Goal: Task Accomplishment & Management: Complete application form

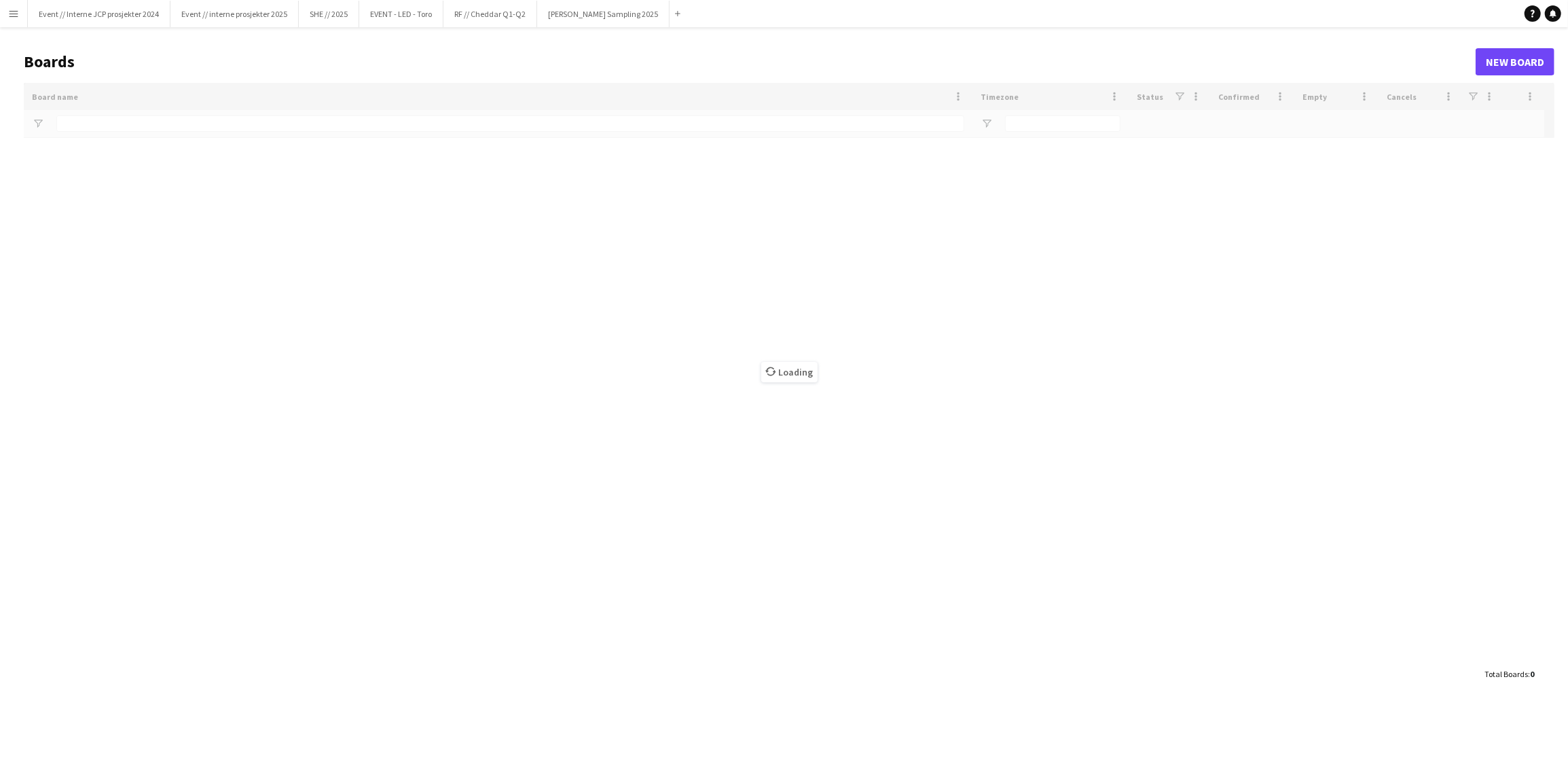
type input "*****"
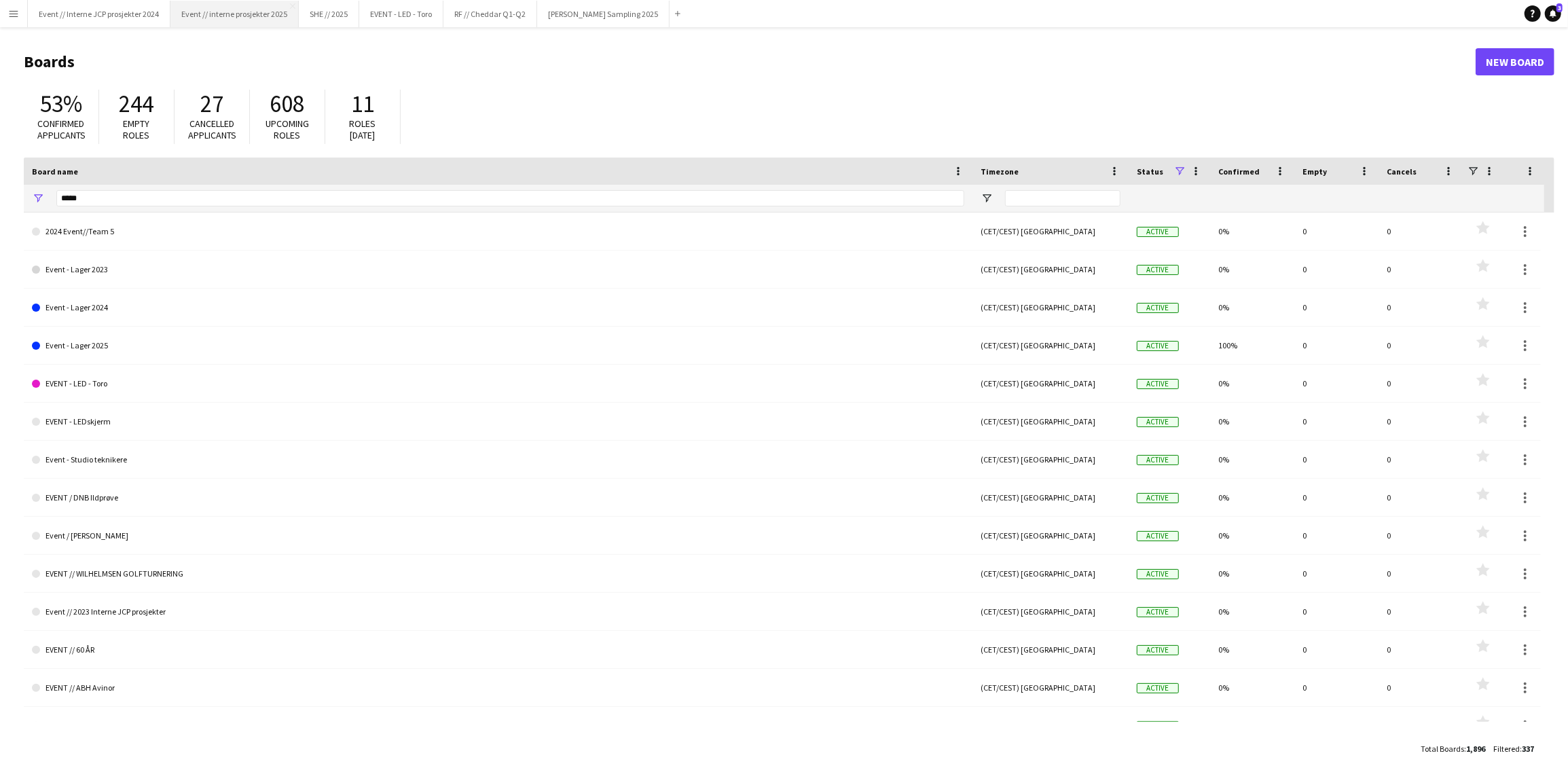
click at [239, 19] on button "Event // interne prosjekter 2025 Close" at bounding box center [234, 14] width 128 height 26
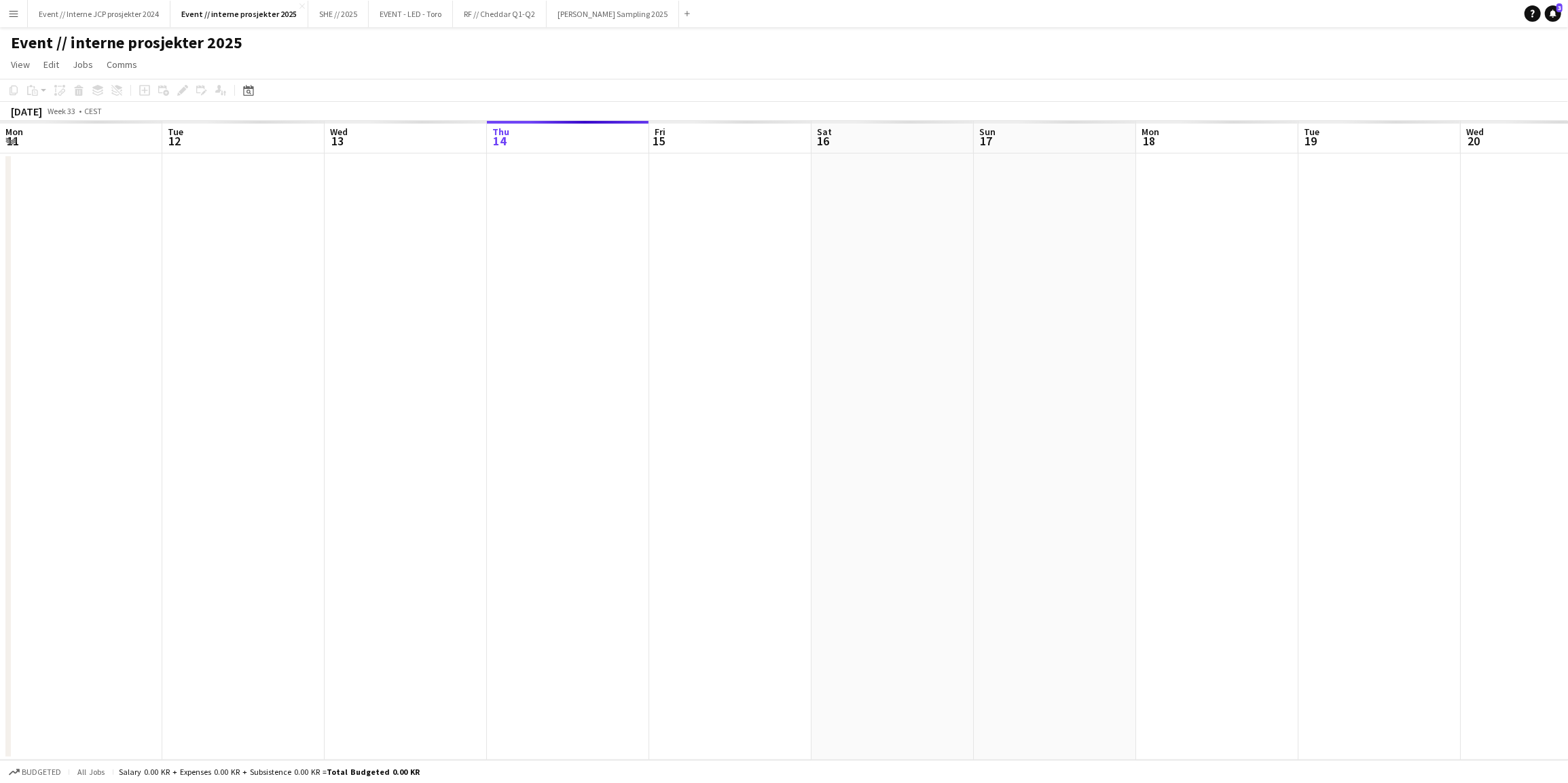
scroll to position [0, 324]
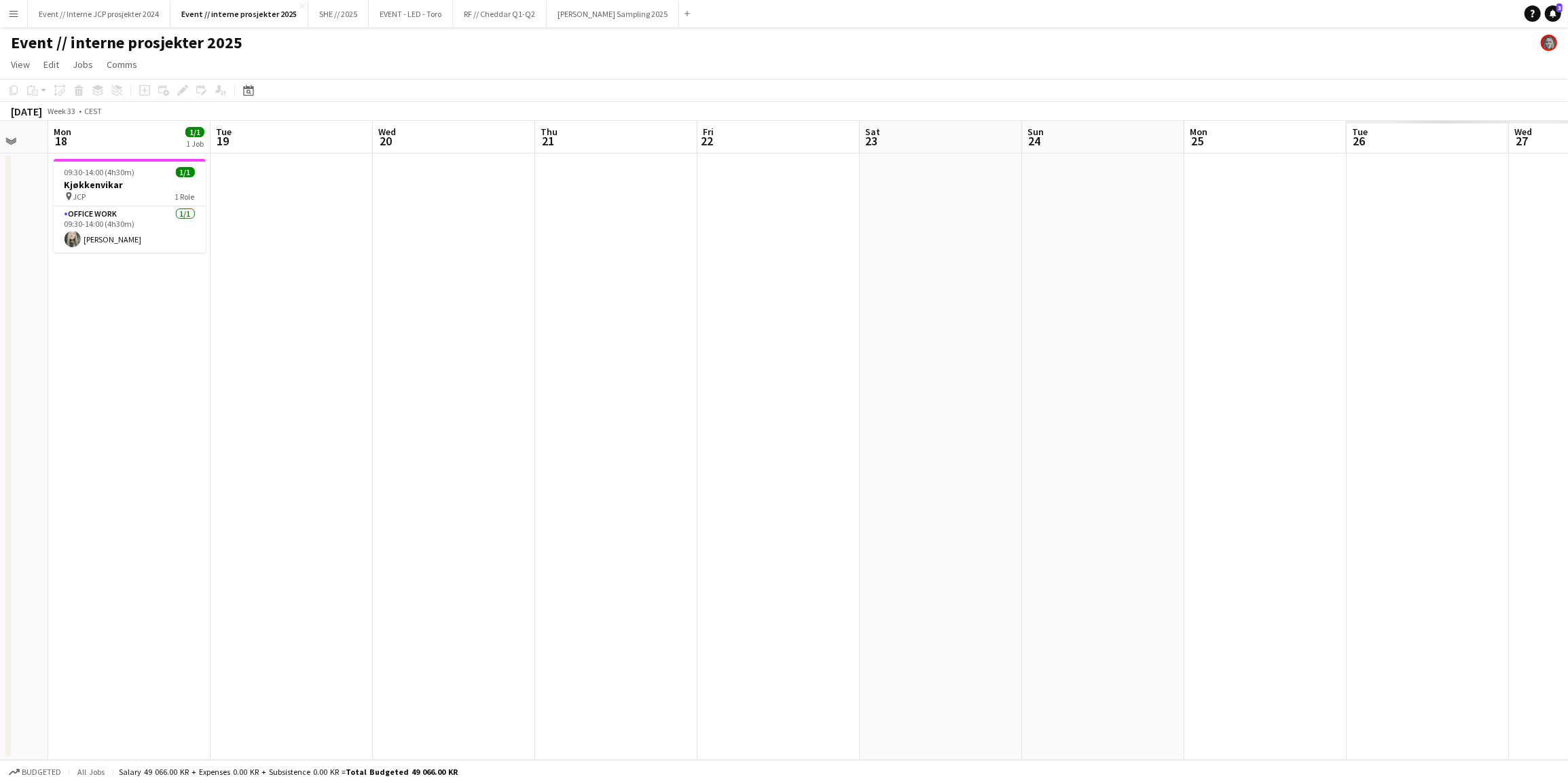
drag, startPoint x: 1111, startPoint y: 430, endPoint x: 573, endPoint y: 455, distance: 538.6
click at [434, 476] on app-calendar-viewport "Thu 14 Fri 15 Sat 16 Sun 17 Mon 18 1/1 1 Job Tue 19 Wed 20 Thu 21 Fri 22 Sat 23…" at bounding box center [784, 441] width 1568 height 639
drag, startPoint x: 961, startPoint y: 406, endPoint x: 845, endPoint y: 417, distance: 116.5
click at [876, 415] on app-calendar-viewport "Thu 14 Fri 15 Sat 16 Sun 17 Mon 18 1/1 1 Job Tue 19 Wed 20 Thu 21 Fri 22 Sat 23…" at bounding box center [784, 441] width 1568 height 639
drag, startPoint x: 1336, startPoint y: 367, endPoint x: 908, endPoint y: 406, distance: 429.8
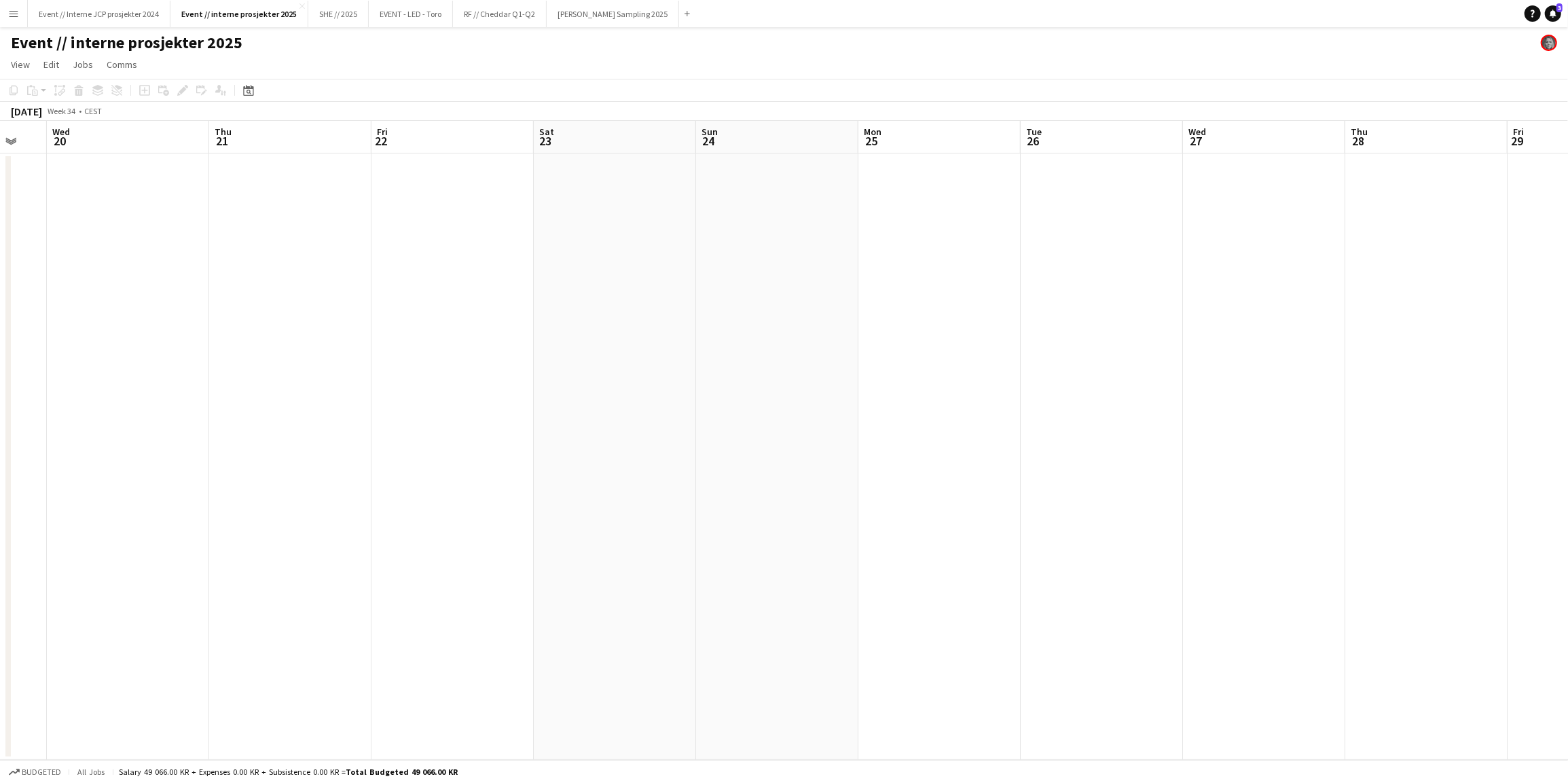
click at [791, 422] on app-calendar-viewport "Sun 17 Mon 18 1/1 1 Job Tue 19 Wed 20 Thu 21 Fri 22 Sat 23 Sun 24 Mon 25 Tue 26…" at bounding box center [784, 441] width 1568 height 639
drag, startPoint x: 1244, startPoint y: 374, endPoint x: 677, endPoint y: 408, distance: 568.0
click at [716, 405] on app-calendar-viewport "Sat 23 Sun 24 Mon 25 Tue 26 Wed 27 Thu 28 Fri 29 Sat 30 Sun 31 Mon 1 Tue 2 Wed …" at bounding box center [784, 441] width 1568 height 639
drag, startPoint x: 1249, startPoint y: 354, endPoint x: 757, endPoint y: 402, distance: 494.3
click at [793, 398] on app-calendar-viewport "Mon 25 Tue 26 Wed 27 Thu 28 Fri 29 Sat 30 Sun 31 Mon 1 Tue 2 Wed 3 Thu 4 Fri 5 …" at bounding box center [784, 441] width 1568 height 639
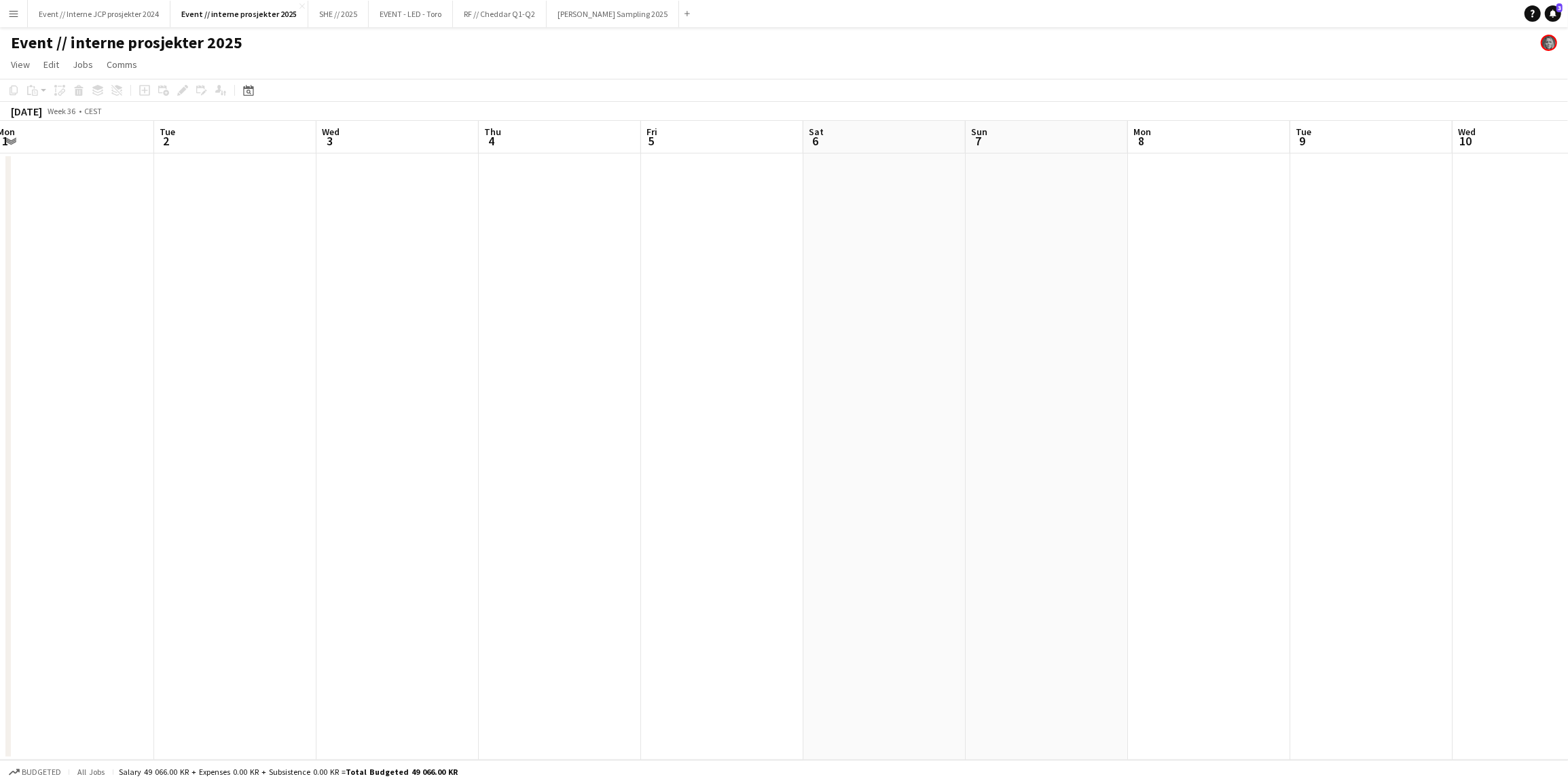
drag, startPoint x: 1228, startPoint y: 348, endPoint x: 895, endPoint y: 374, distance: 334.0
click at [883, 378] on app-calendar-viewport "Fri 29 Sat 30 Sun 31 Mon 1 Tue 2 Wed 3 Thu 4 Fri 5 Sat 6 Sun 7 Mon 8 Tue 9 Wed …" at bounding box center [784, 441] width 1568 height 639
drag, startPoint x: 1252, startPoint y: 322, endPoint x: 1130, endPoint y: 338, distance: 123.0
click at [1130, 338] on app-calendar-viewport "Sat 30 Sun 31 Mon 1 Tue 2 Wed 3 Thu 4 Fri 5 Sat 6 Sun 7 Mon 8 Tue 9 Wed 10 Thu …" at bounding box center [784, 441] width 1568 height 639
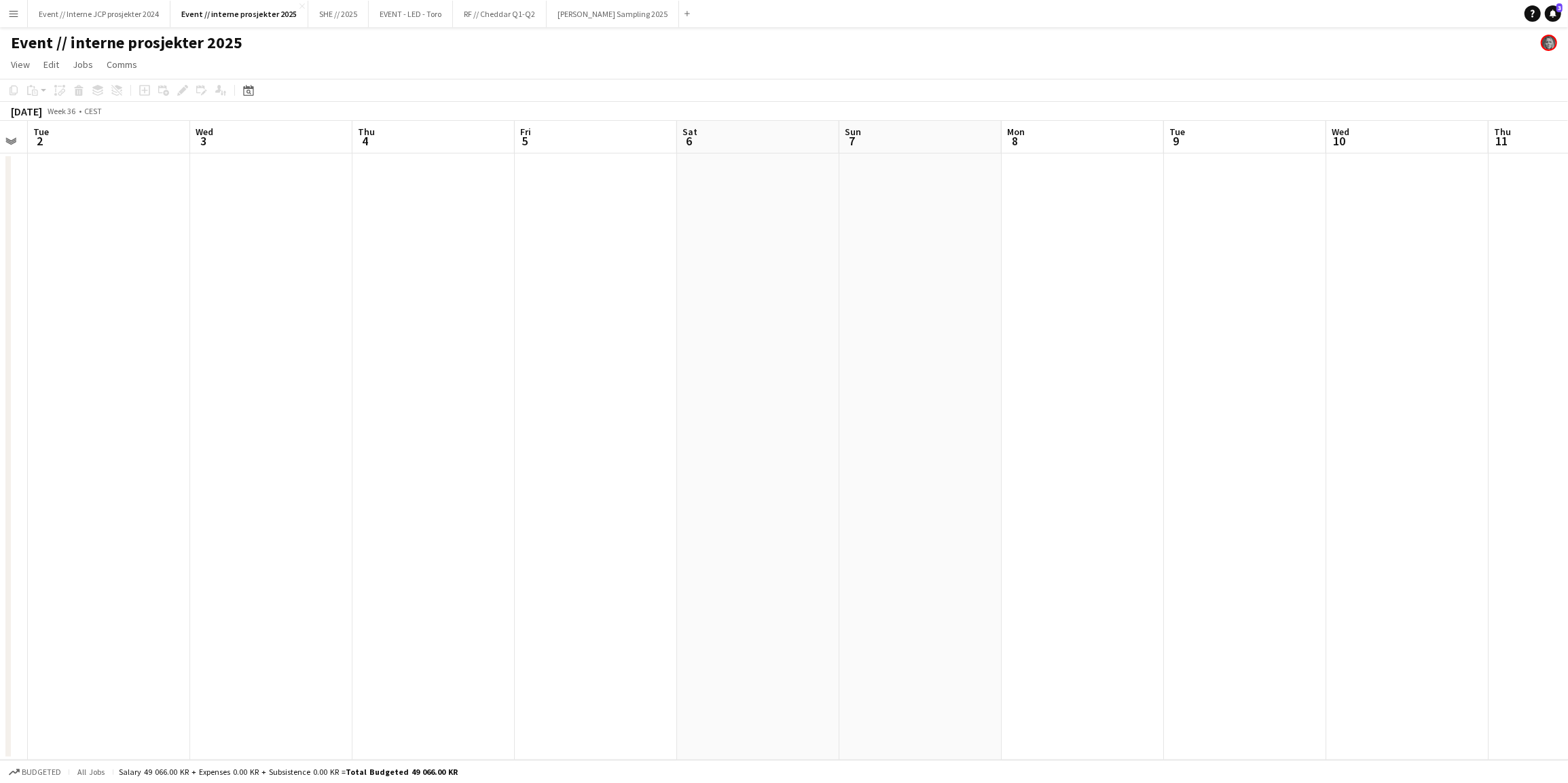
click at [742, 242] on app-date-cell at bounding box center [757, 456] width 162 height 606
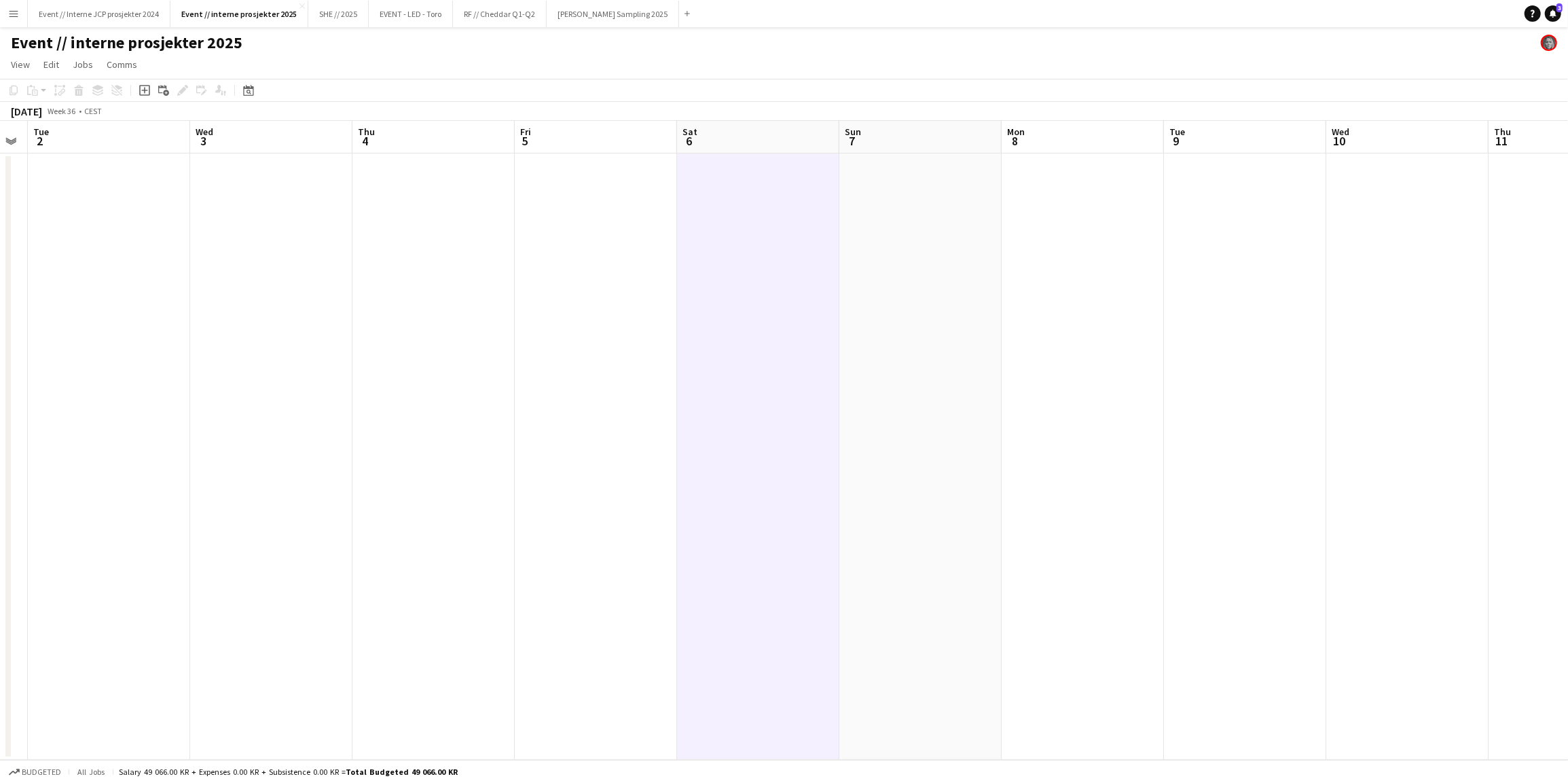
click at [582, 205] on app-date-cell at bounding box center [596, 456] width 162 height 606
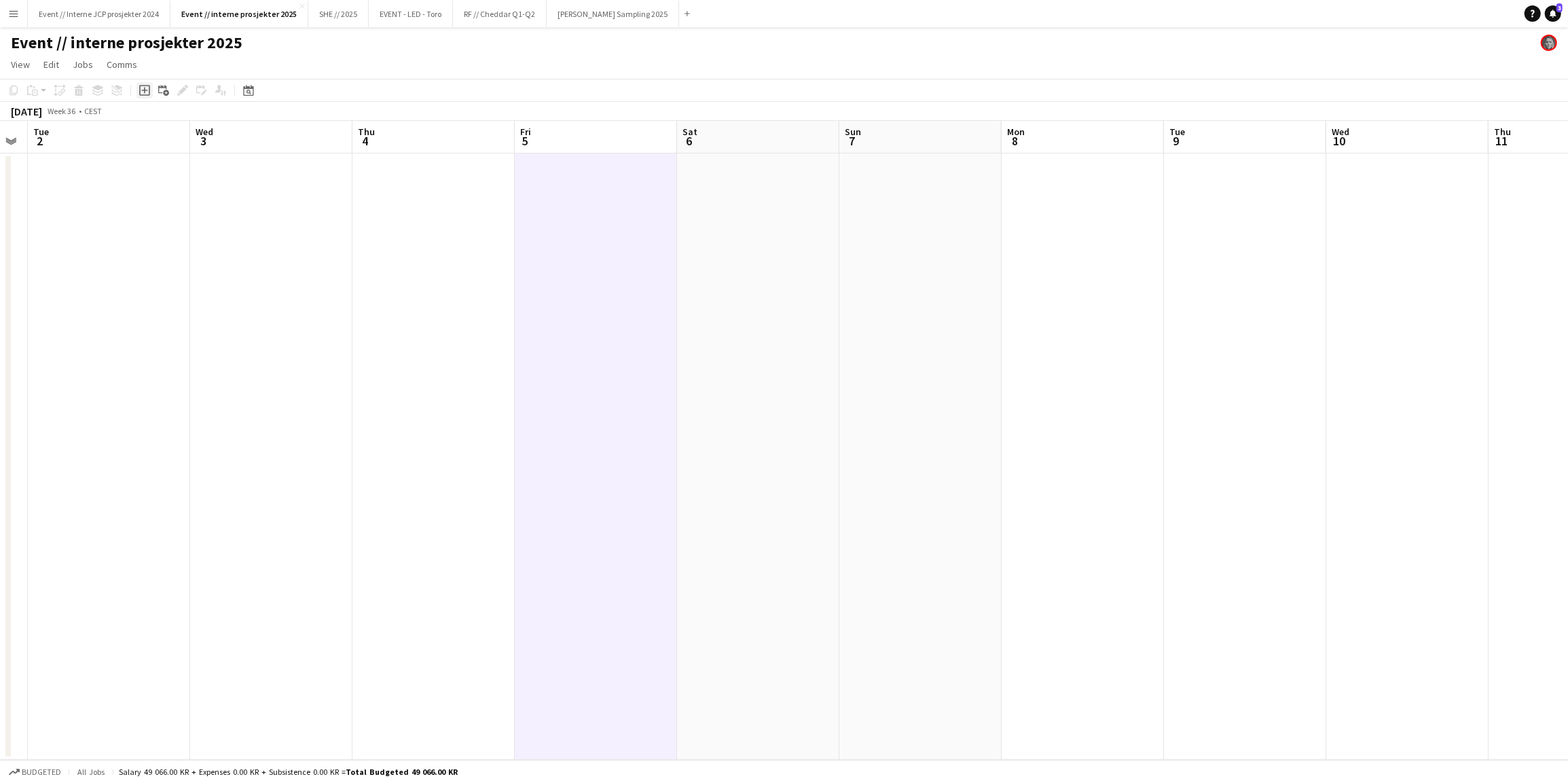
click at [145, 95] on icon at bounding box center [145, 90] width 10 height 10
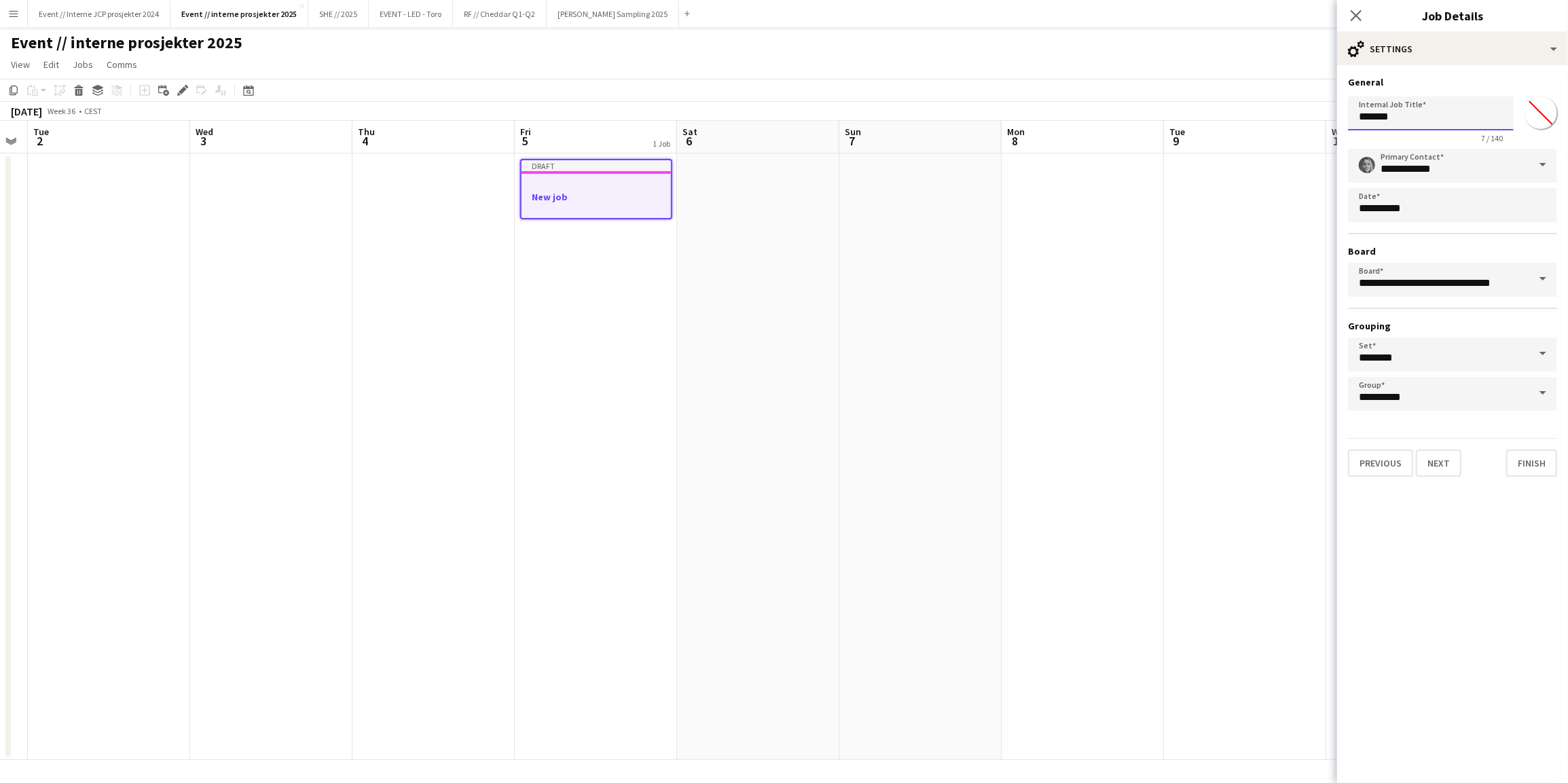
click at [1407, 121] on input "*******" at bounding box center [1430, 113] width 165 height 34
type input "**********"
click at [1432, 462] on button "Next" at bounding box center [1438, 462] width 45 height 27
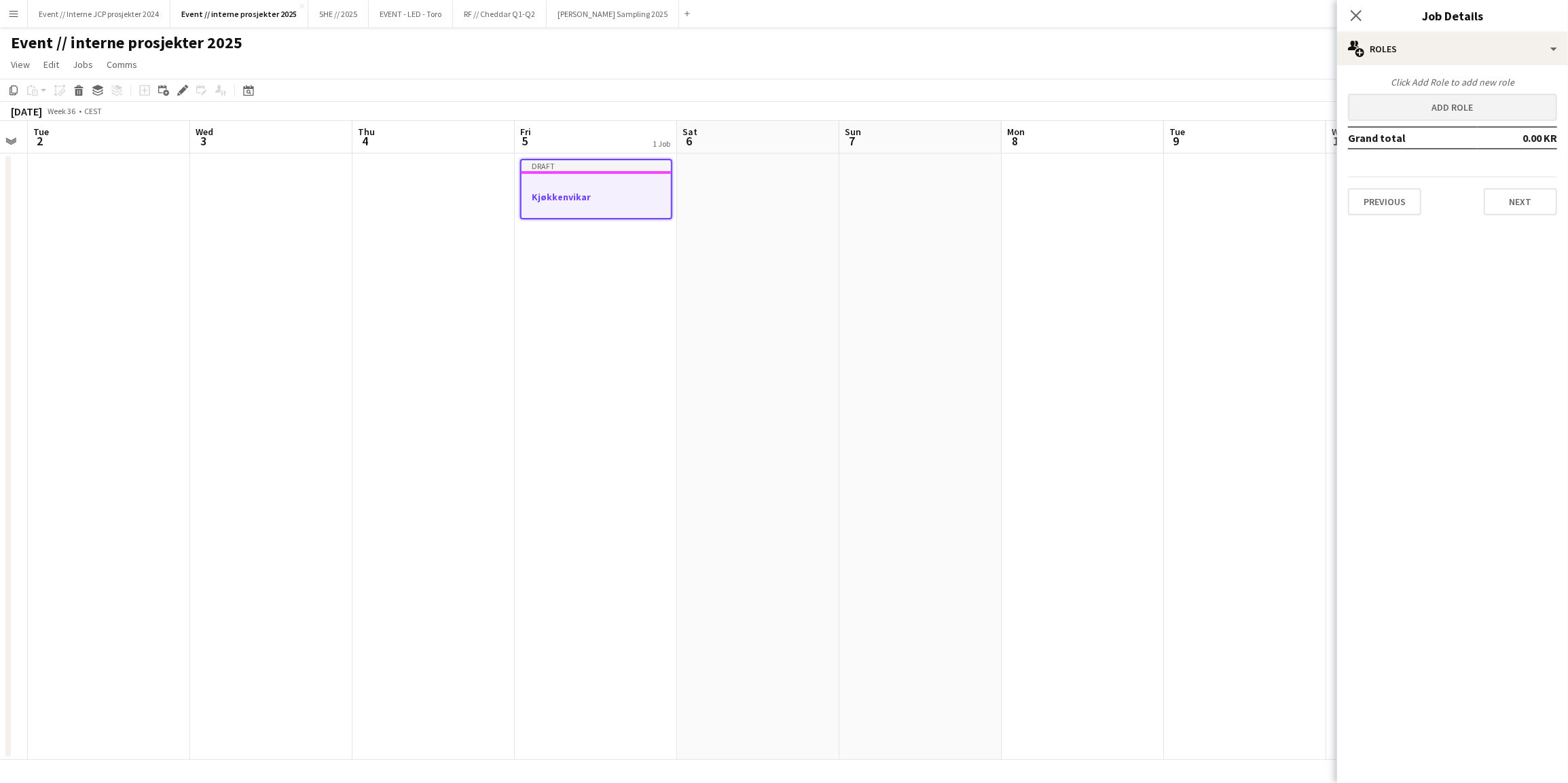
click at [1458, 104] on button "Add role" at bounding box center [1452, 107] width 209 height 27
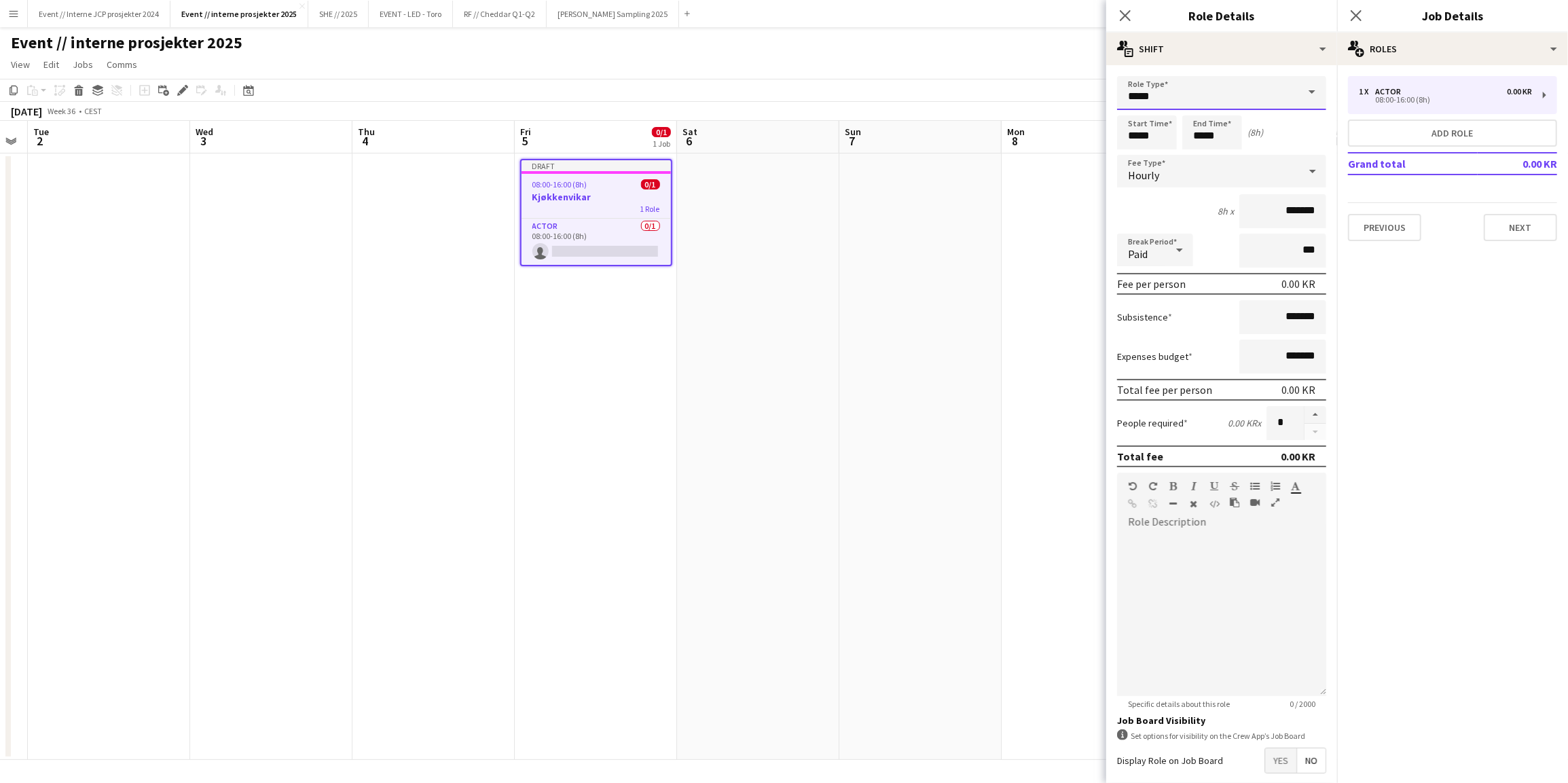
click at [1283, 98] on input "*****" at bounding box center [1221, 92] width 209 height 34
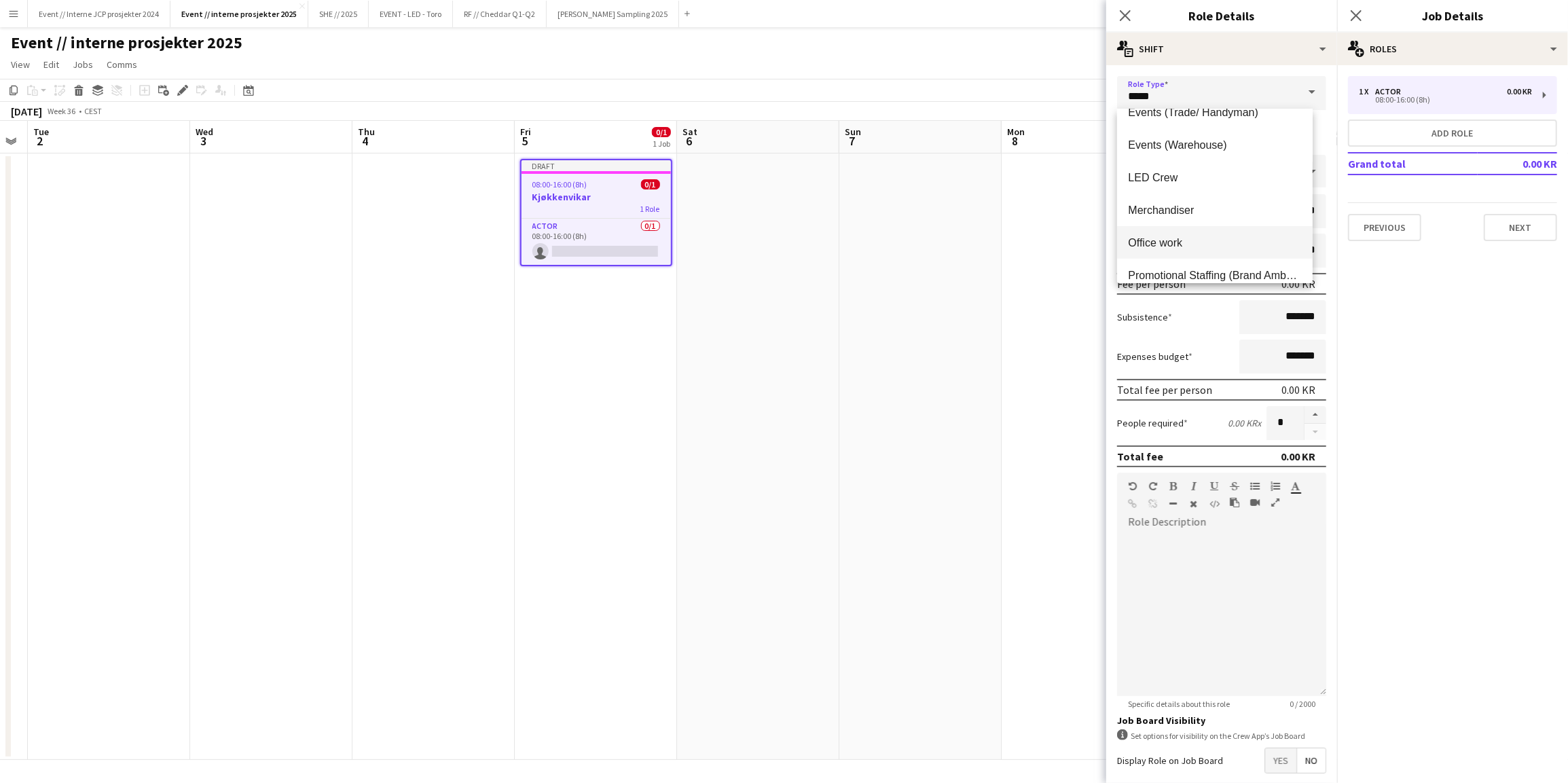
click at [1236, 242] on span "Office work" at bounding box center [1215, 242] width 174 height 13
type input "**********"
click at [1199, 138] on input "*****" at bounding box center [1212, 132] width 60 height 34
type input "*****"
click at [1201, 153] on div at bounding box center [1198, 157] width 27 height 14
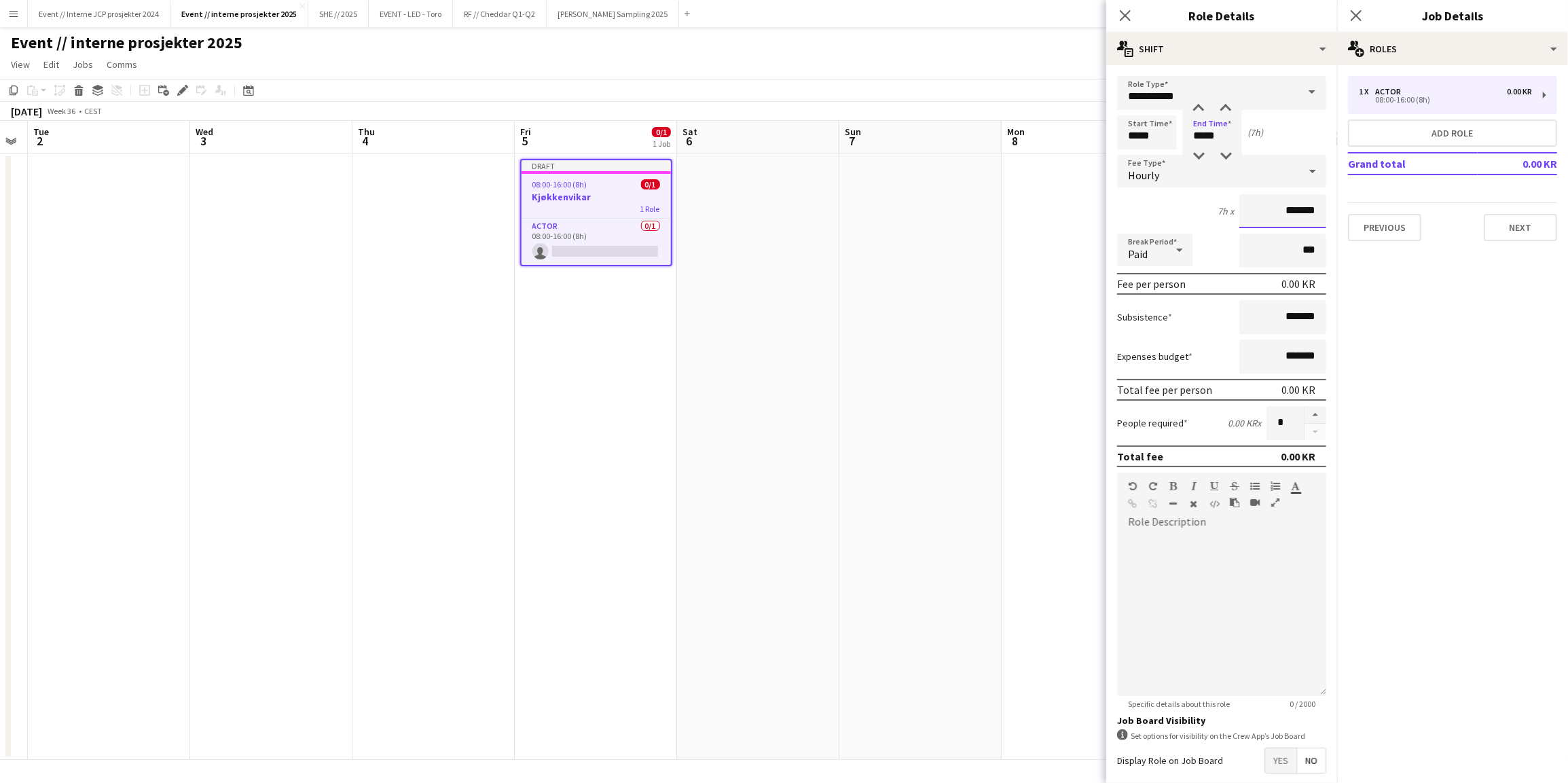
click at [1248, 209] on input "*******" at bounding box center [1282, 211] width 87 height 34
type input "*********"
click at [1358, 10] on icon "Close pop-in" at bounding box center [1355, 15] width 13 height 13
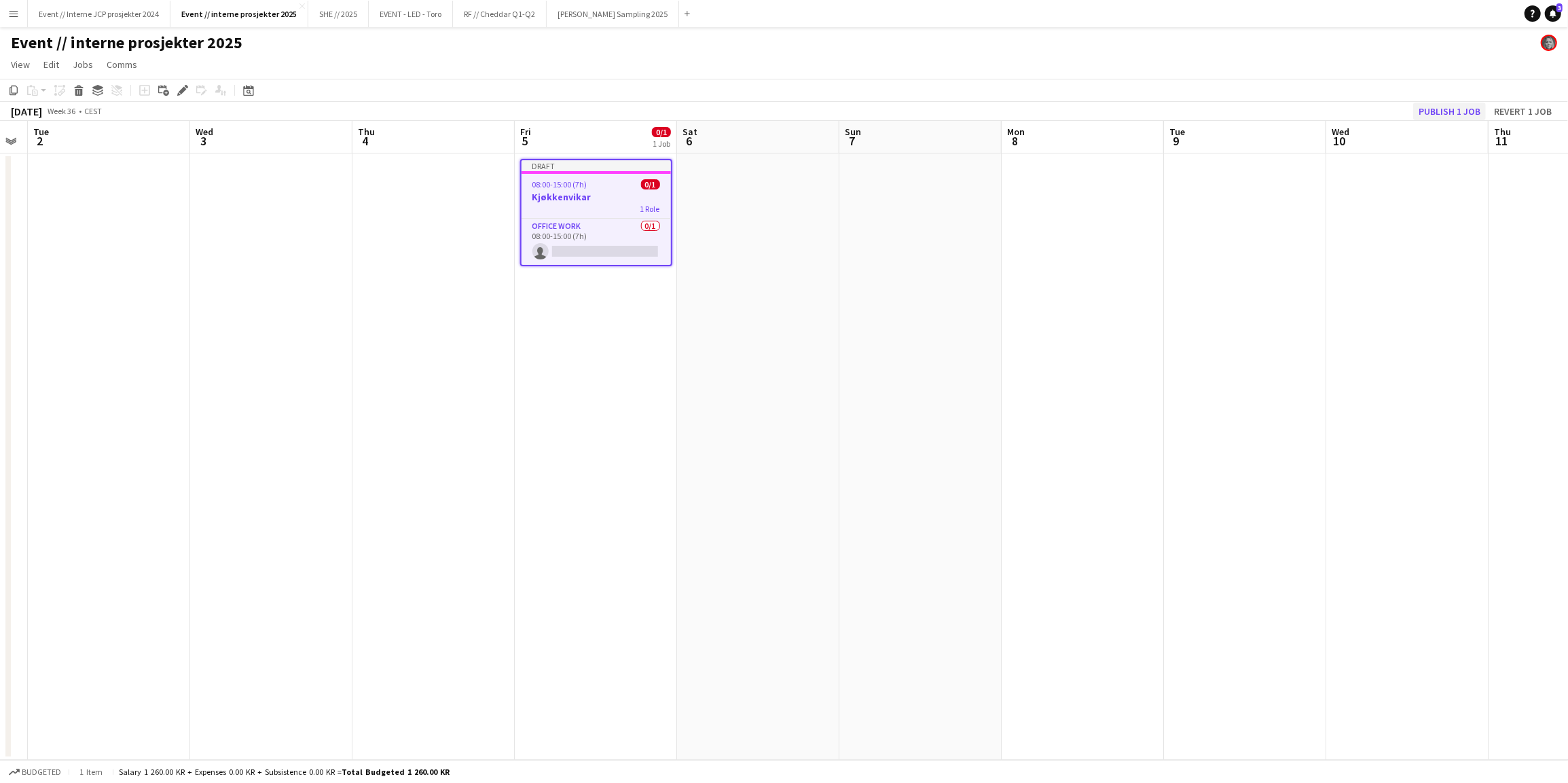
click at [1423, 111] on button "Publish 1 job" at bounding box center [1449, 111] width 72 height 17
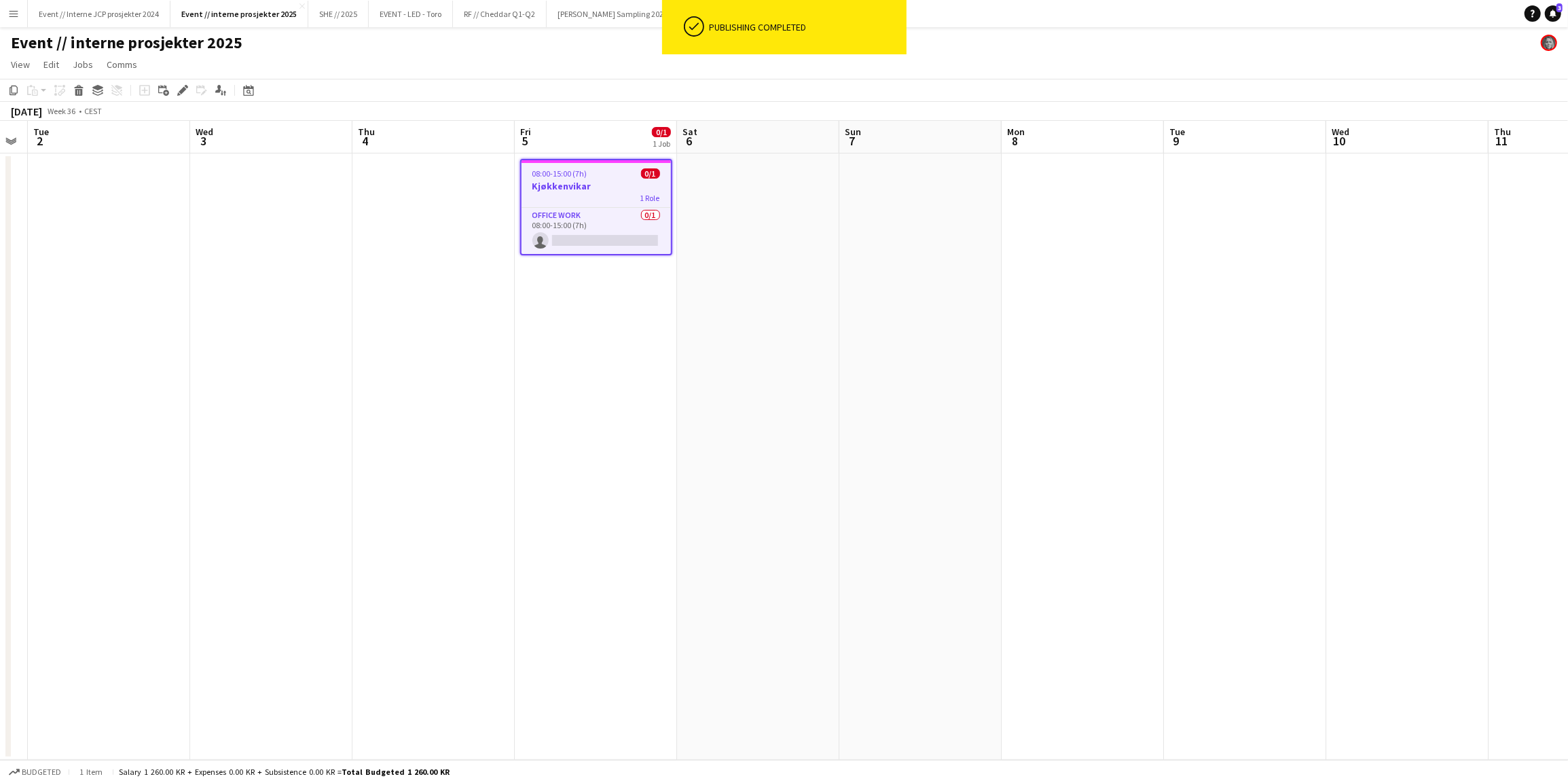
click at [660, 402] on app-date-cell "08:00-15:00 (7h) 0/1 Kjøkkenvikar 1 Role Office work 0/1 08:00-15:00 (7h) singl…" at bounding box center [596, 456] width 162 height 606
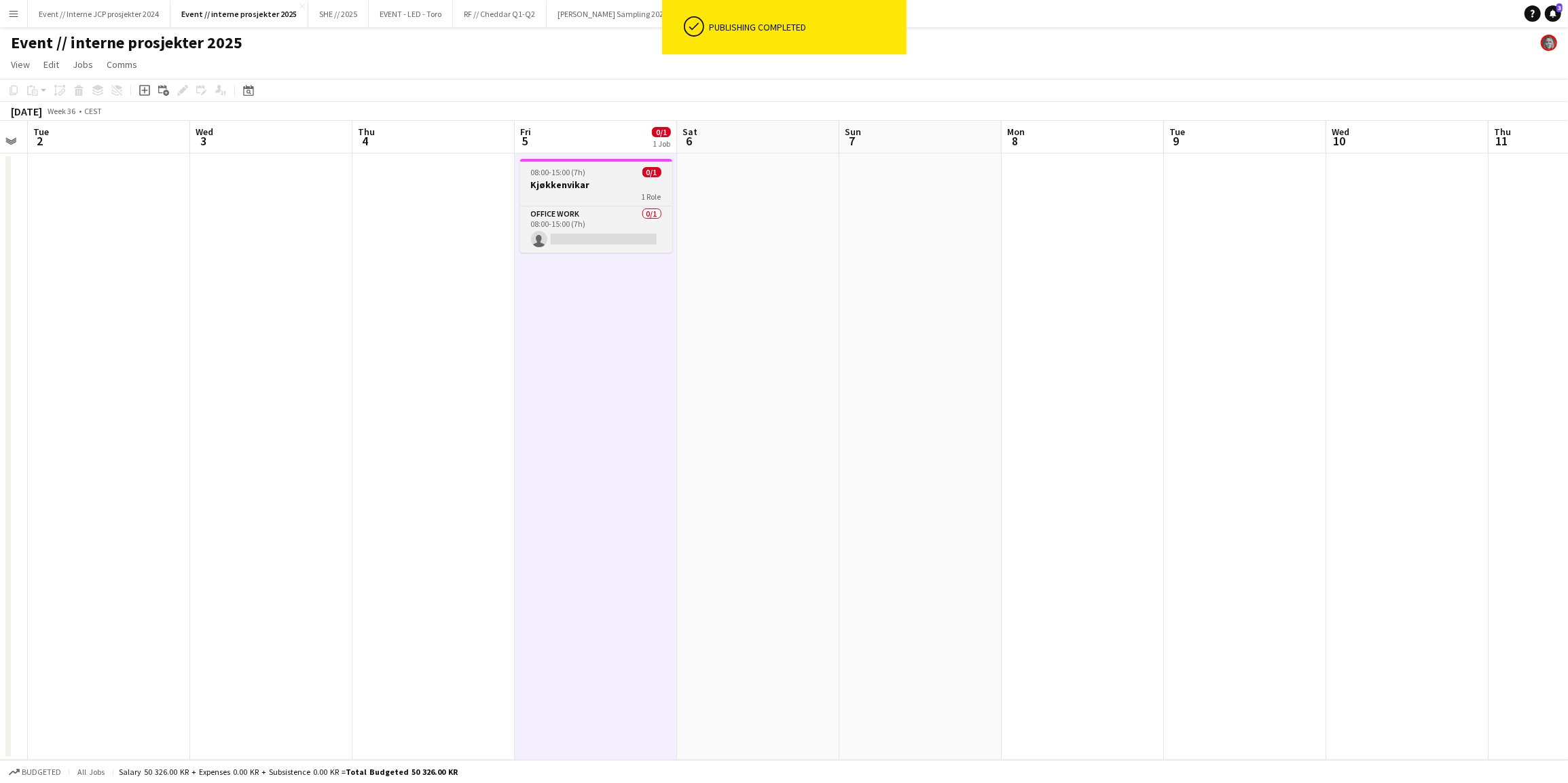
click at [612, 187] on h3 "Kjøkkenvikar" at bounding box center [596, 185] width 152 height 12
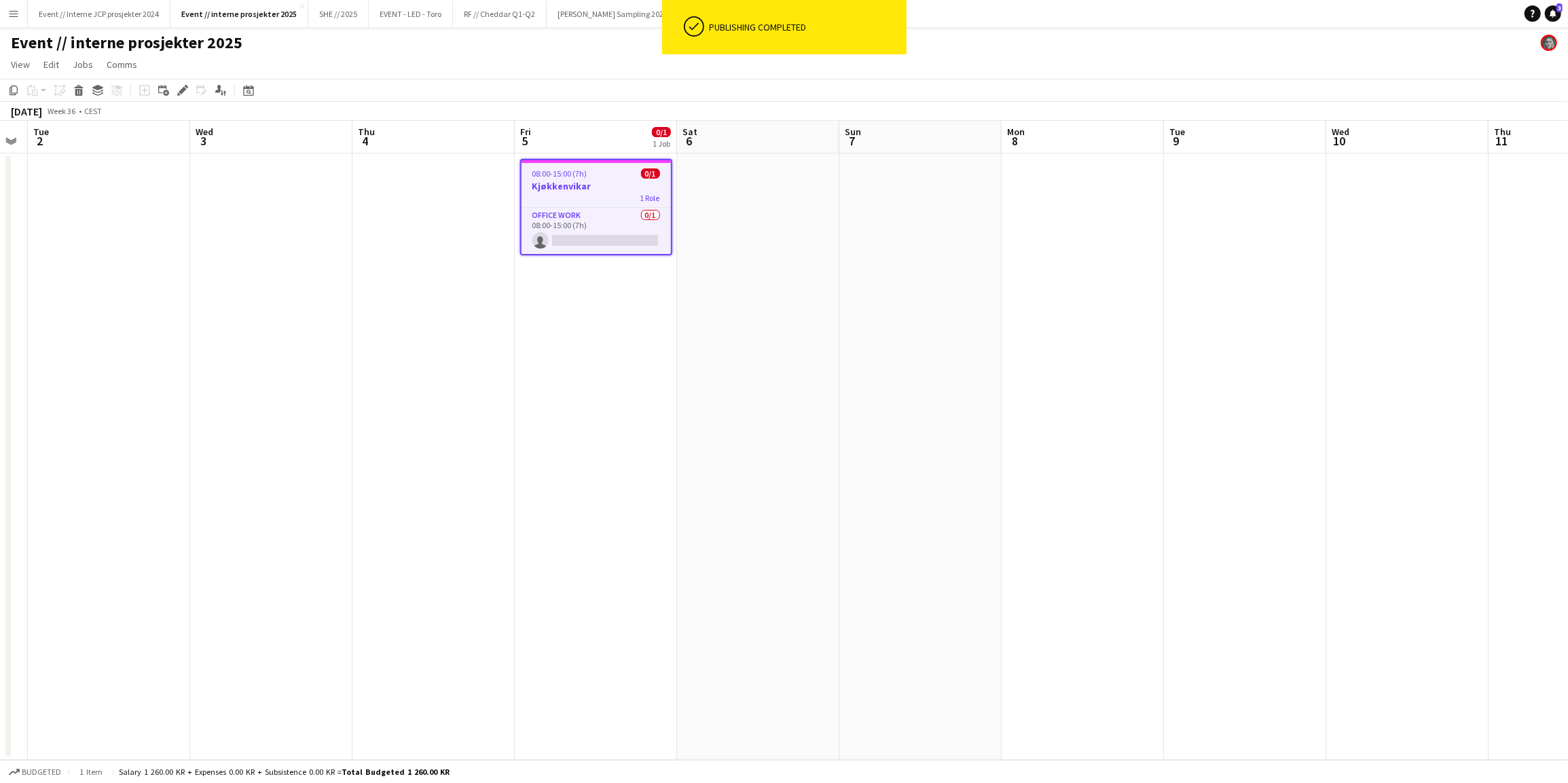
click at [1106, 199] on app-date-cell at bounding box center [1082, 456] width 162 height 606
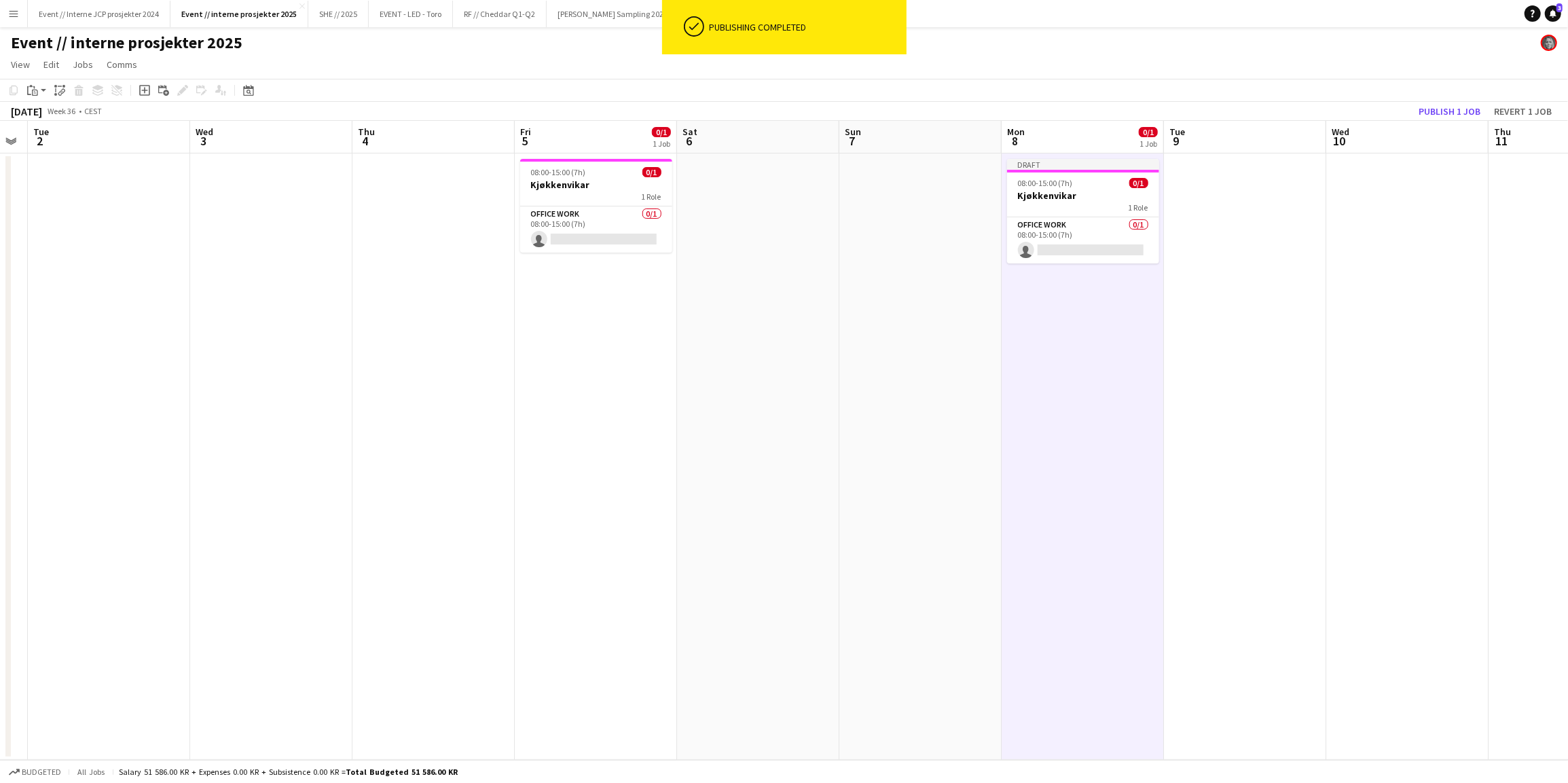
click at [1245, 205] on app-date-cell at bounding box center [1245, 456] width 162 height 606
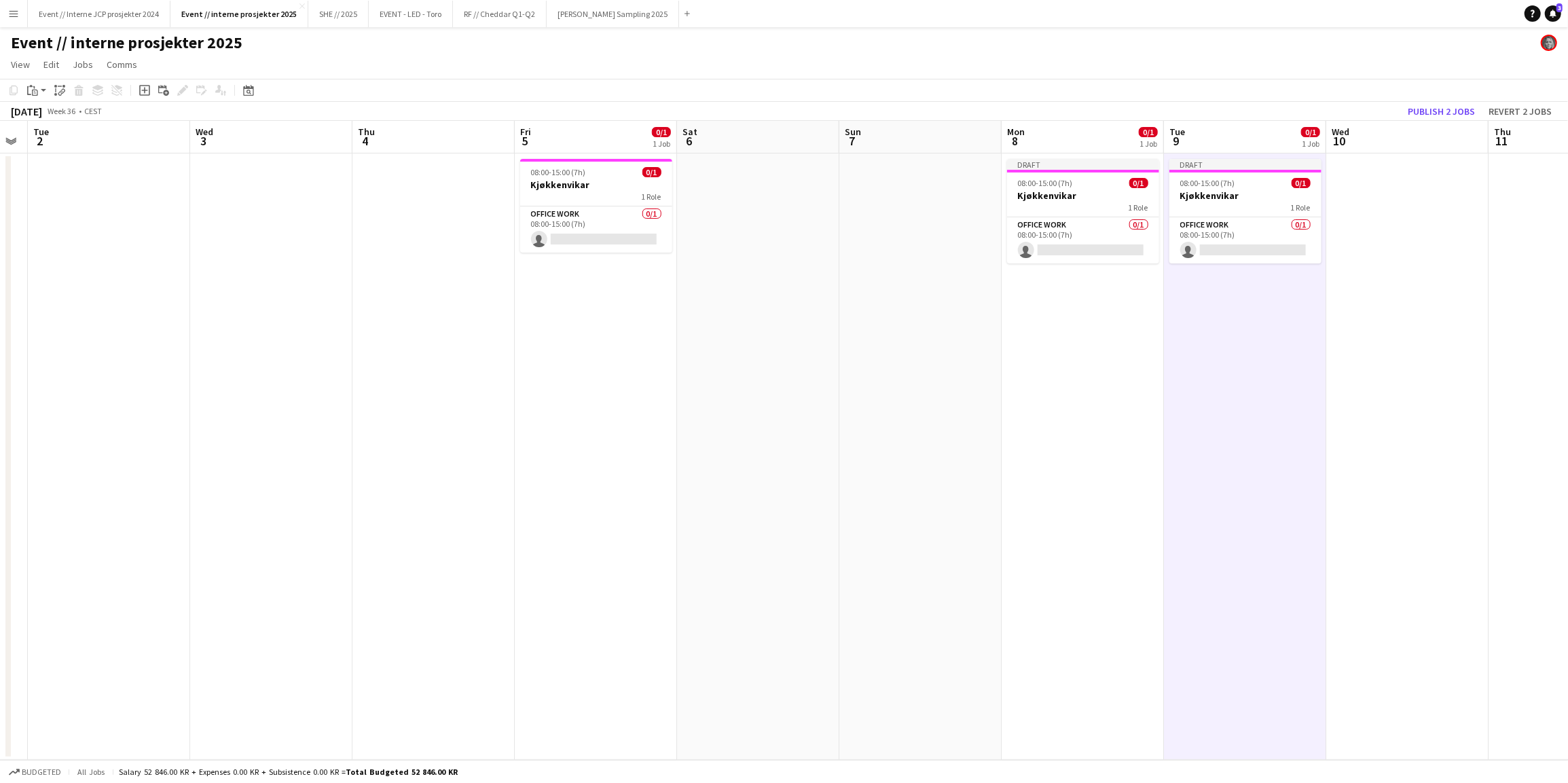
click at [1417, 204] on app-date-cell at bounding box center [1407, 456] width 162 height 606
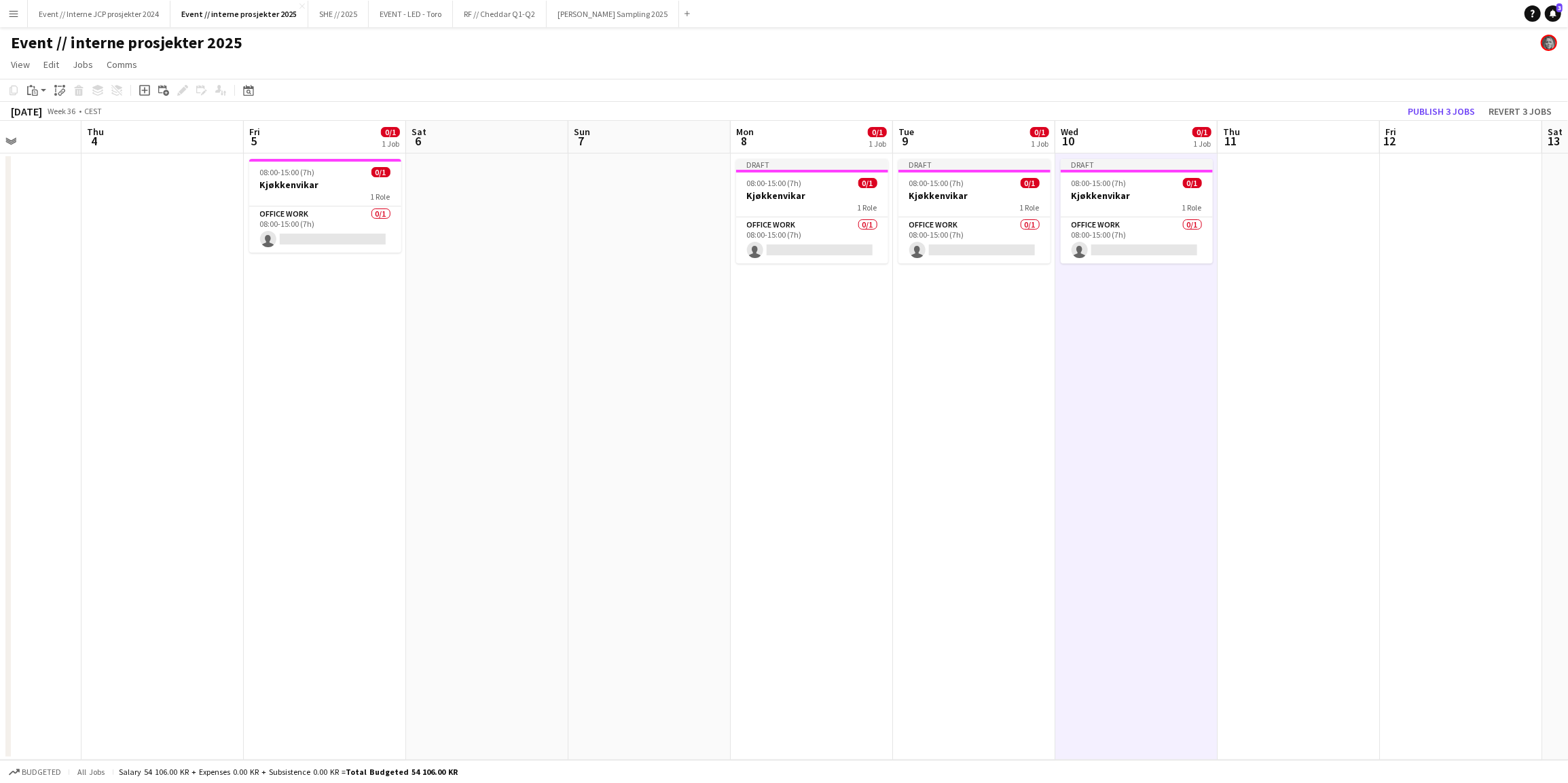
drag, startPoint x: 1396, startPoint y: 400, endPoint x: 1022, endPoint y: 416, distance: 374.3
click at [1022, 417] on app-calendar-viewport "Sun 31 Mon 1 Tue 2 Wed 3 Thu 4 Fri 5 0/1 1 Job Sat 6 Sun 7 Mon 8 0/1 1 Job Tue …" at bounding box center [784, 441] width 1568 height 639
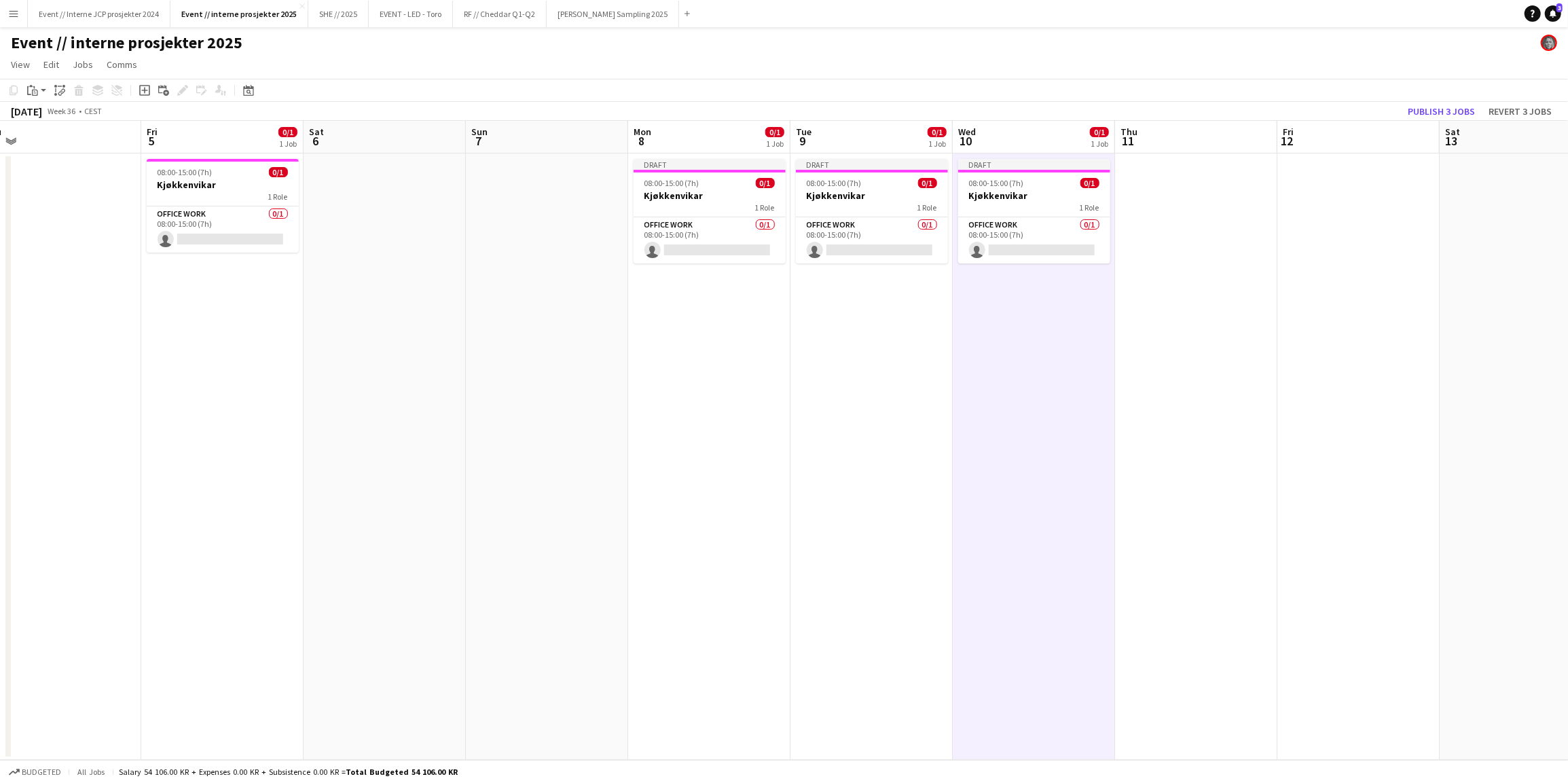
click at [1181, 230] on app-date-cell at bounding box center [1195, 456] width 162 height 606
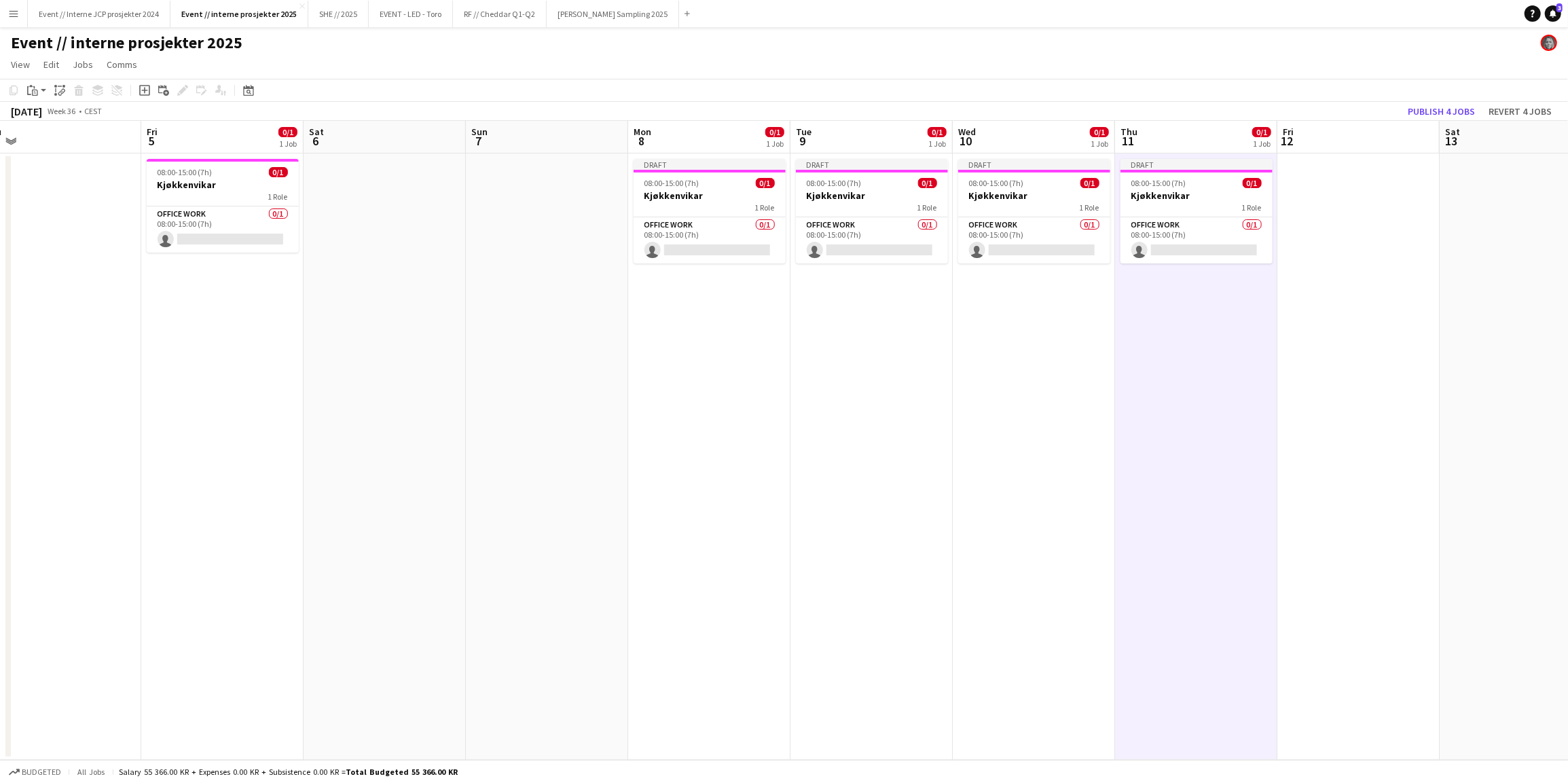
click at [1309, 211] on app-date-cell at bounding box center [1358, 456] width 162 height 606
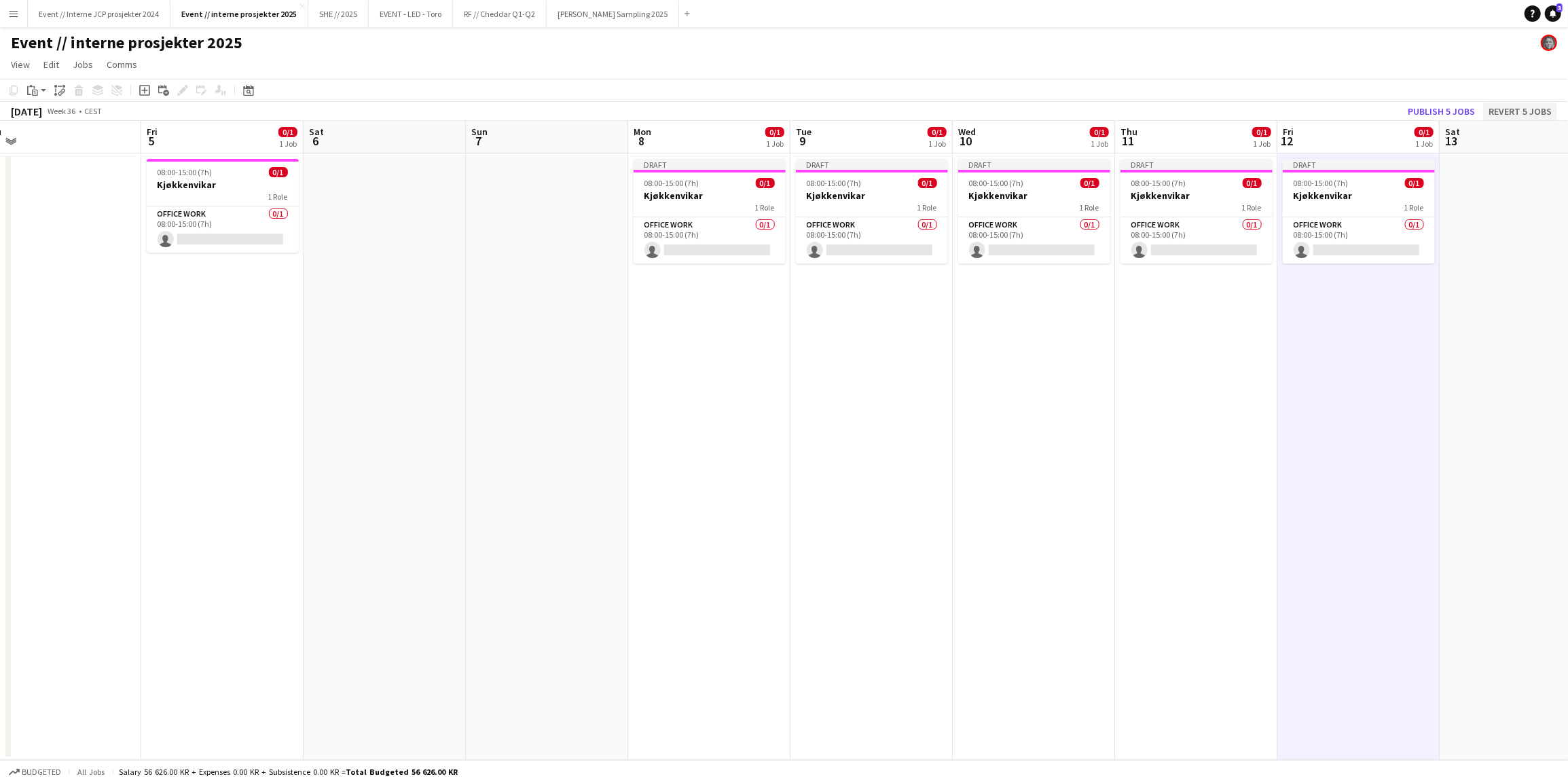
click at [1544, 109] on button "Revert 5 jobs" at bounding box center [1519, 111] width 74 height 17
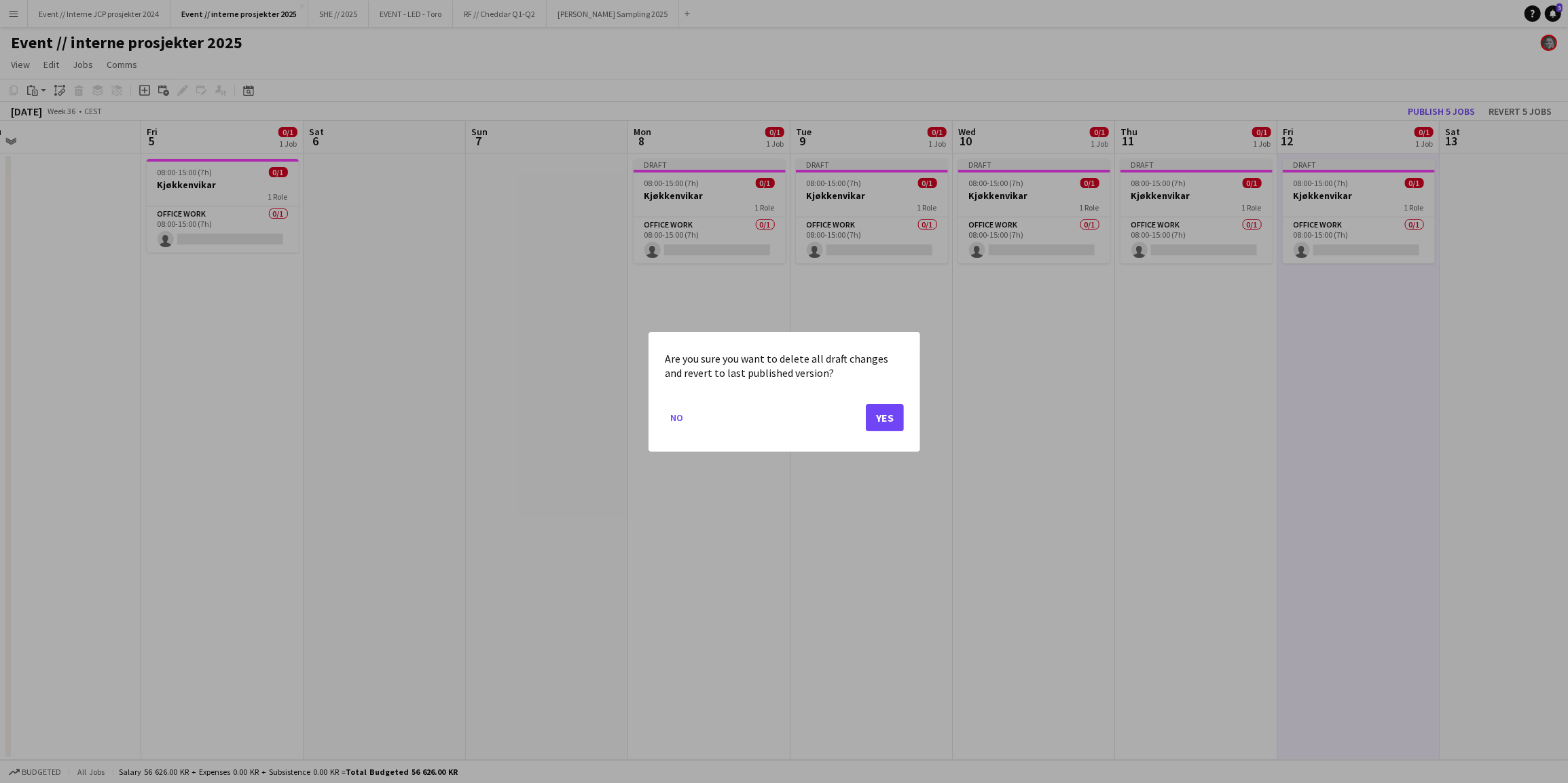
click at [891, 415] on button "Yes" at bounding box center [885, 416] width 38 height 27
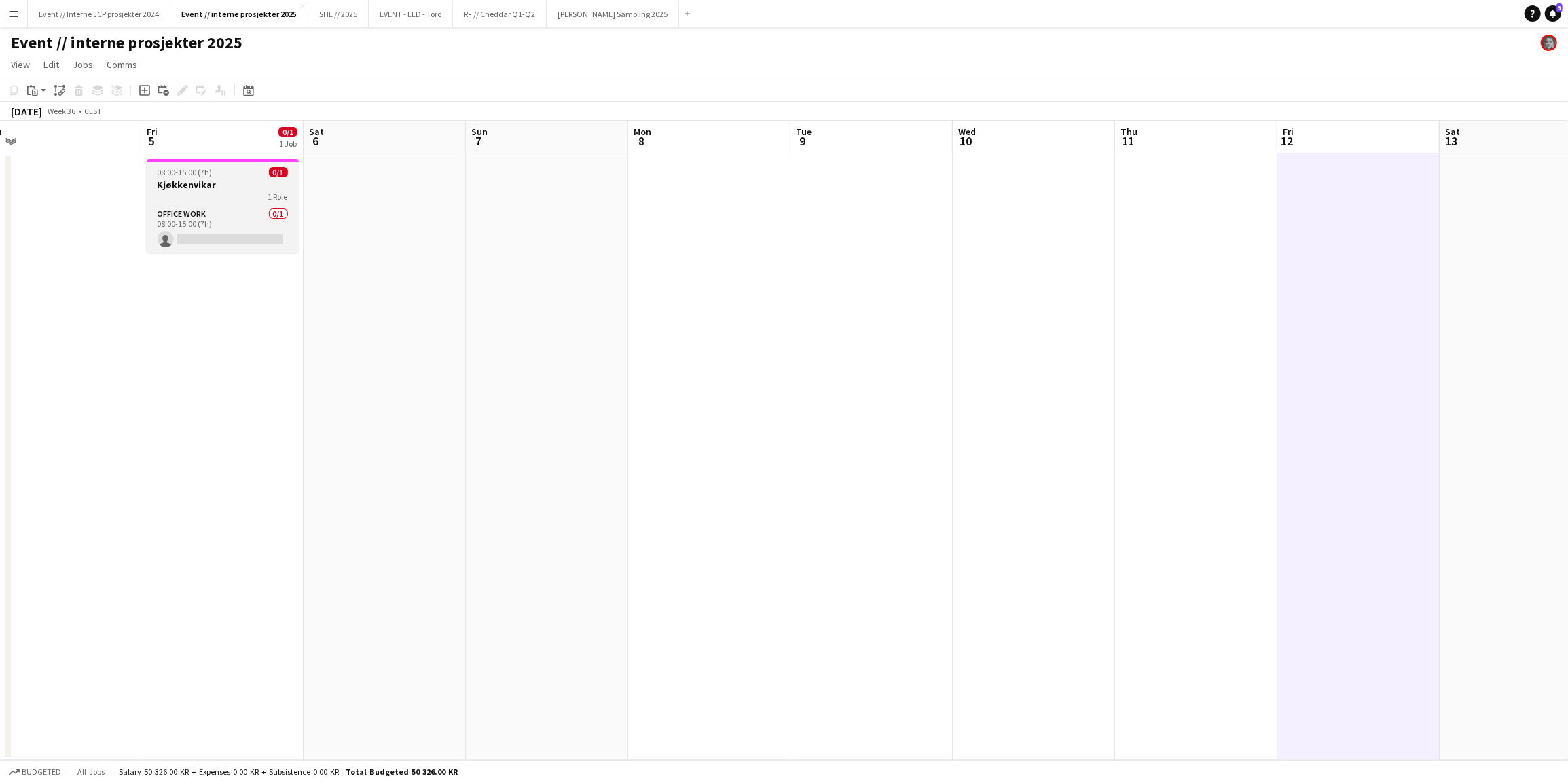
click at [185, 188] on h3 "Kjøkkenvikar" at bounding box center [222, 185] width 152 height 12
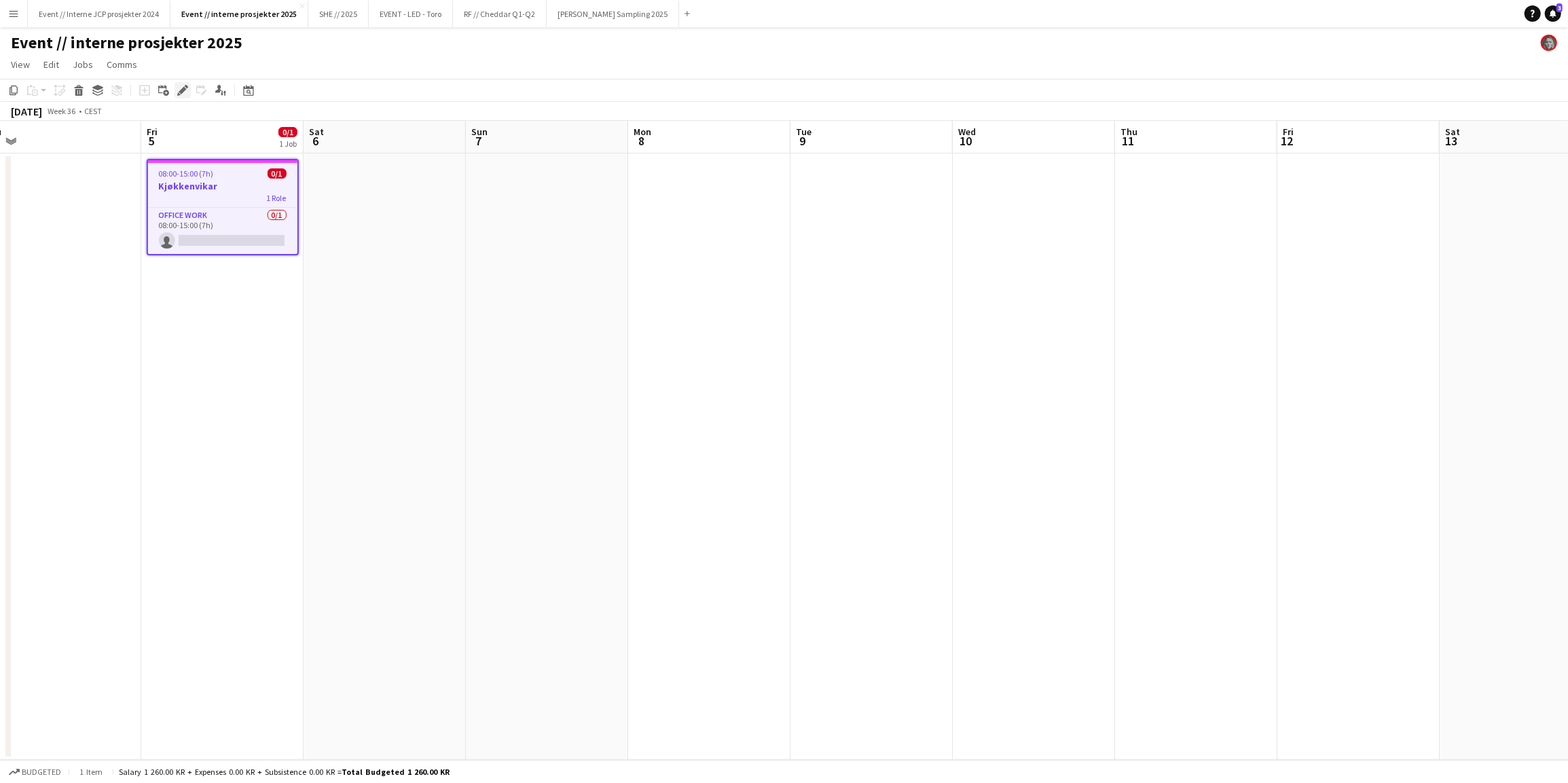
click at [187, 91] on icon "Edit" at bounding box center [183, 90] width 10 height 10
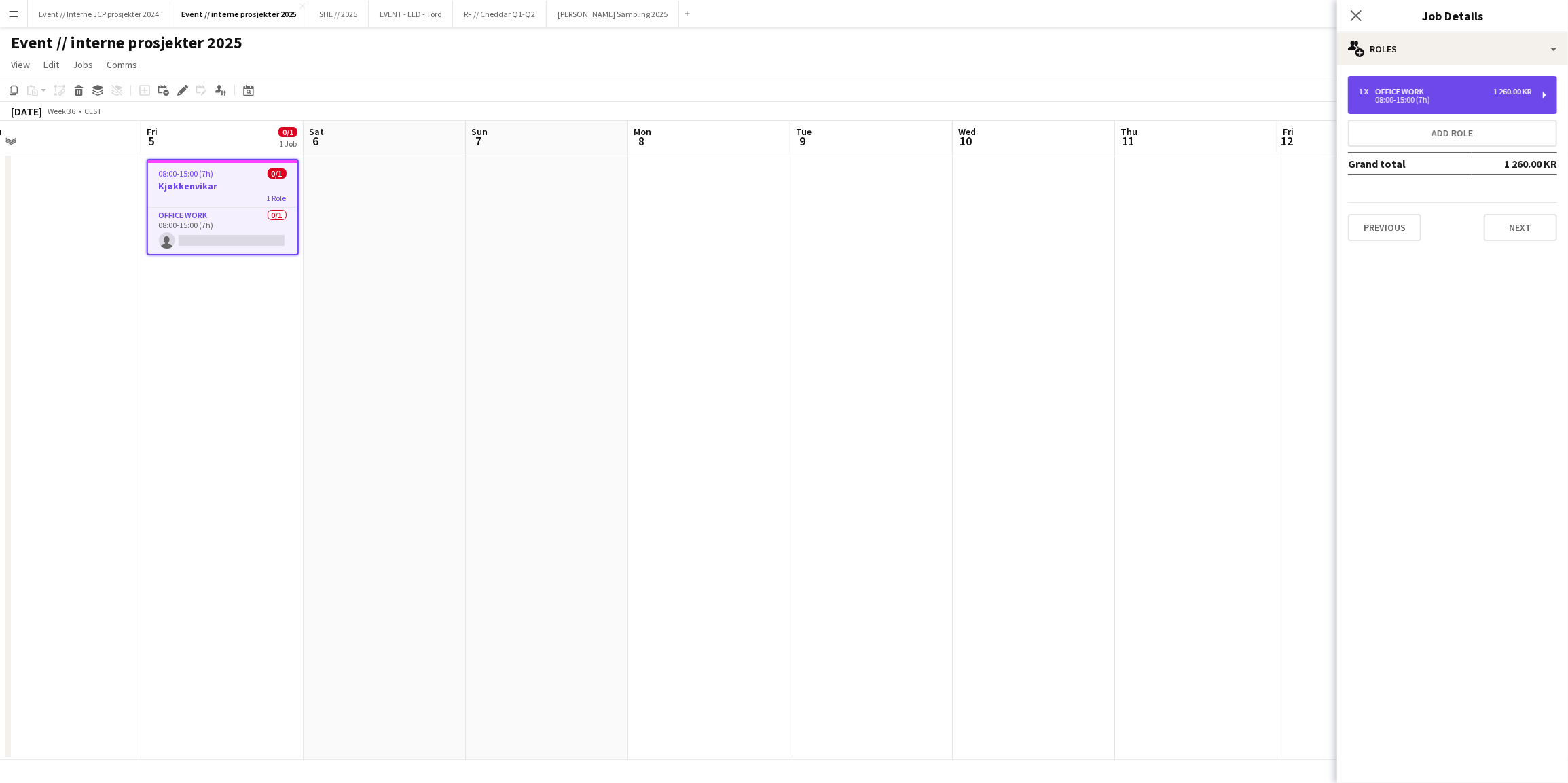
click at [1454, 106] on div "1 x Office work 1 260.00 KR 08:00-15:00 (7h)" at bounding box center [1452, 95] width 209 height 38
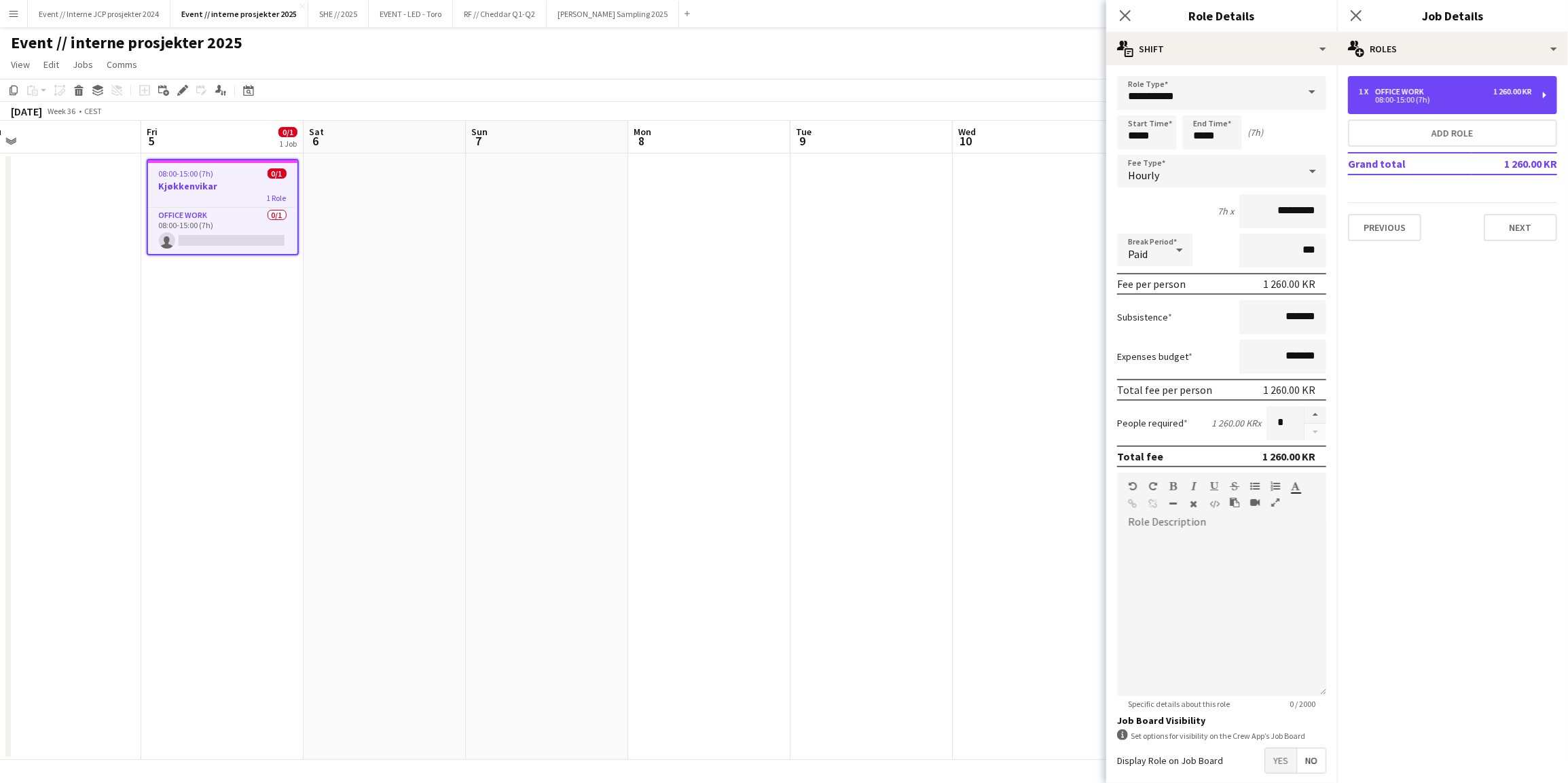
scroll to position [61, 0]
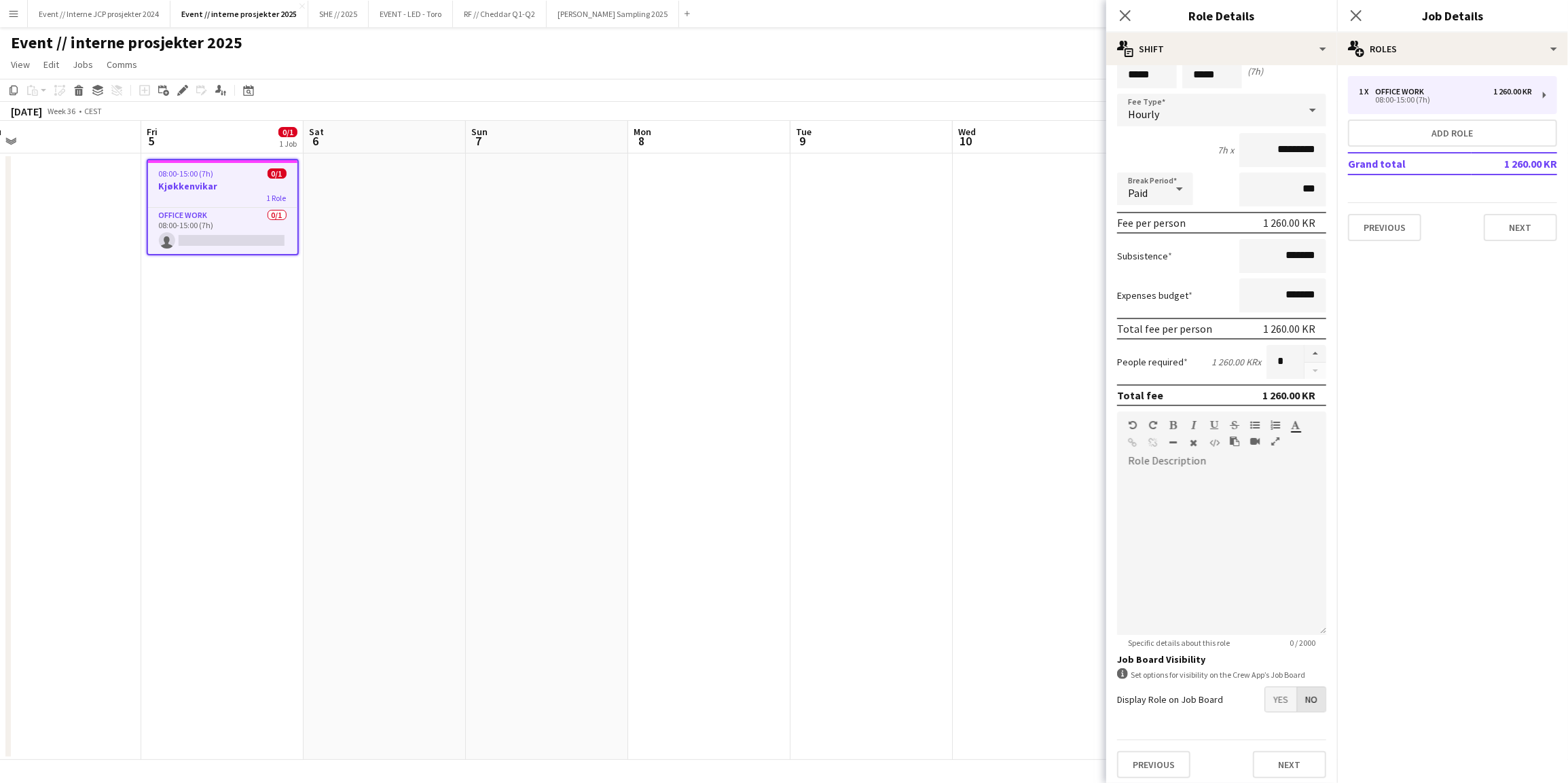
click at [1296, 693] on span "No" at bounding box center [1310, 699] width 29 height 24
click at [1358, 17] on icon at bounding box center [1355, 15] width 13 height 13
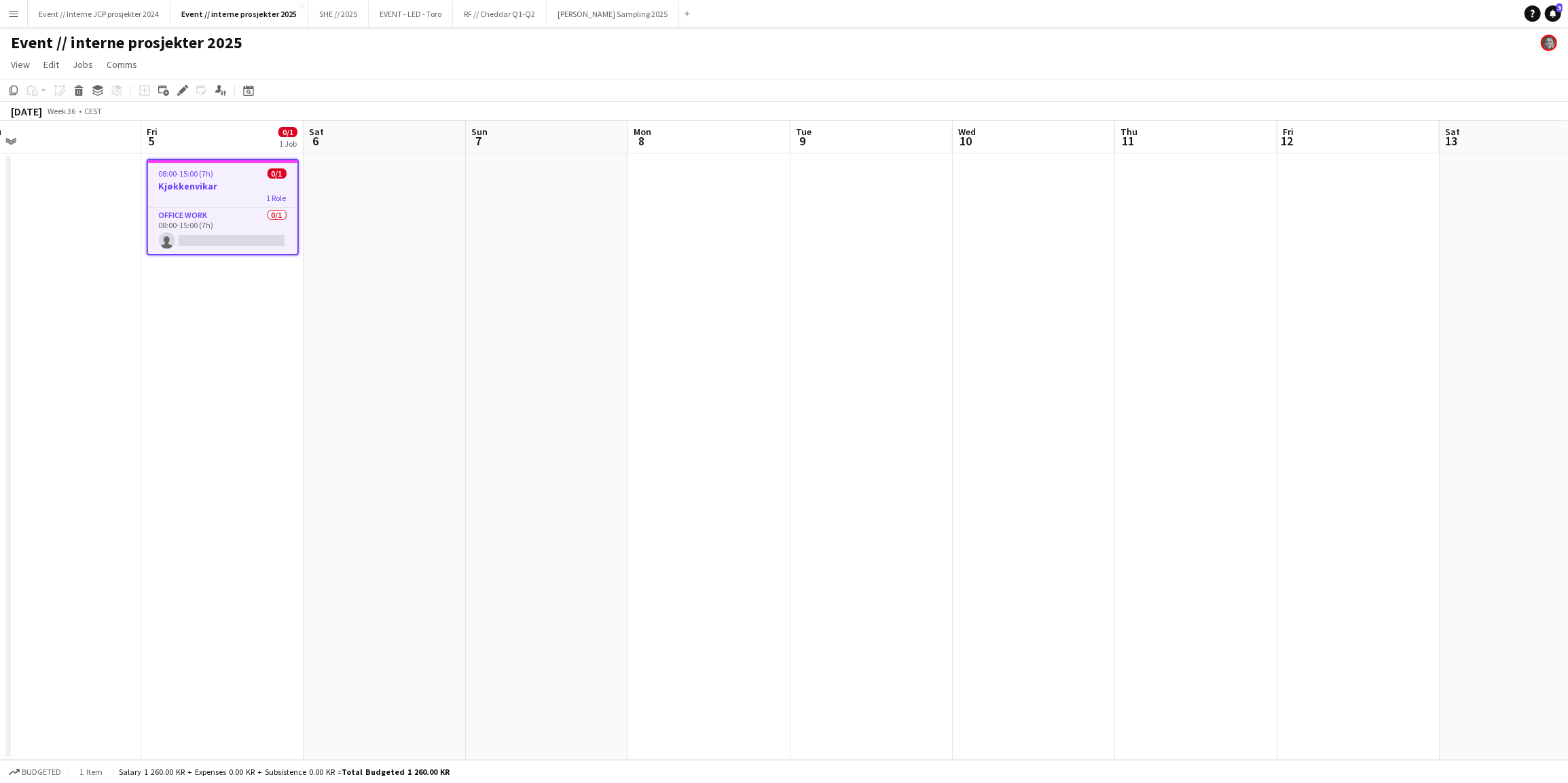
click at [459, 262] on app-date-cell at bounding box center [385, 456] width 162 height 606
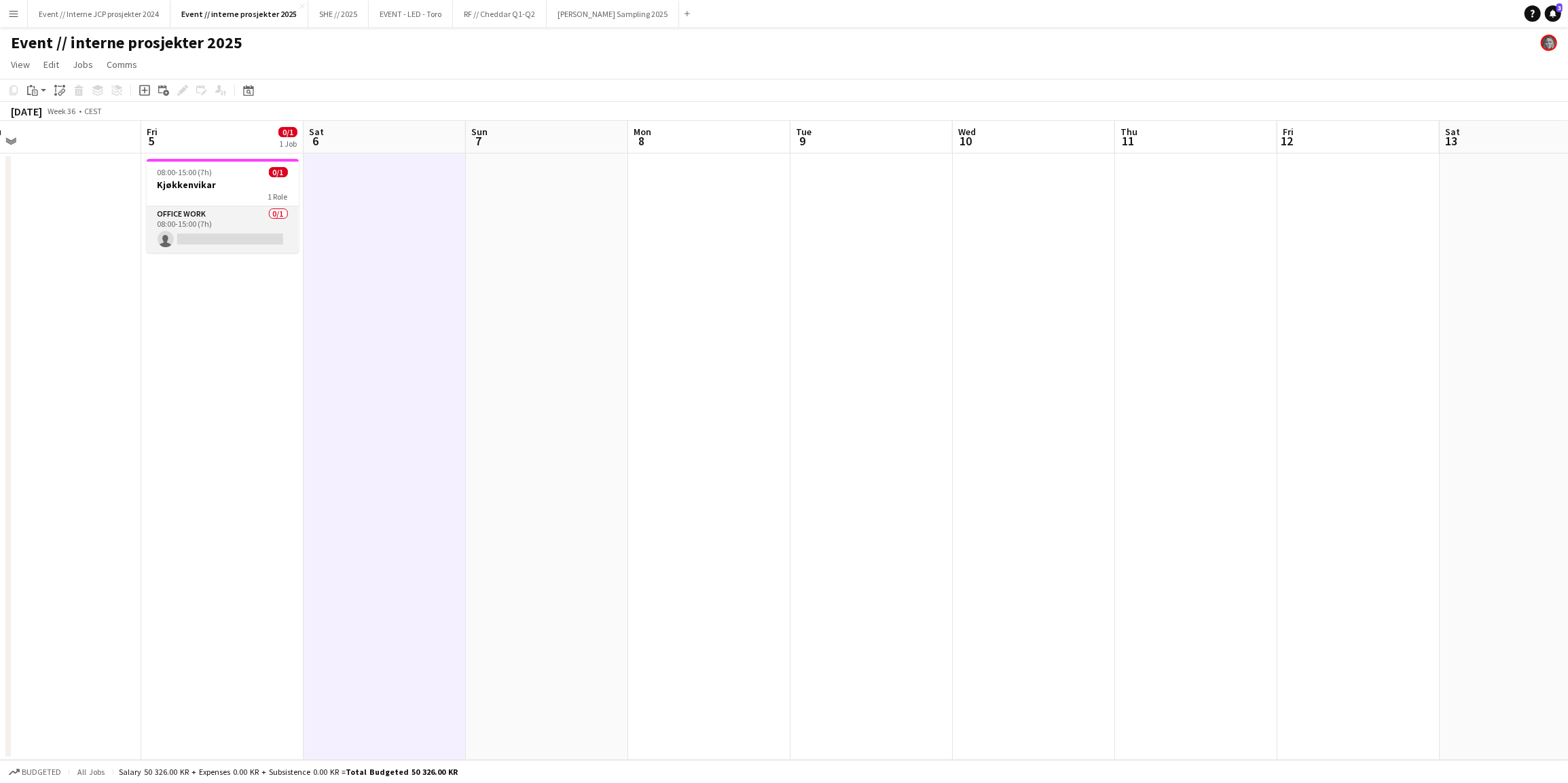
click at [202, 215] on app-card-role "Office work 0/1 08:00-15:00 (7h) single-neutral-actions" at bounding box center [222, 229] width 152 height 46
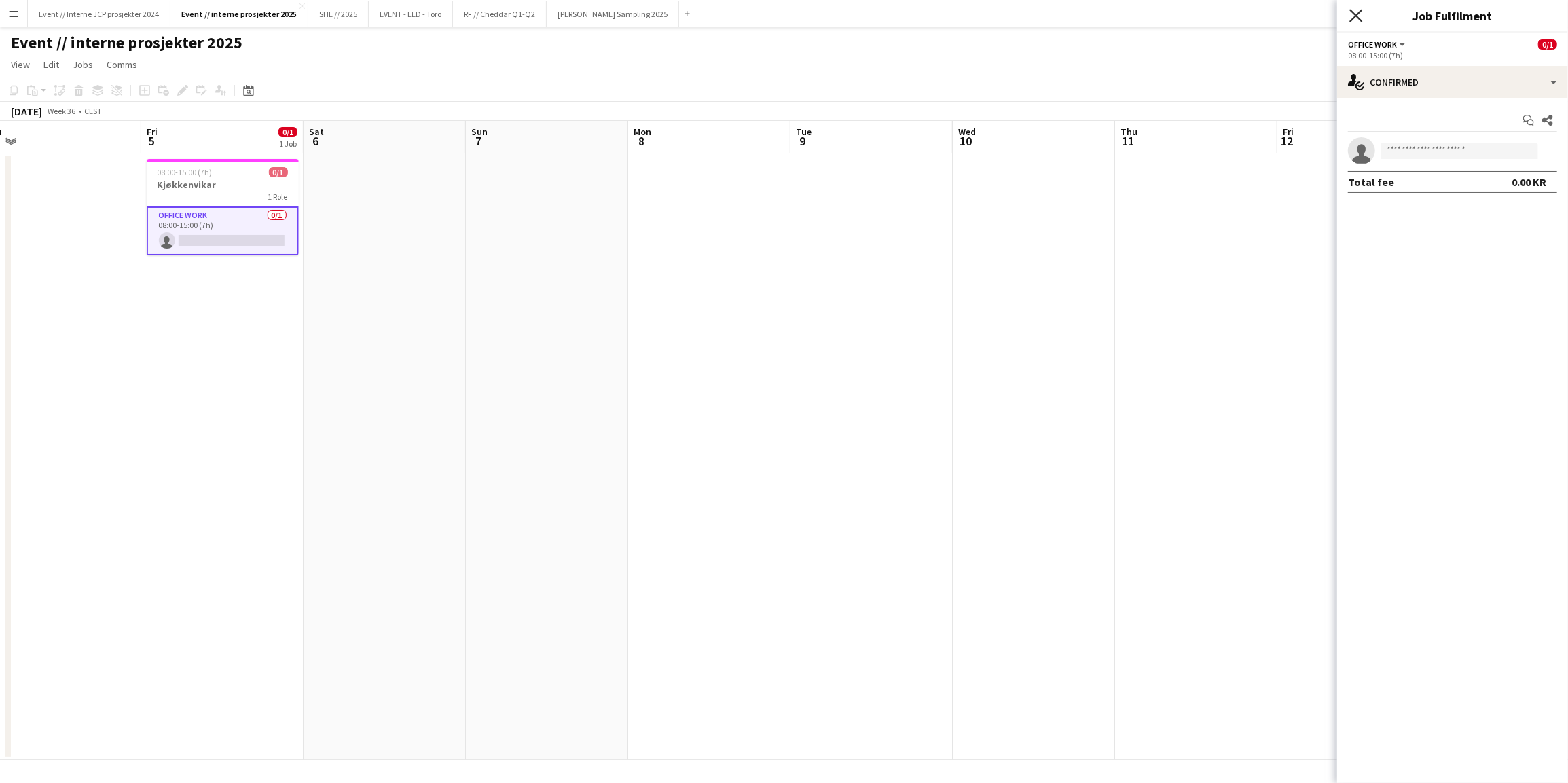
click at [1361, 14] on icon "Close pop-in" at bounding box center [1355, 15] width 13 height 13
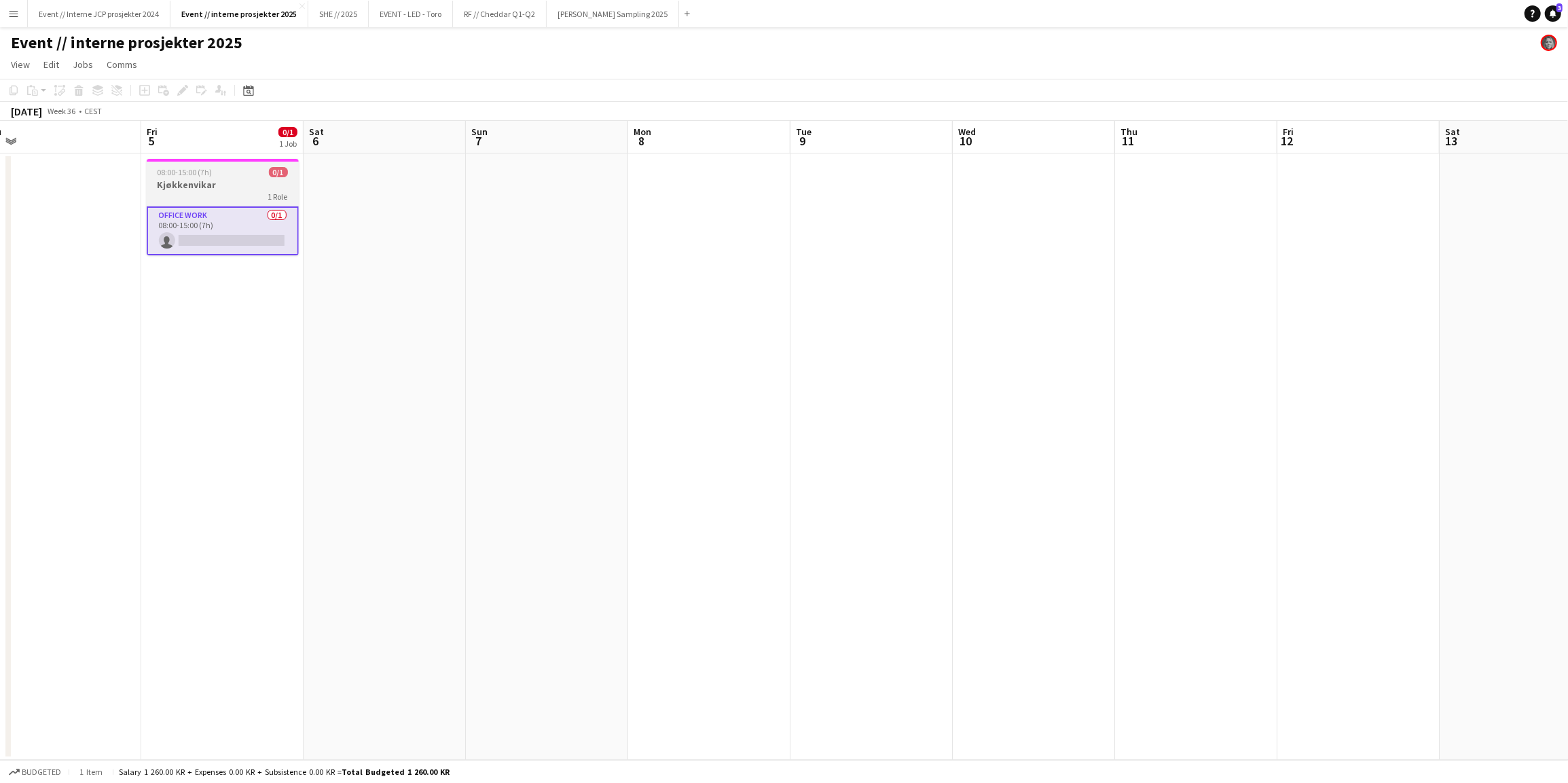
click at [223, 191] on div "1 Role" at bounding box center [222, 196] width 152 height 10
click at [180, 90] on icon "Edit" at bounding box center [183, 90] width 10 height 10
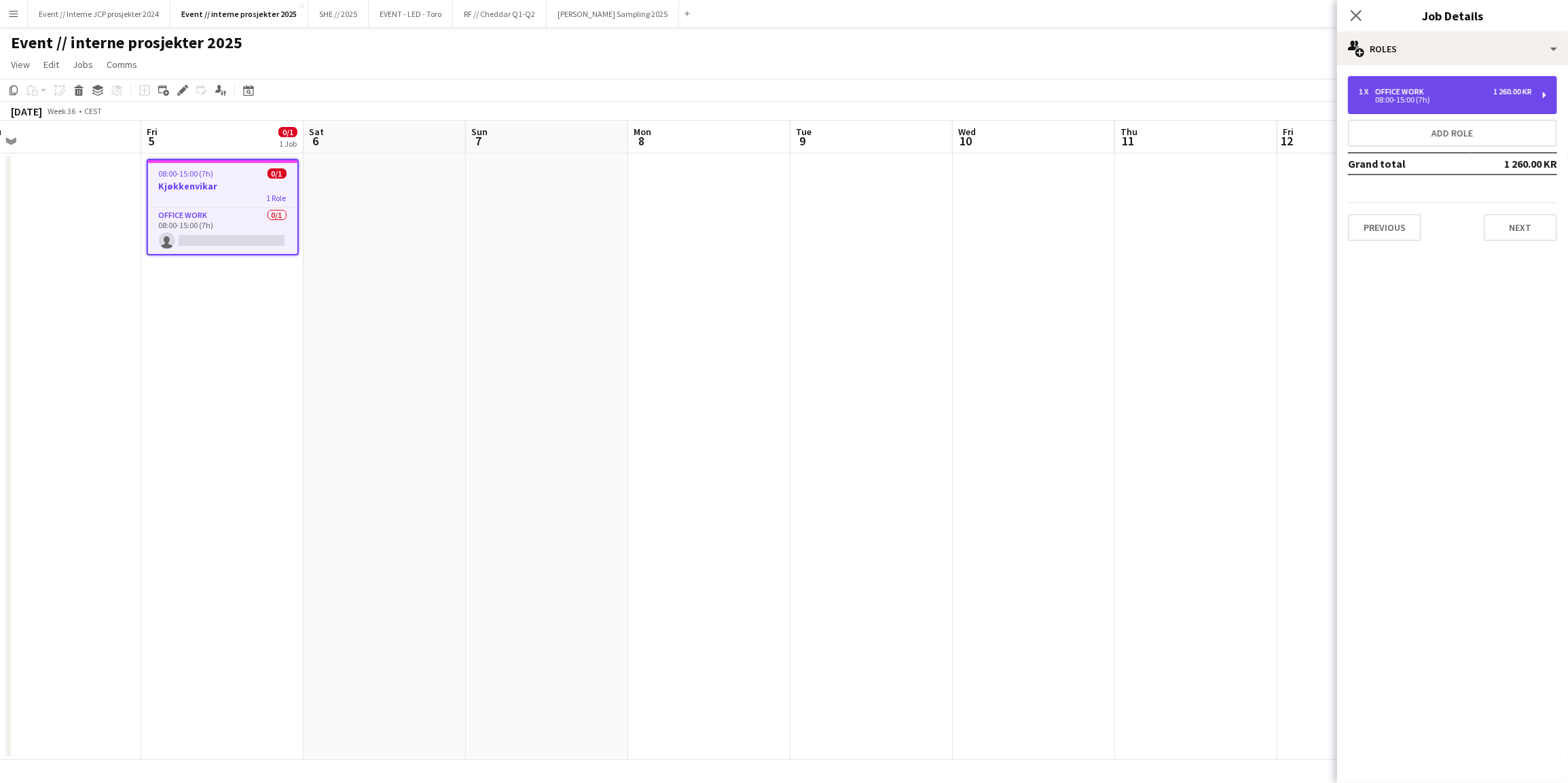
click at [1445, 83] on div "1 x Office work 1 260.00 KR 08:00-15:00 (7h)" at bounding box center [1452, 95] width 209 height 38
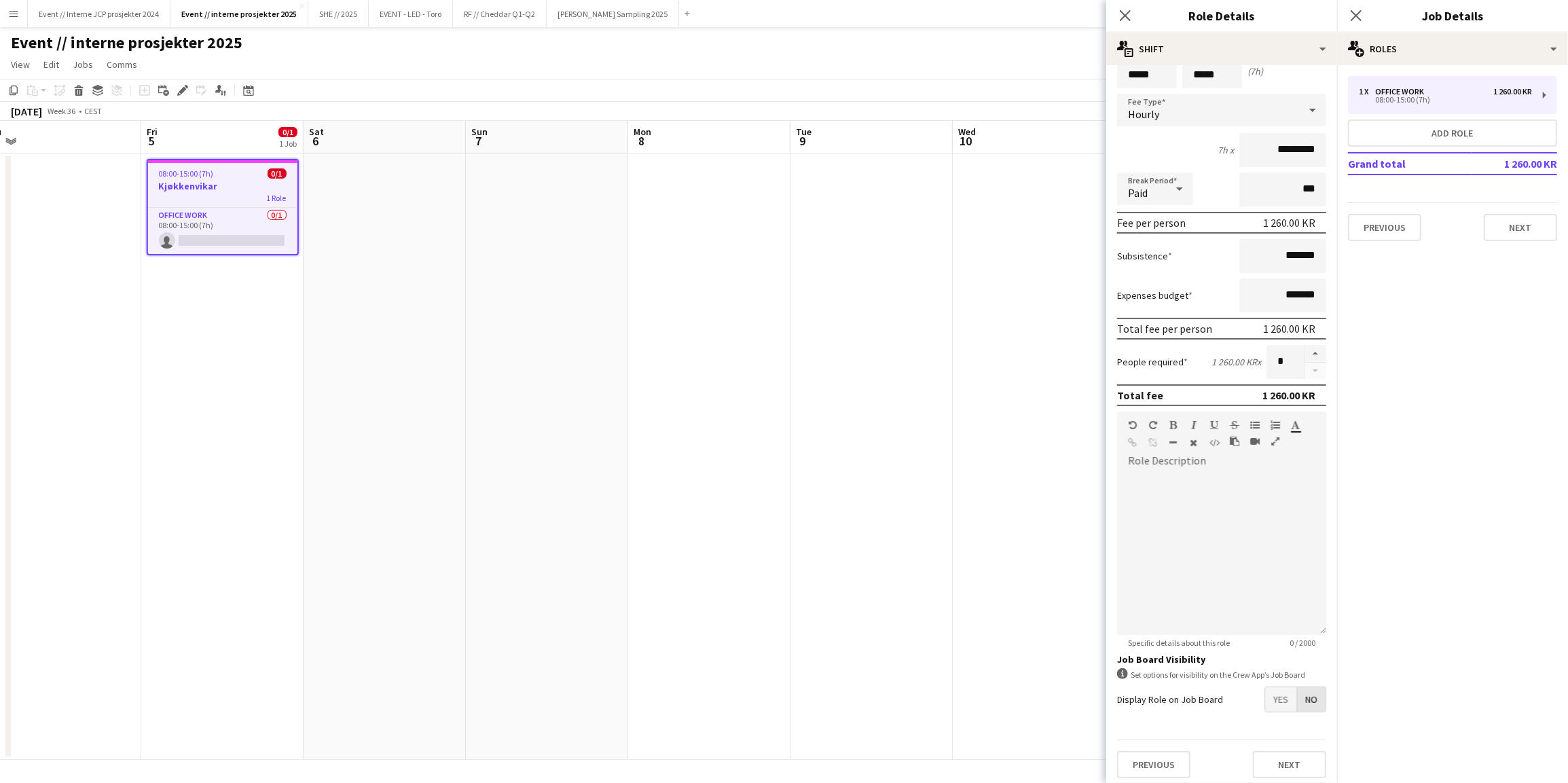
click at [1300, 702] on span "No" at bounding box center [1310, 699] width 29 height 24
click at [1356, 19] on icon "Close pop-in" at bounding box center [1355, 15] width 13 height 13
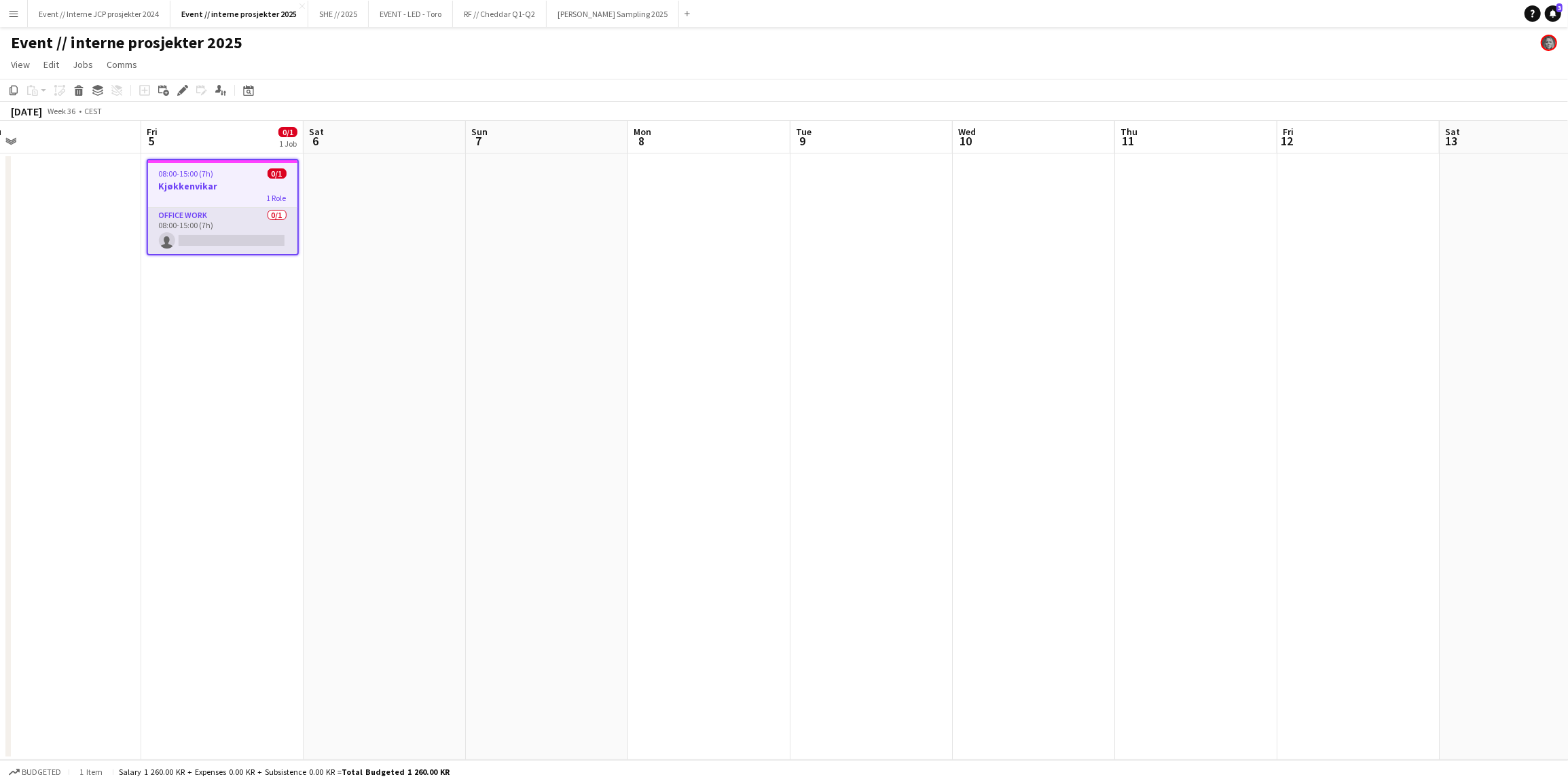
click at [174, 231] on app-card-role "Office work 0/1 08:00-15:00 (7h) single-neutral-actions" at bounding box center [223, 231] width 150 height 46
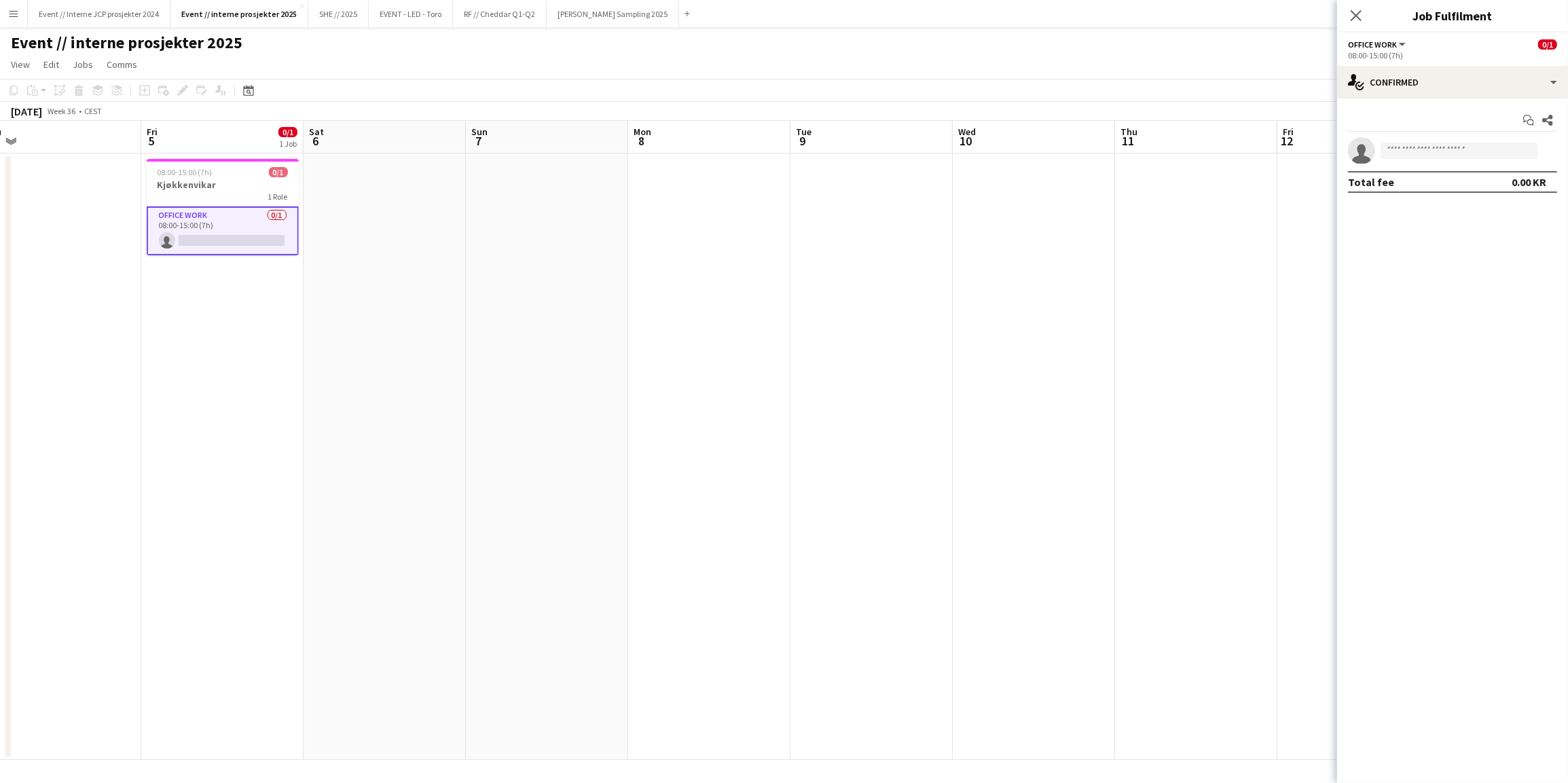
click at [1495, 99] on div "Start chat Share single-neutral-actions Total fee 0.00 KR" at bounding box center [1451, 151] width 231 height 105
click at [1485, 82] on div "single-neutral-actions-check-2 Confirmed" at bounding box center [1451, 82] width 231 height 32
click at [1485, 133] on div "single-neutral-actions-share-1 Invited" at bounding box center [1497, 139] width 134 height 27
click at [1429, 145] on input "text" at bounding box center [1452, 152] width 209 height 34
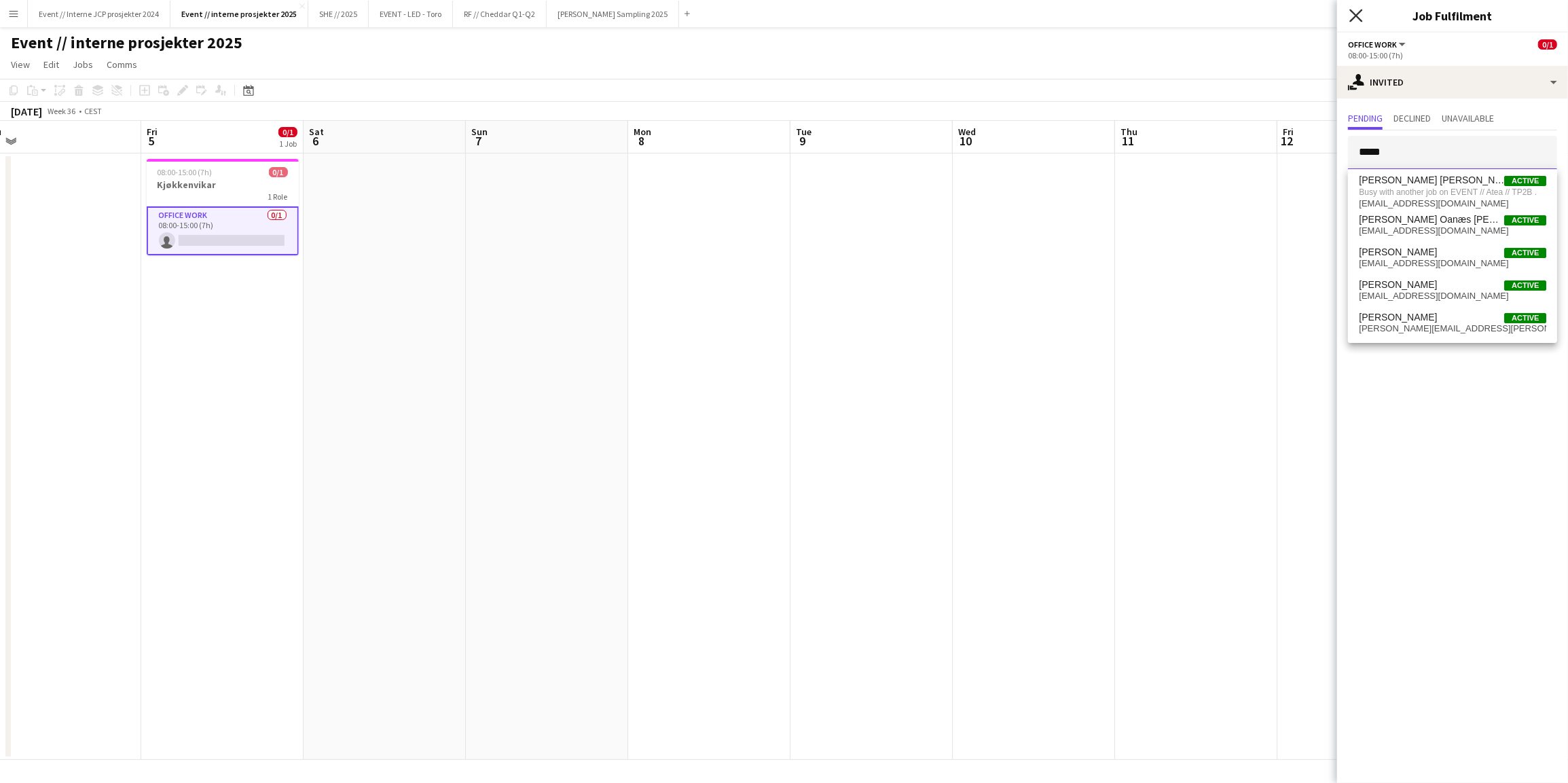
type input "*****"
click at [1361, 17] on icon "Close pop-in" at bounding box center [1355, 15] width 13 height 13
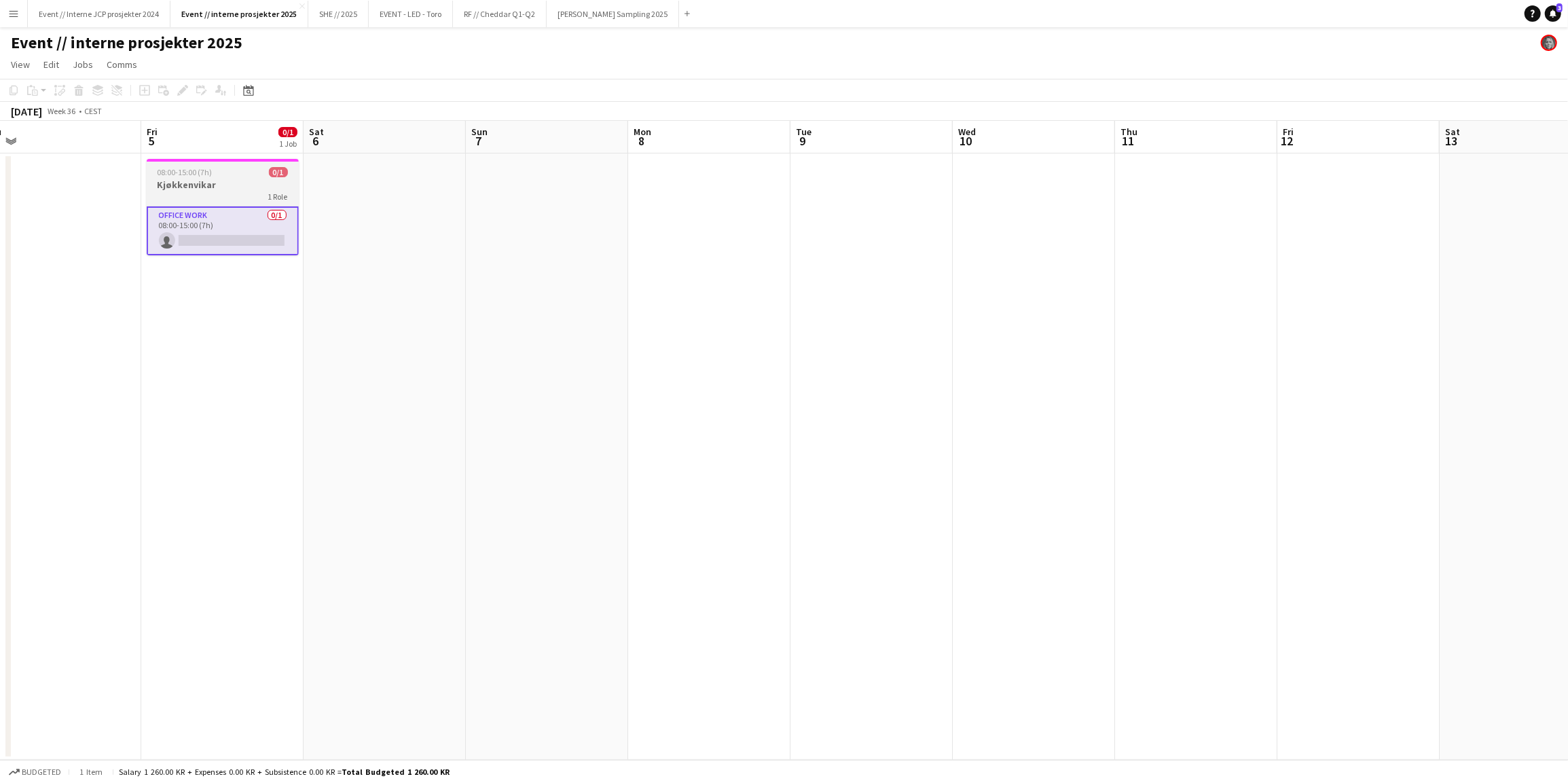
click at [228, 183] on h3 "Kjøkkenvikar" at bounding box center [222, 185] width 152 height 12
click at [694, 192] on app-date-cell at bounding box center [709, 456] width 162 height 606
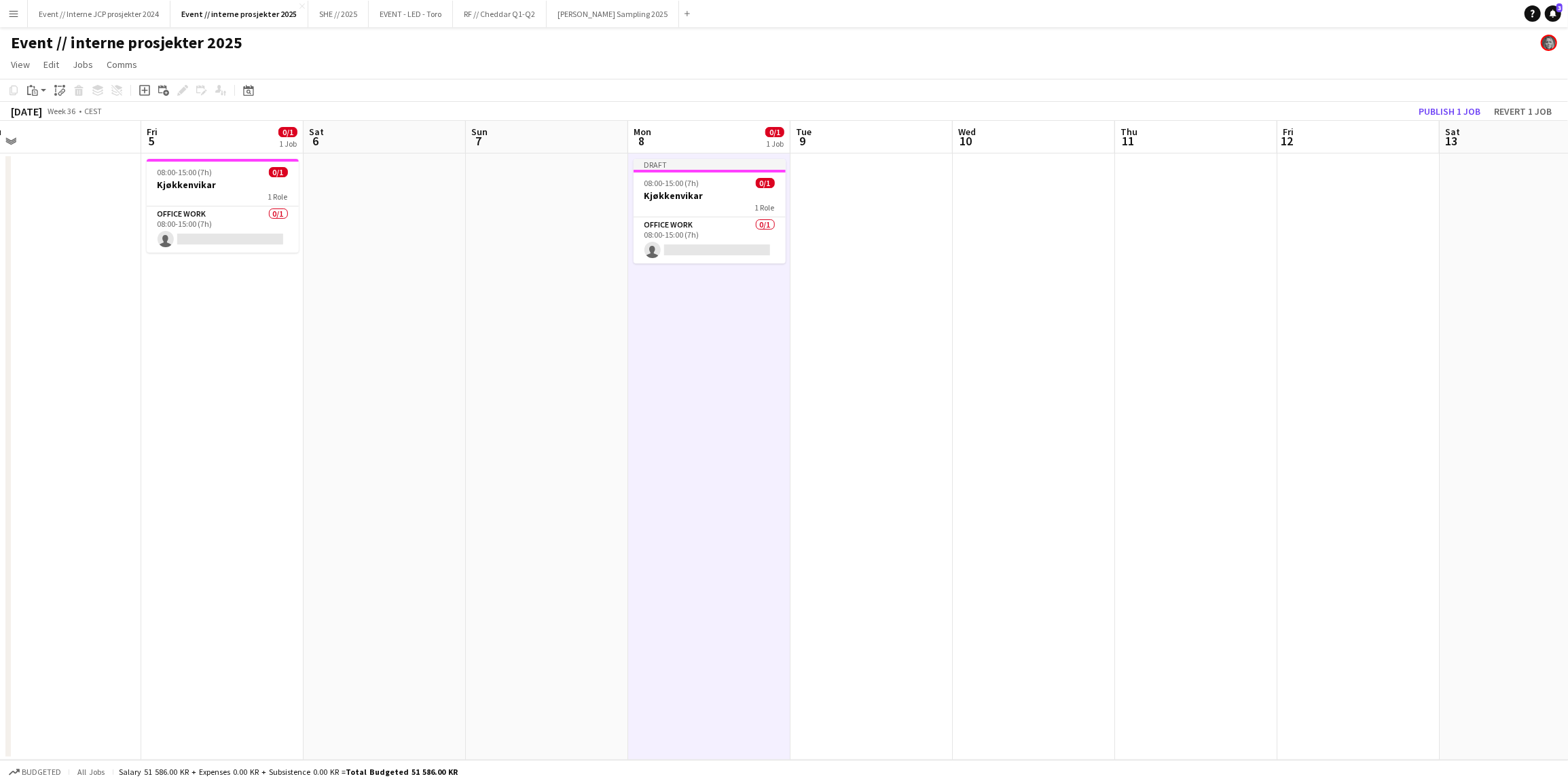
click at [877, 196] on app-date-cell at bounding box center [871, 456] width 162 height 606
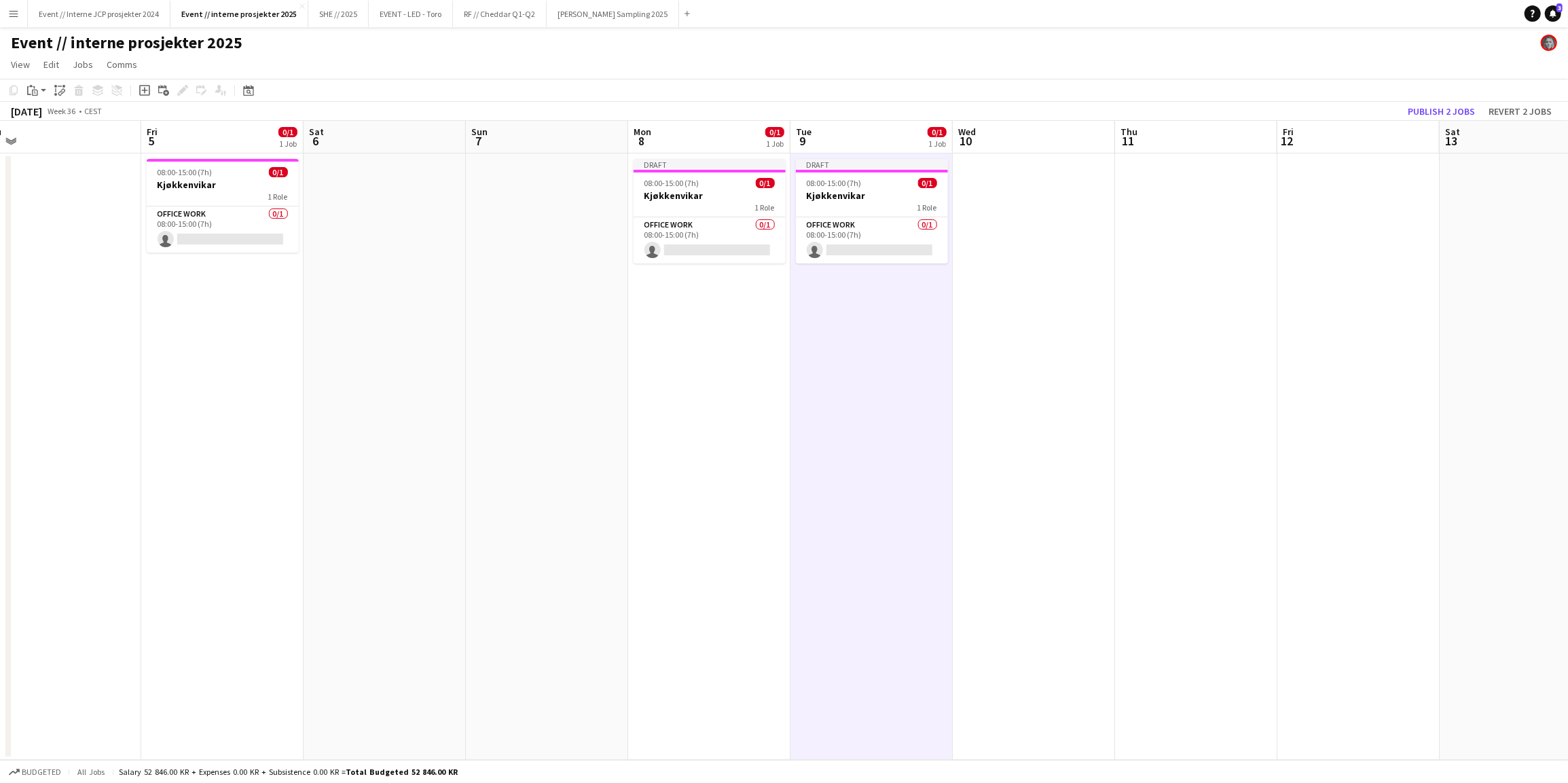
click at [1030, 188] on app-date-cell at bounding box center [1033, 456] width 162 height 606
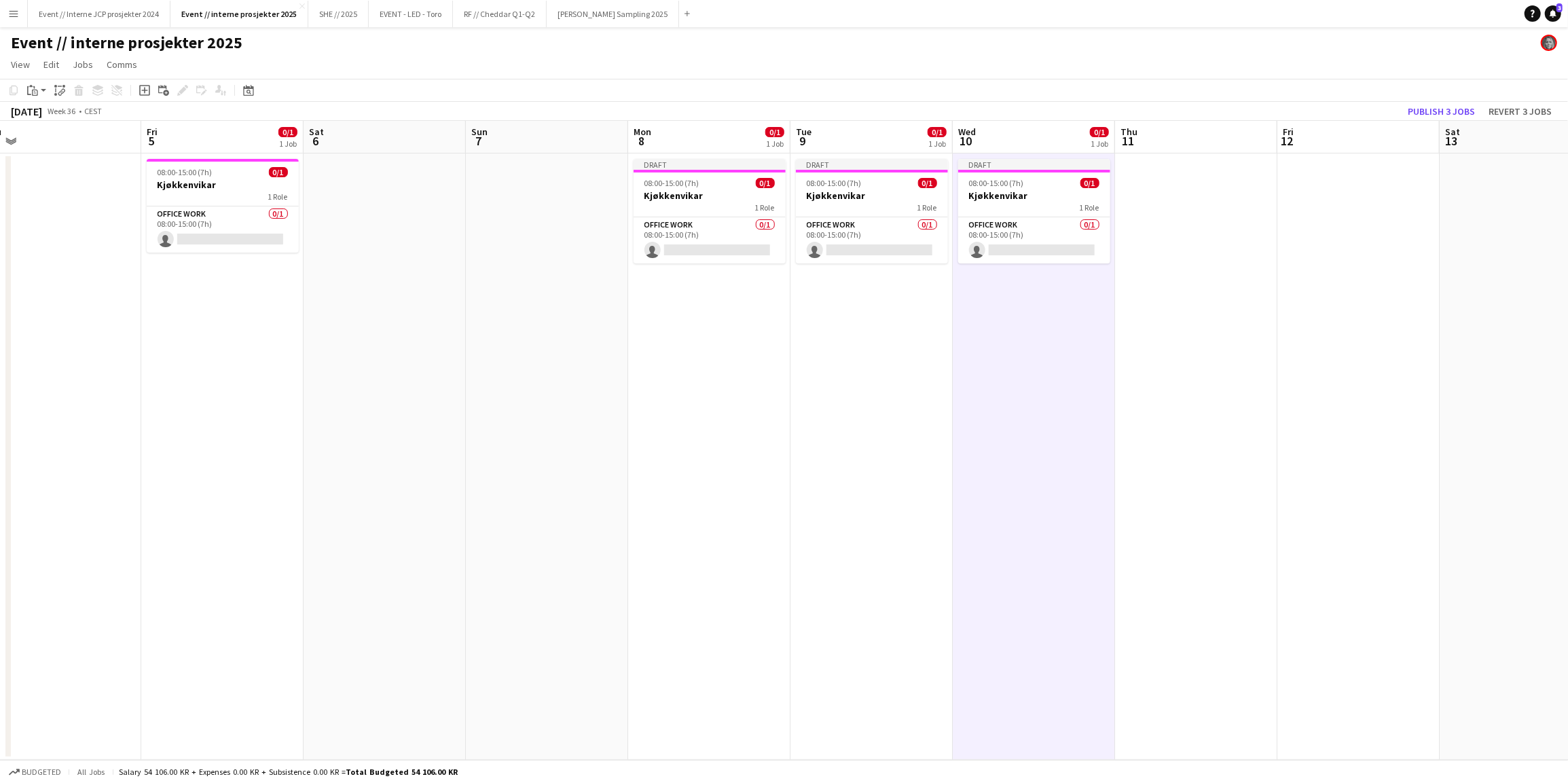
click at [1198, 189] on app-date-cell at bounding box center [1195, 456] width 162 height 606
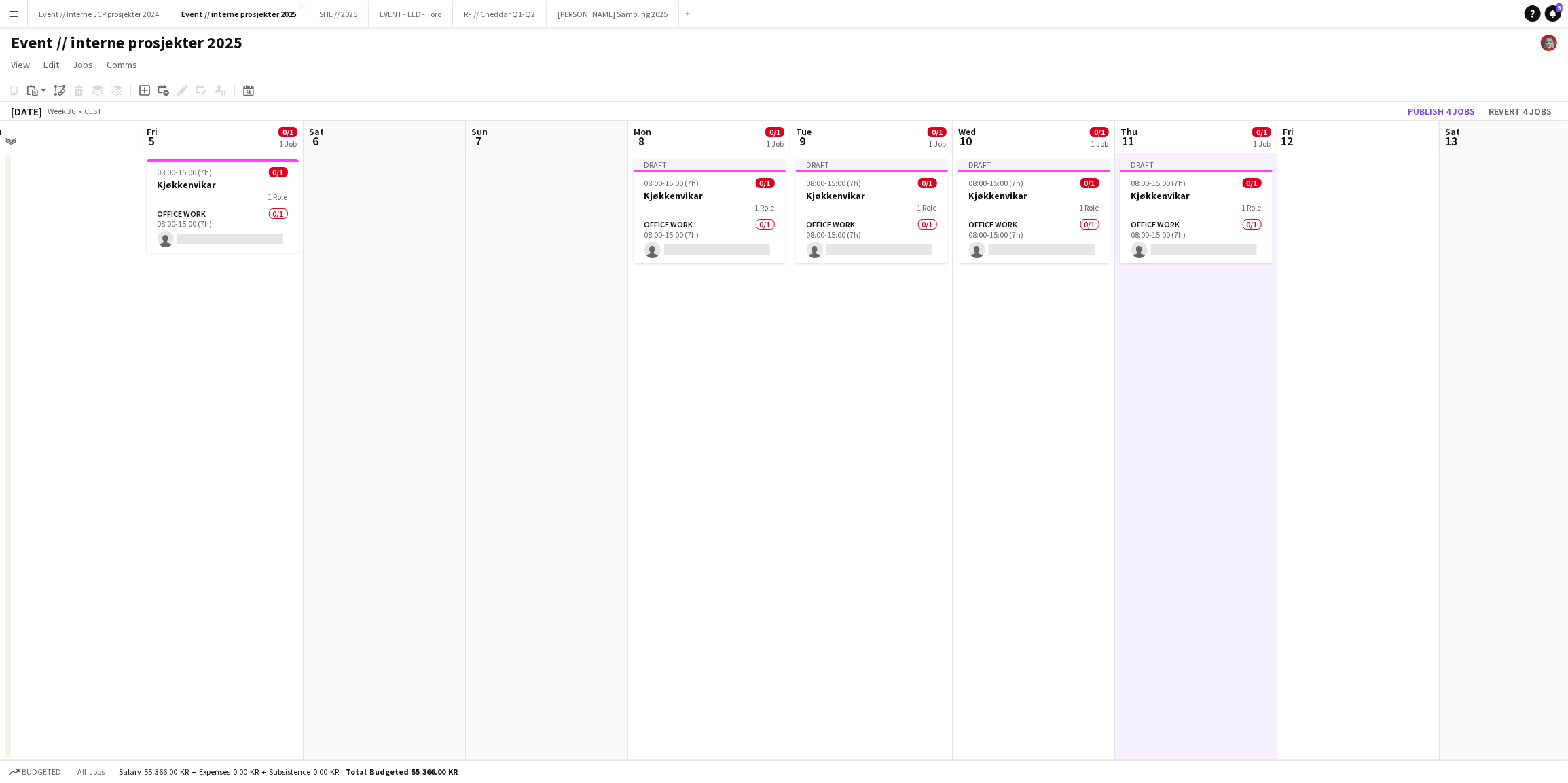
click at [1318, 196] on app-date-cell at bounding box center [1358, 456] width 162 height 606
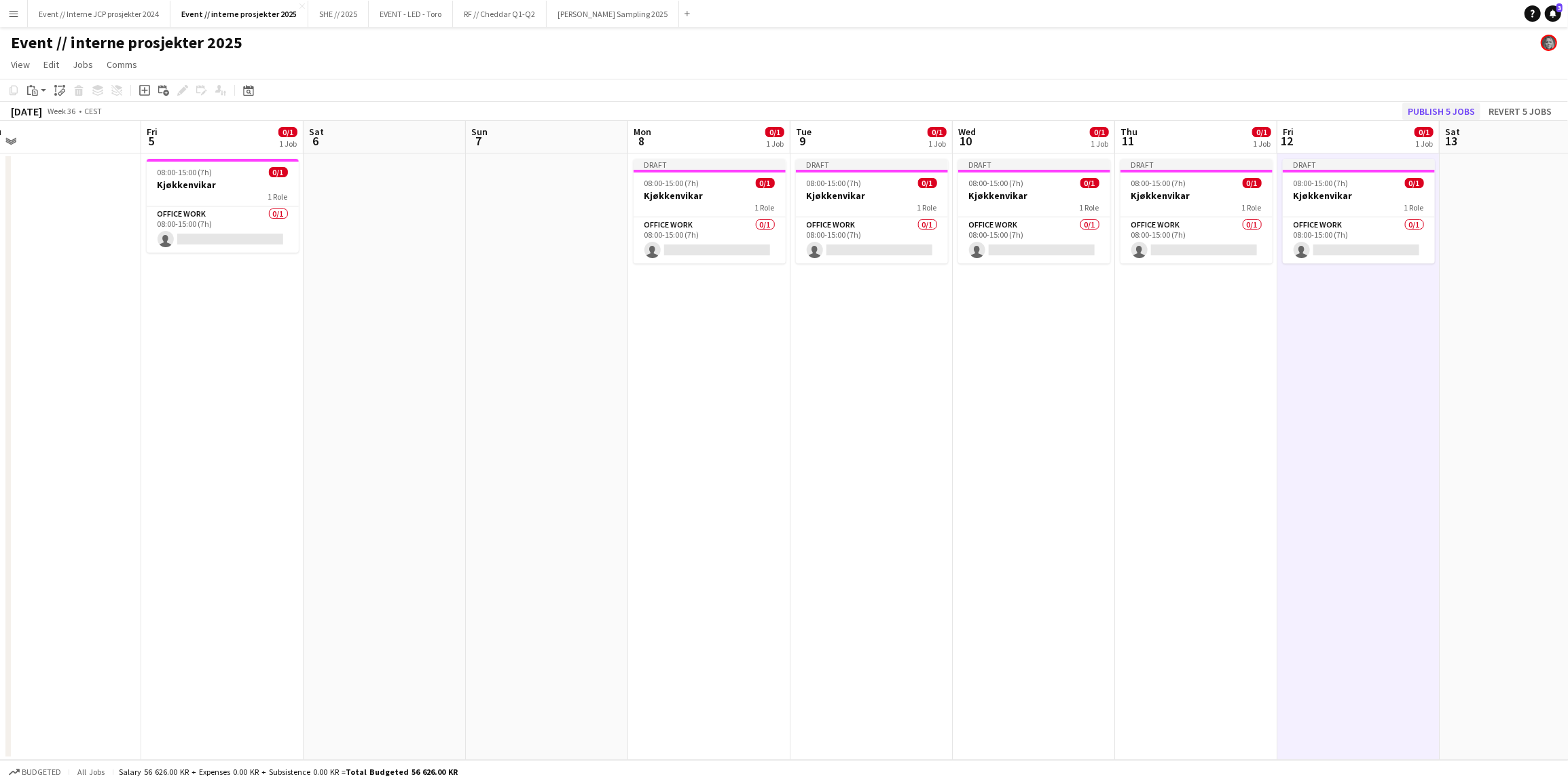
click at [1457, 110] on button "Publish 5 jobs" at bounding box center [1441, 111] width 78 height 17
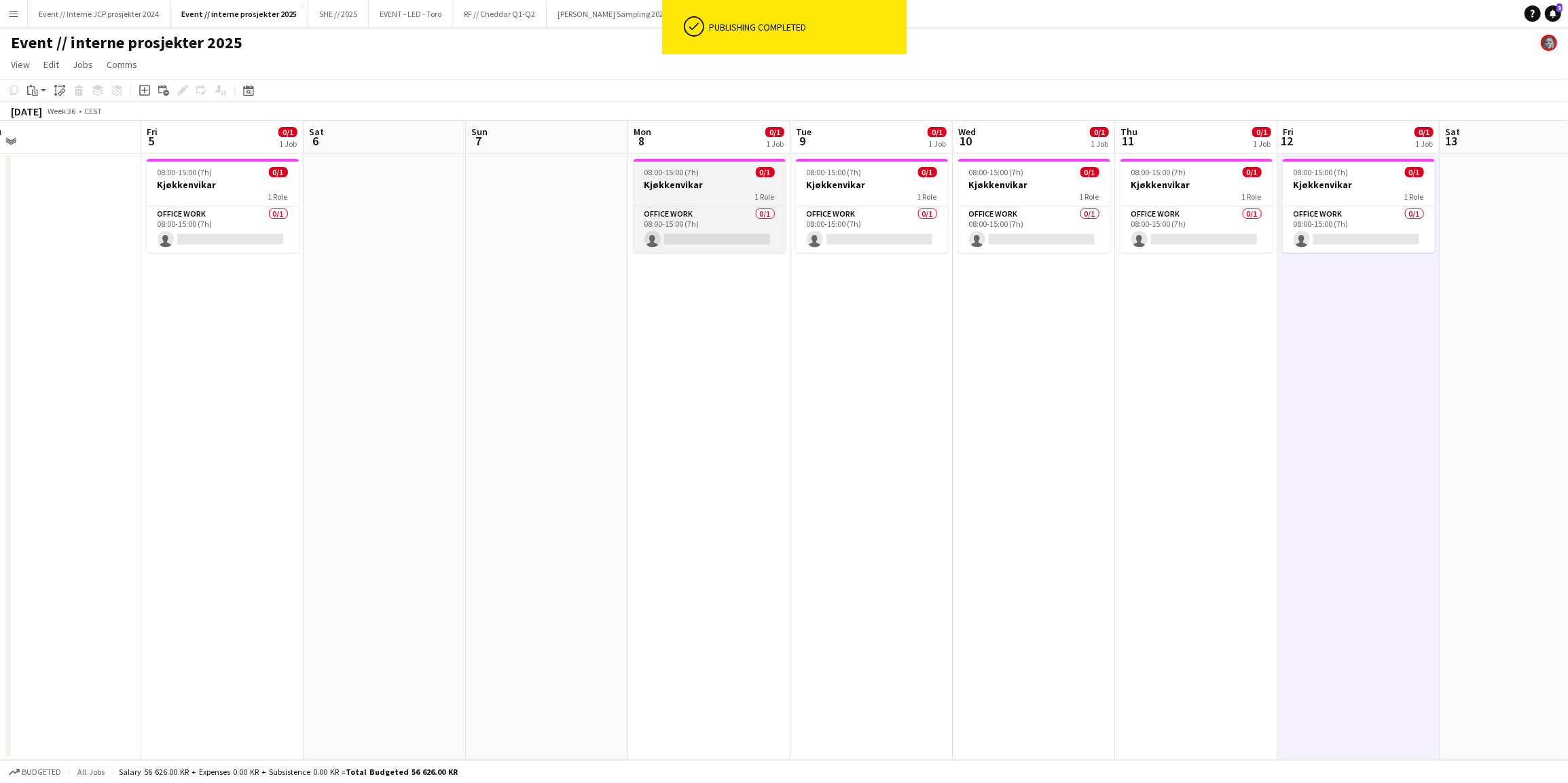
click at [698, 186] on h3 "Kjøkkenvikar" at bounding box center [710, 185] width 152 height 12
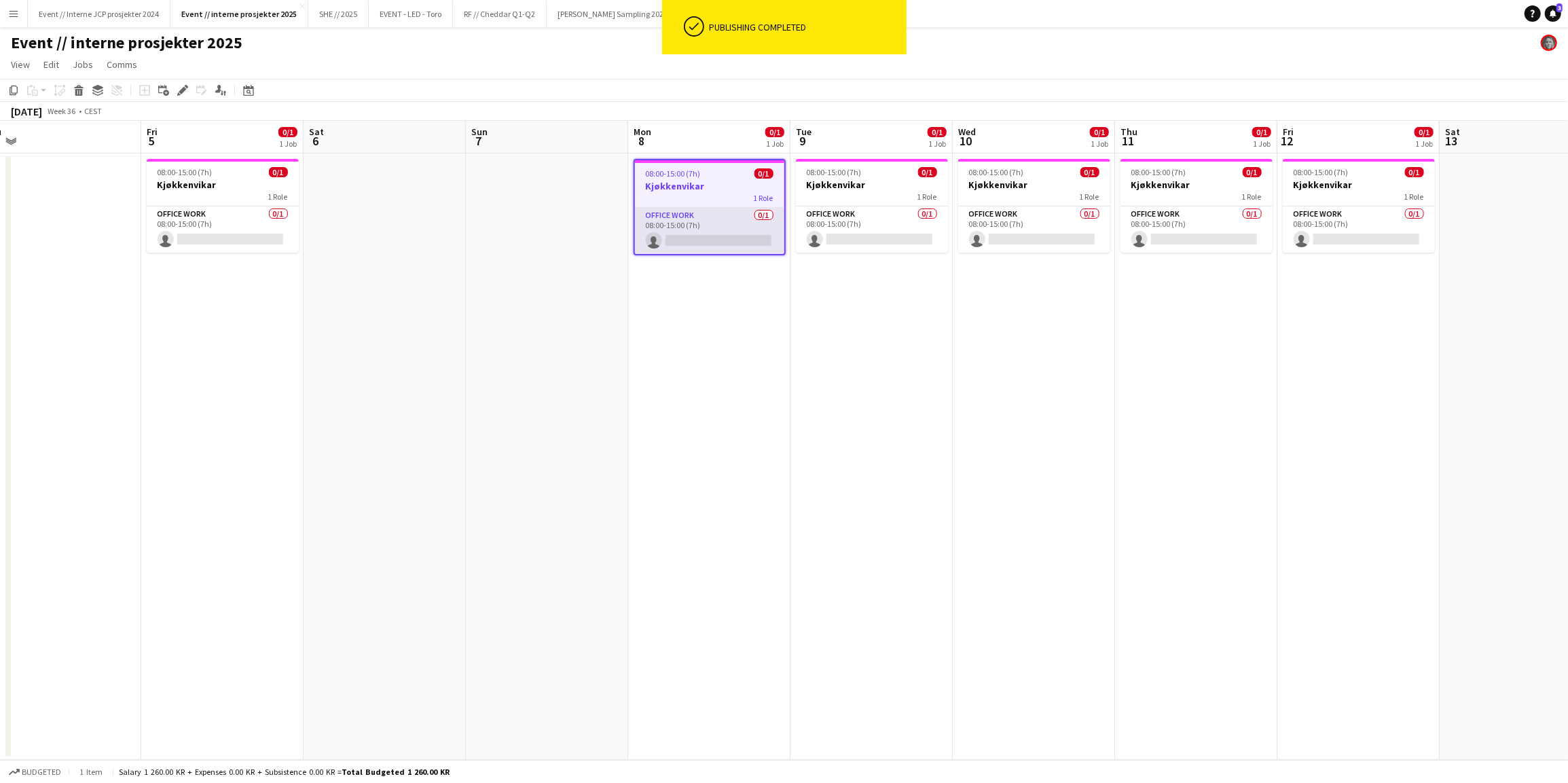
click at [698, 226] on app-card-role "Office work 0/1 08:00-15:00 (7h) single-neutral-actions" at bounding box center [710, 231] width 150 height 46
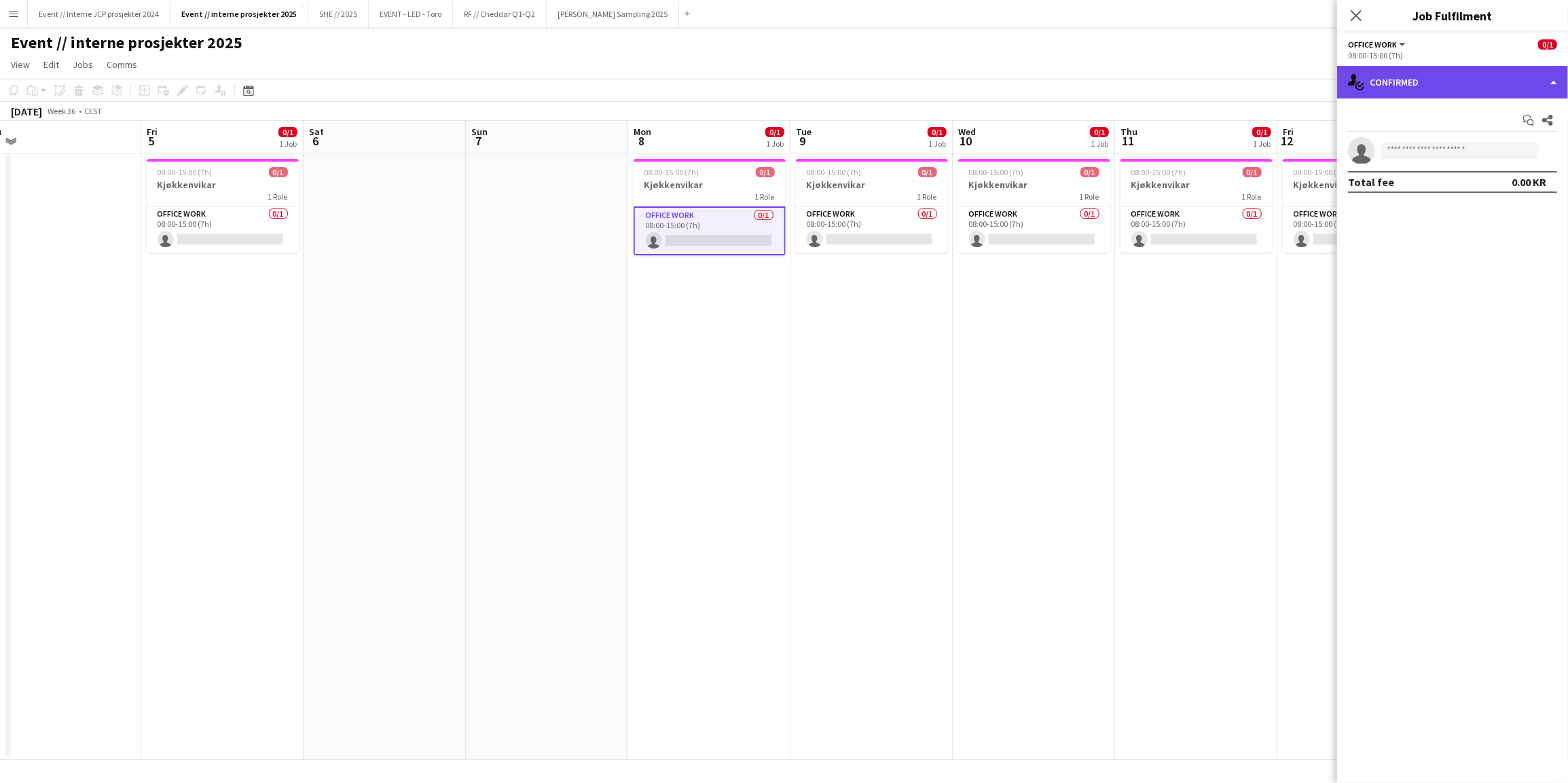
click at [1423, 82] on div "single-neutral-actions-check-2 Confirmed" at bounding box center [1451, 82] width 231 height 32
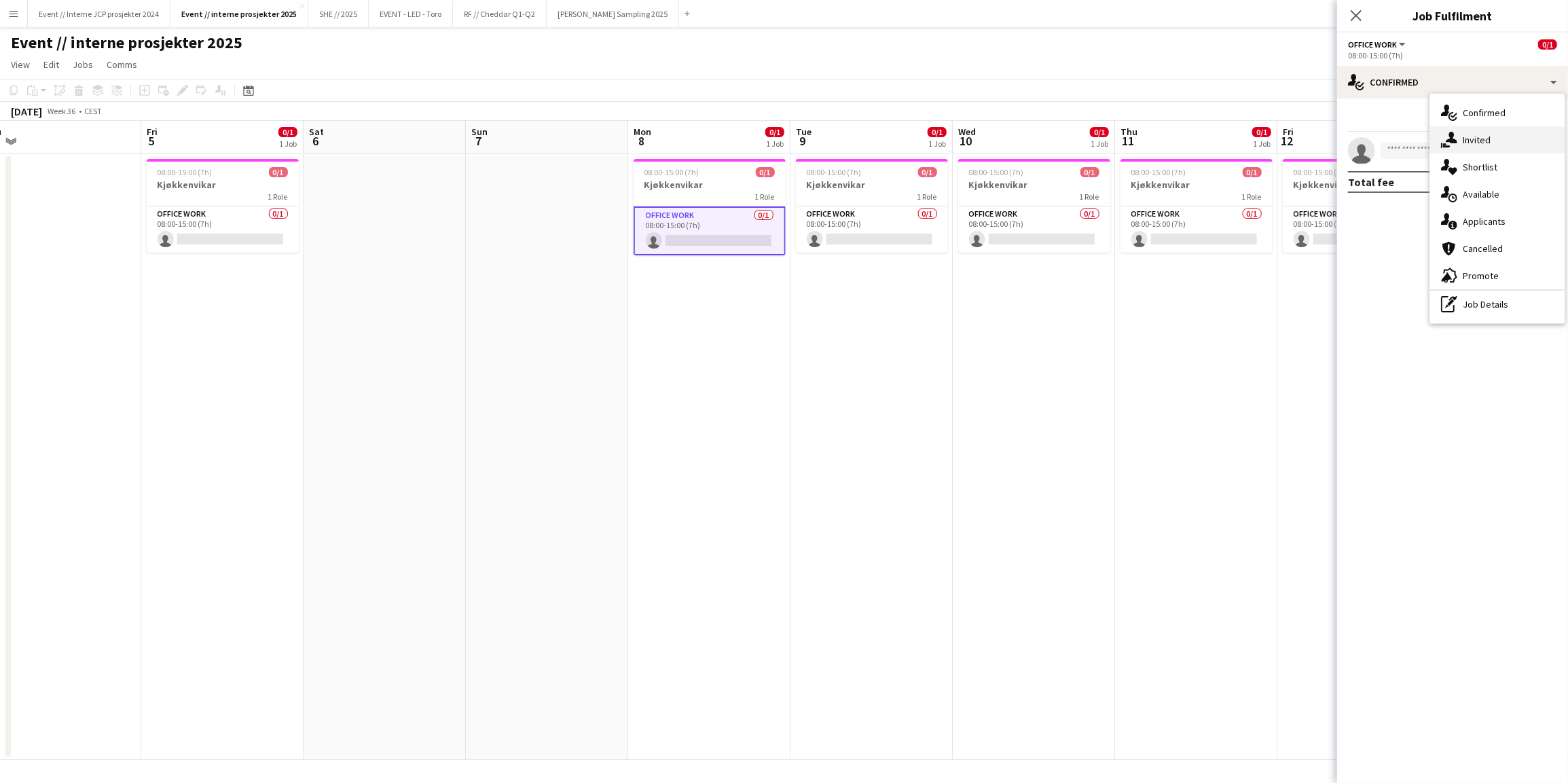
click at [1478, 128] on div "single-neutral-actions-share-1 Invited" at bounding box center [1497, 139] width 134 height 27
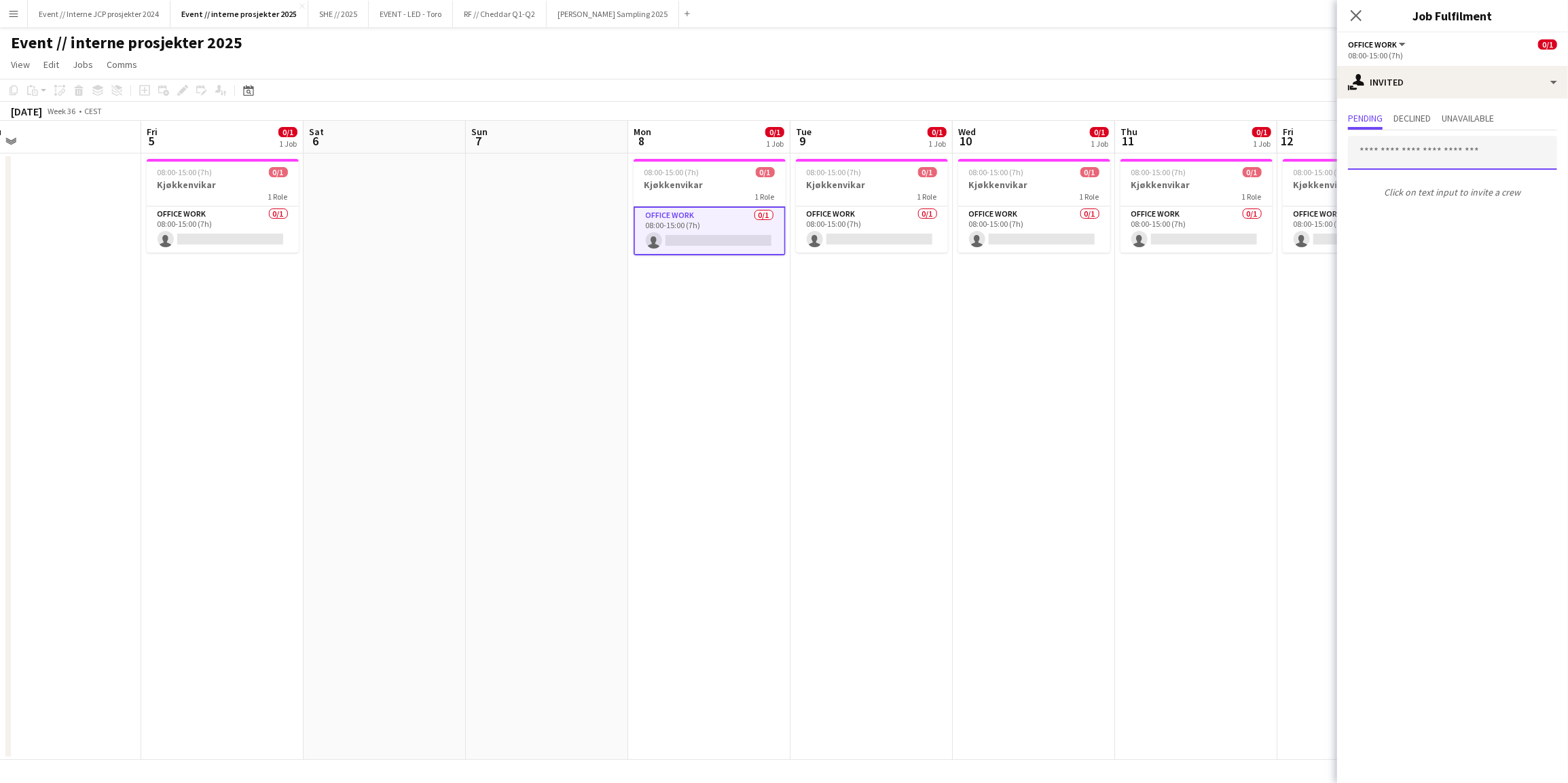
click at [1420, 148] on input "text" at bounding box center [1452, 152] width 209 height 34
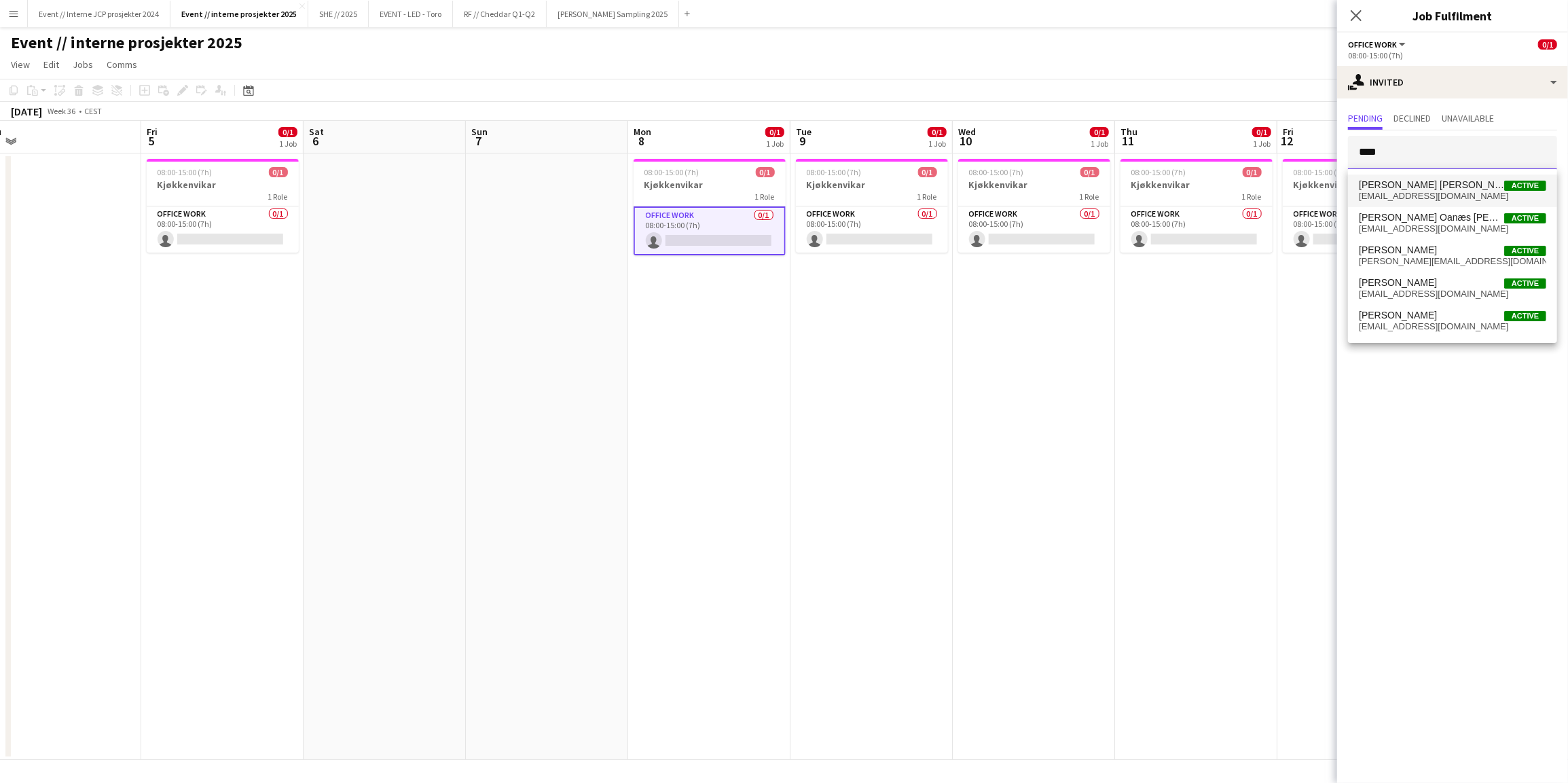
type input "****"
click at [1440, 188] on span "[PERSON_NAME] [PERSON_NAME]" at bounding box center [1430, 185] width 145 height 11
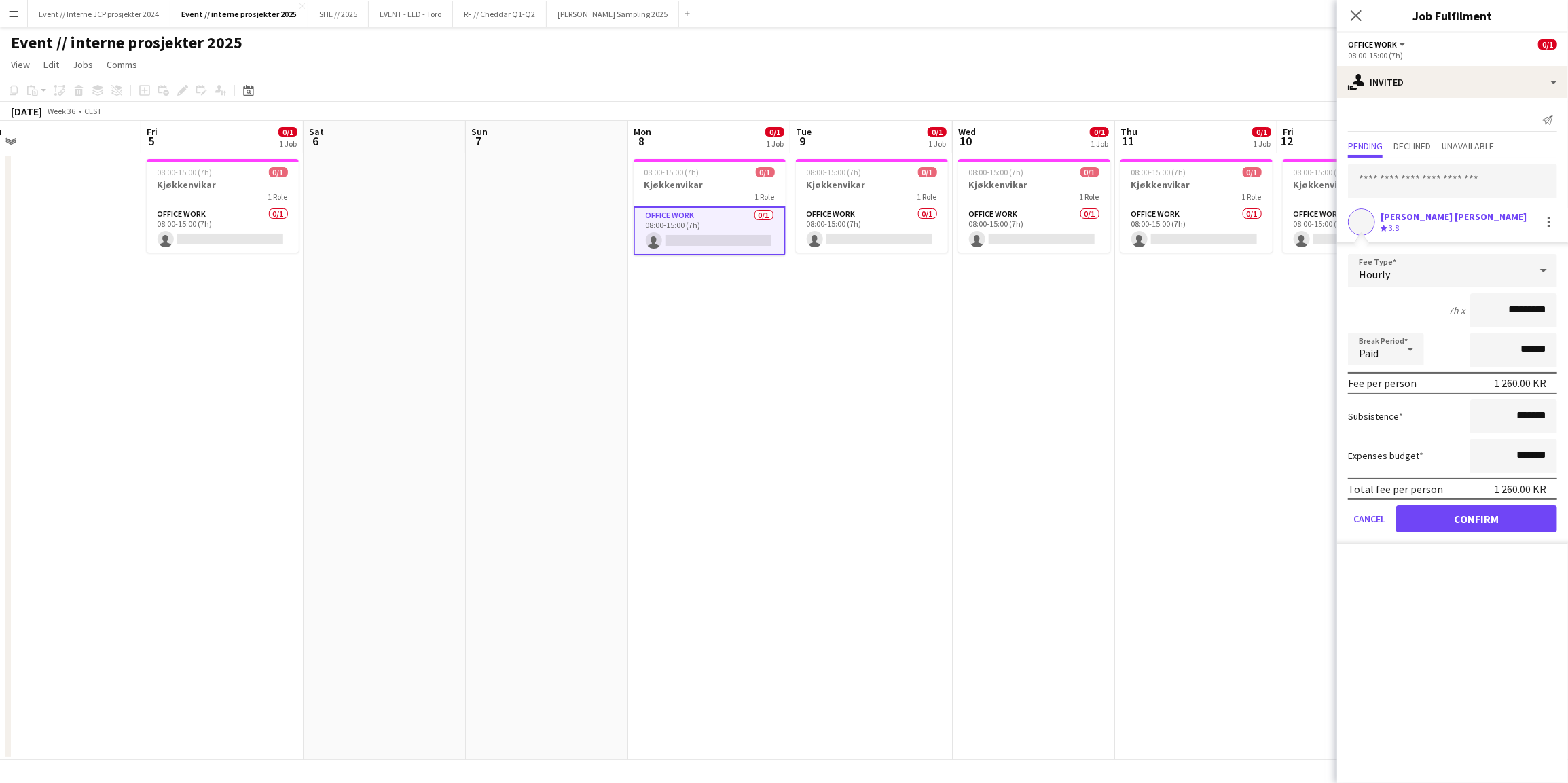
click at [1484, 520] on button "Confirm" at bounding box center [1476, 518] width 161 height 27
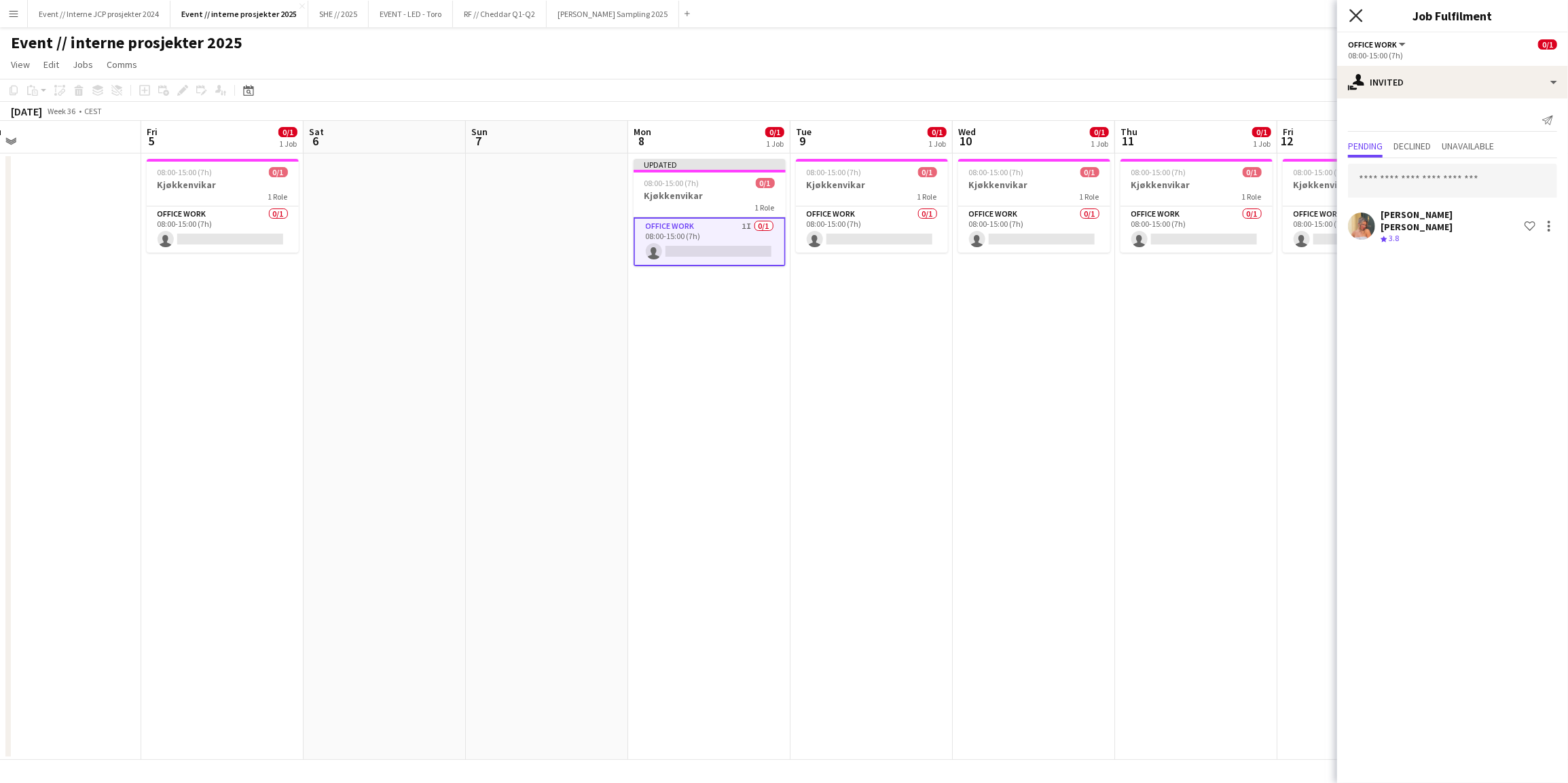
click at [1355, 20] on icon "Close pop-in" at bounding box center [1355, 15] width 13 height 13
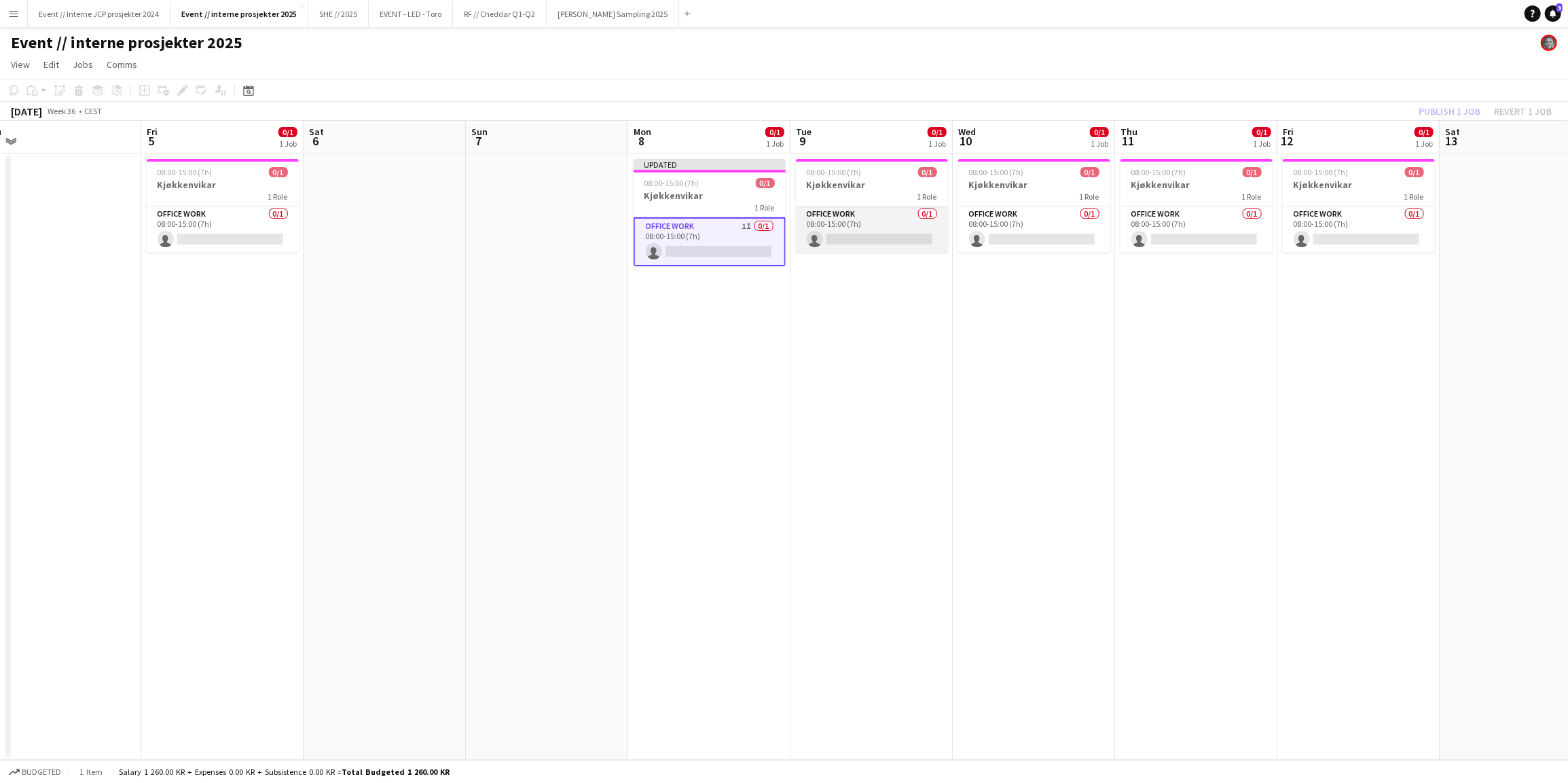
click at [849, 230] on app-card-role "Office work 0/1 08:00-15:00 (7h) single-neutral-actions" at bounding box center [871, 229] width 152 height 46
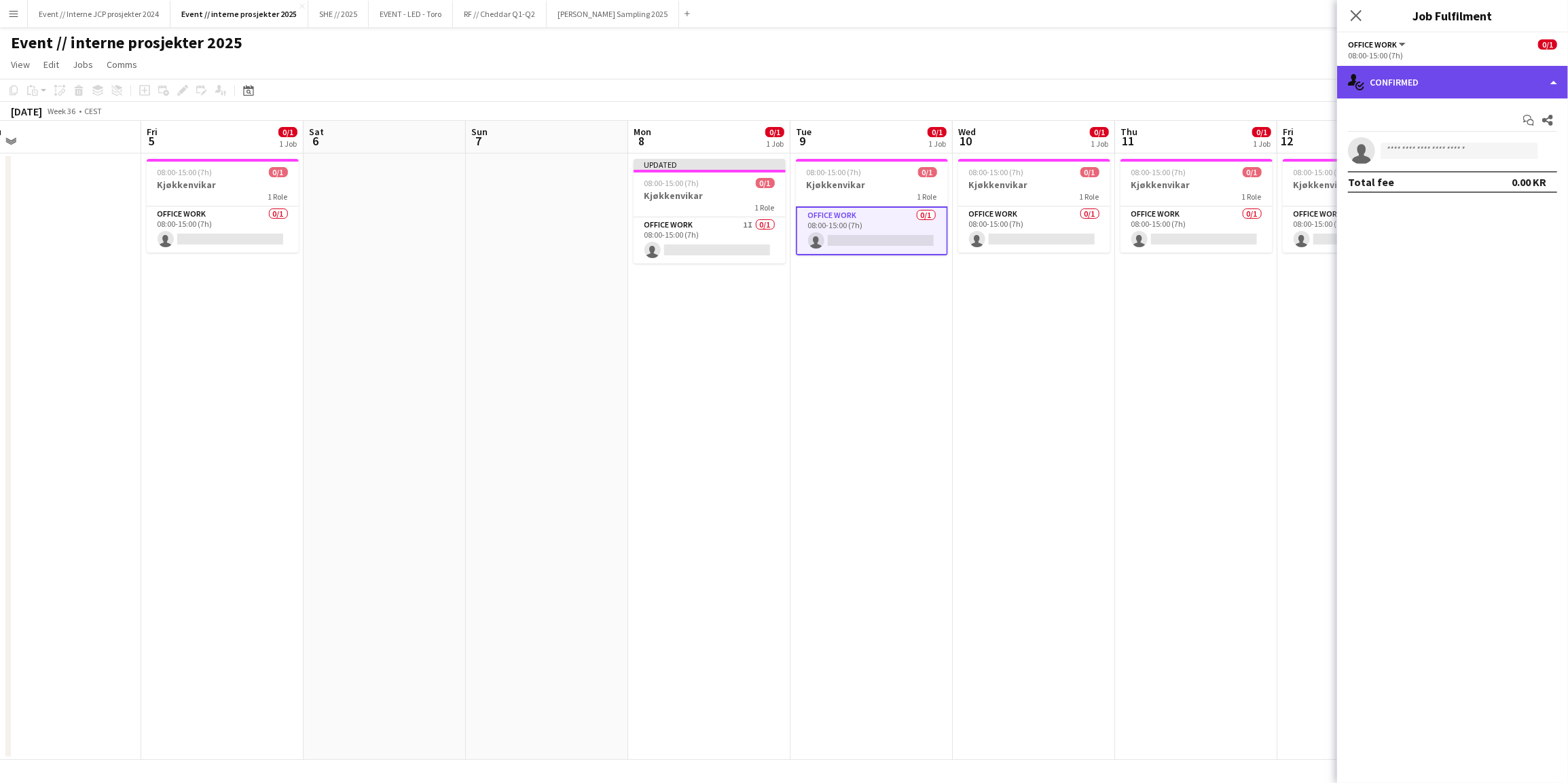
click at [1404, 78] on div "single-neutral-actions-check-2 Confirmed" at bounding box center [1451, 82] width 231 height 32
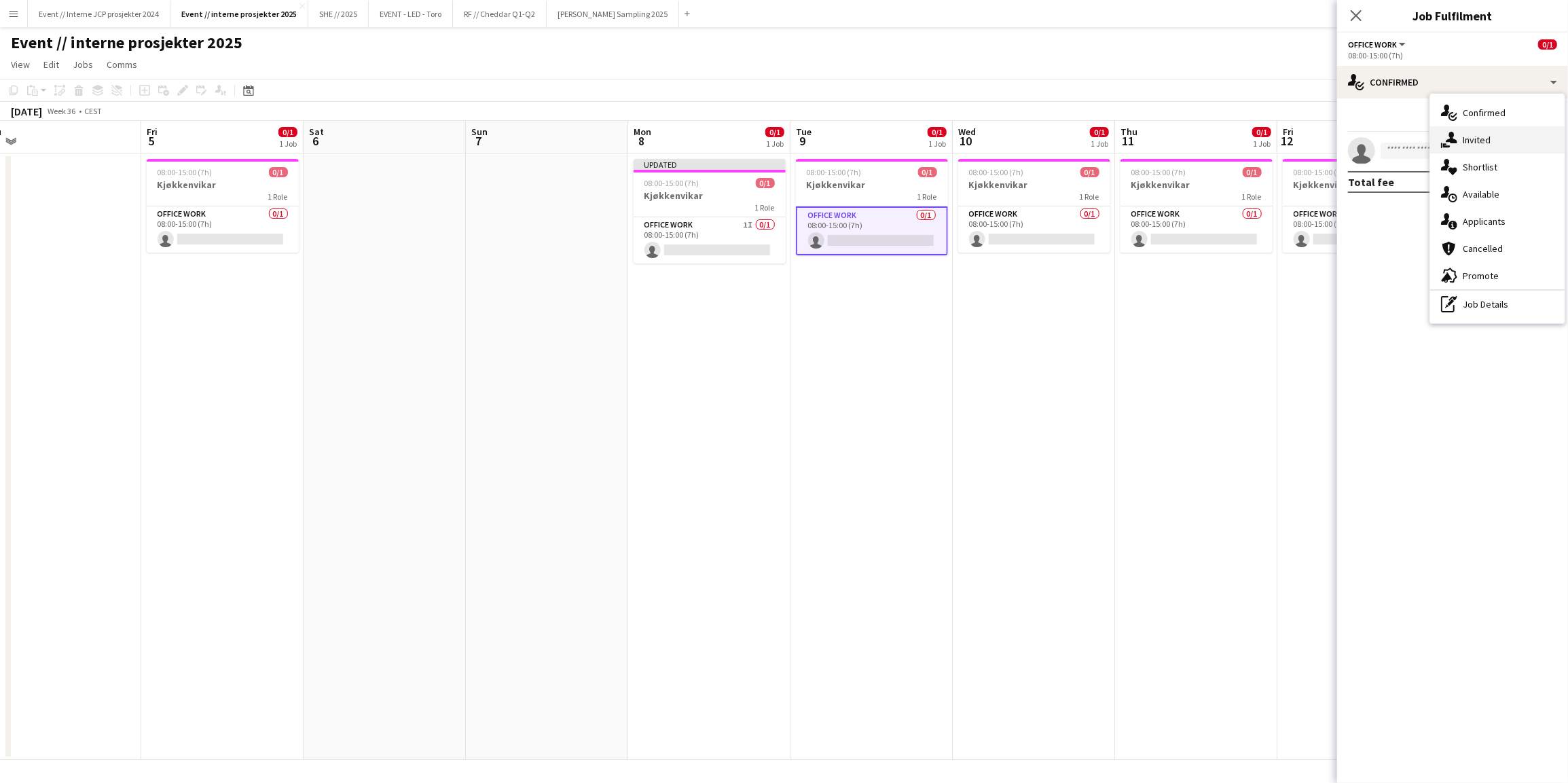
click at [1472, 138] on div "single-neutral-actions-share-1 Invited" at bounding box center [1497, 139] width 134 height 27
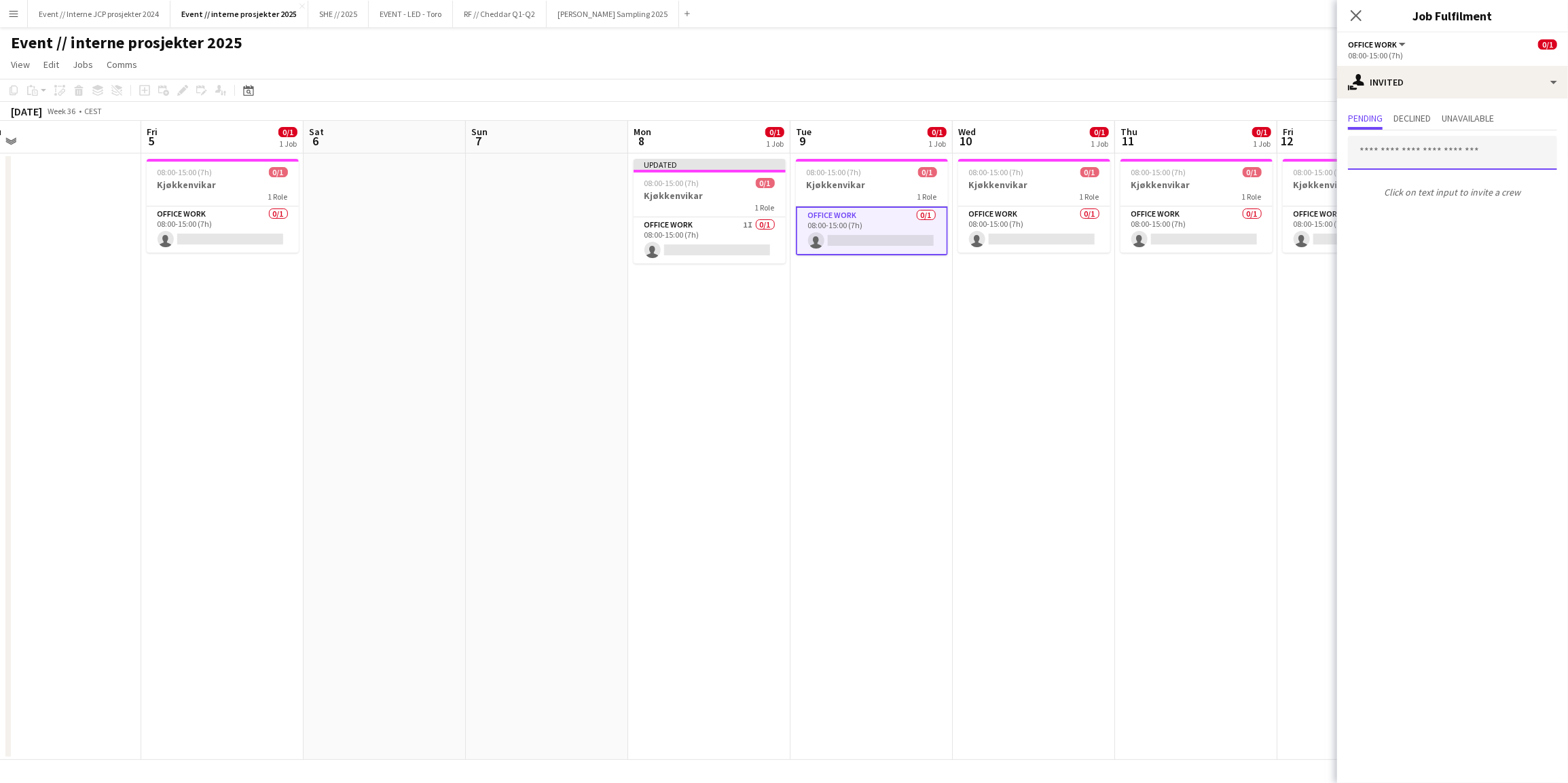
click at [1443, 153] on input "text" at bounding box center [1452, 152] width 209 height 34
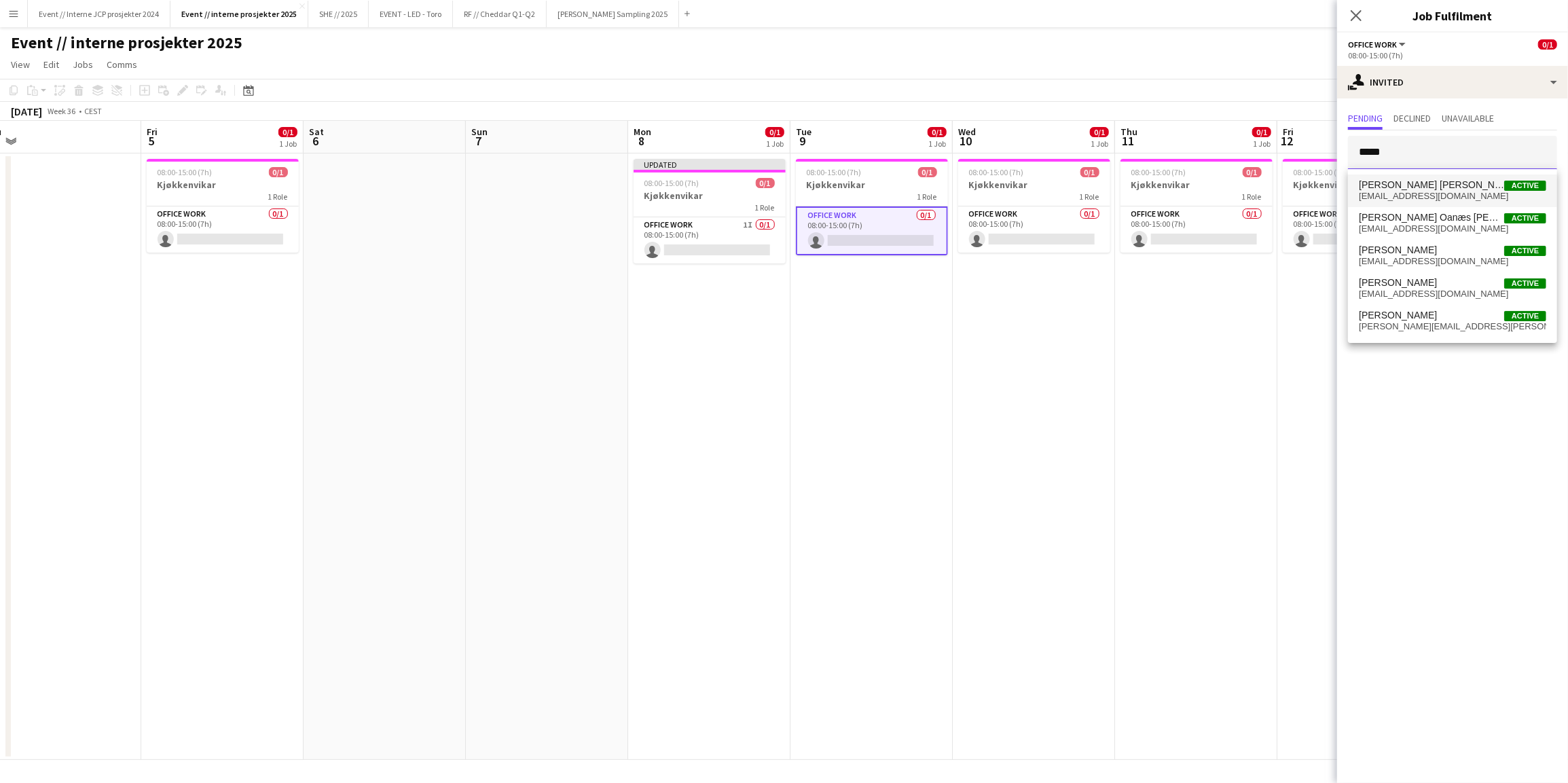
type input "*****"
click at [1453, 187] on span "[PERSON_NAME] [PERSON_NAME]" at bounding box center [1430, 185] width 145 height 11
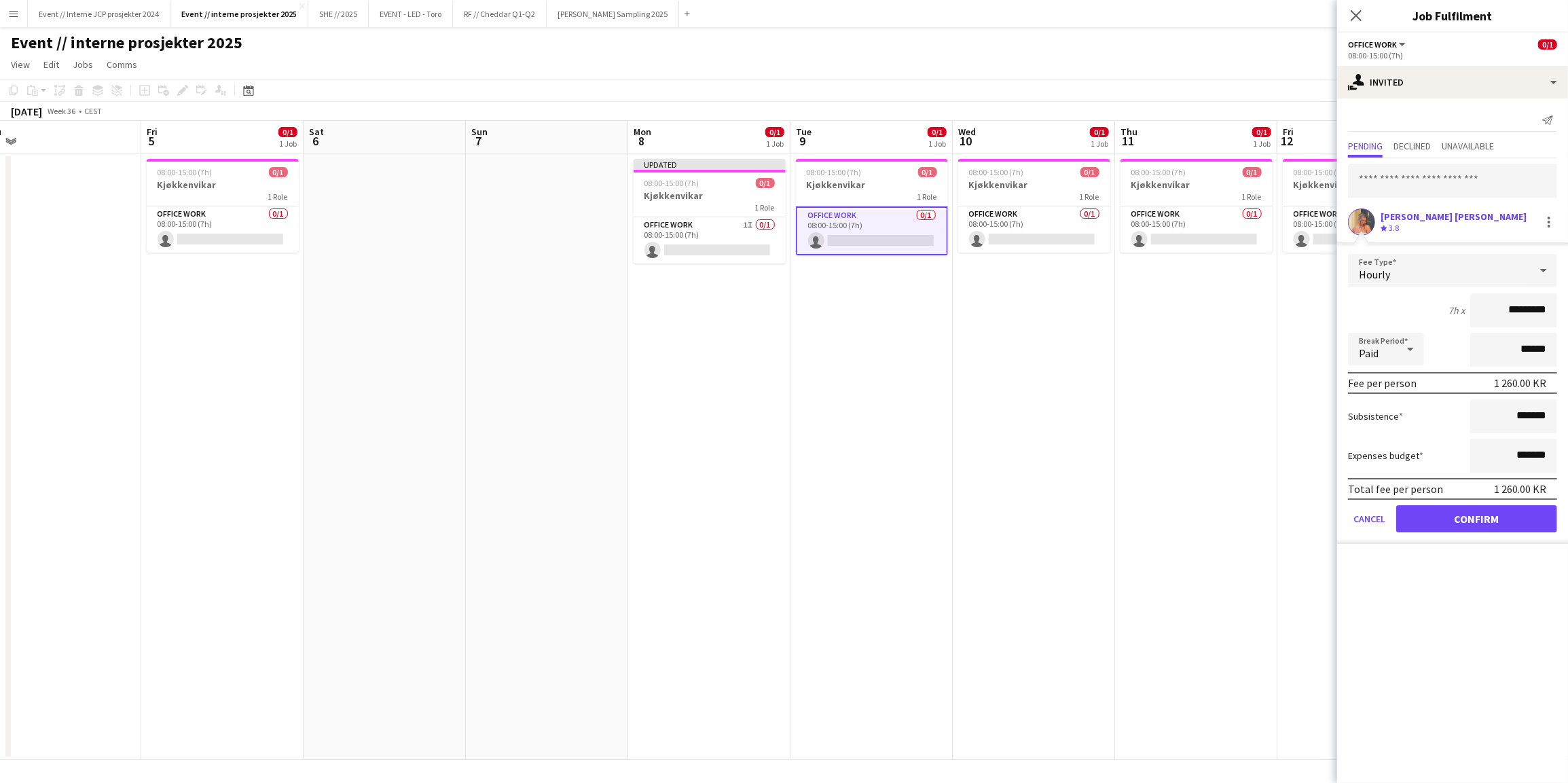
click at [1499, 520] on button "Confirm" at bounding box center [1476, 518] width 161 height 27
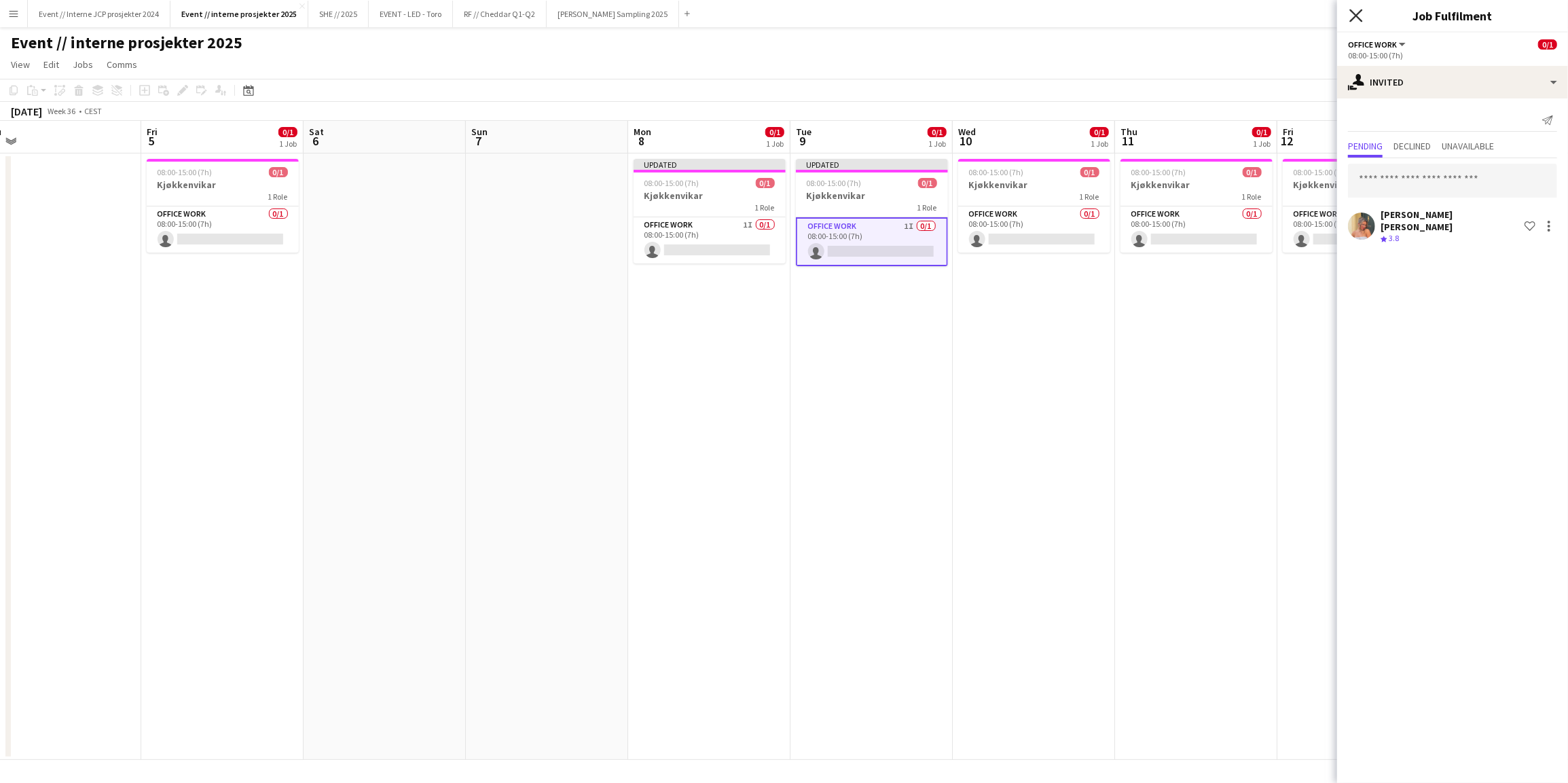
click at [1358, 17] on icon at bounding box center [1355, 15] width 13 height 13
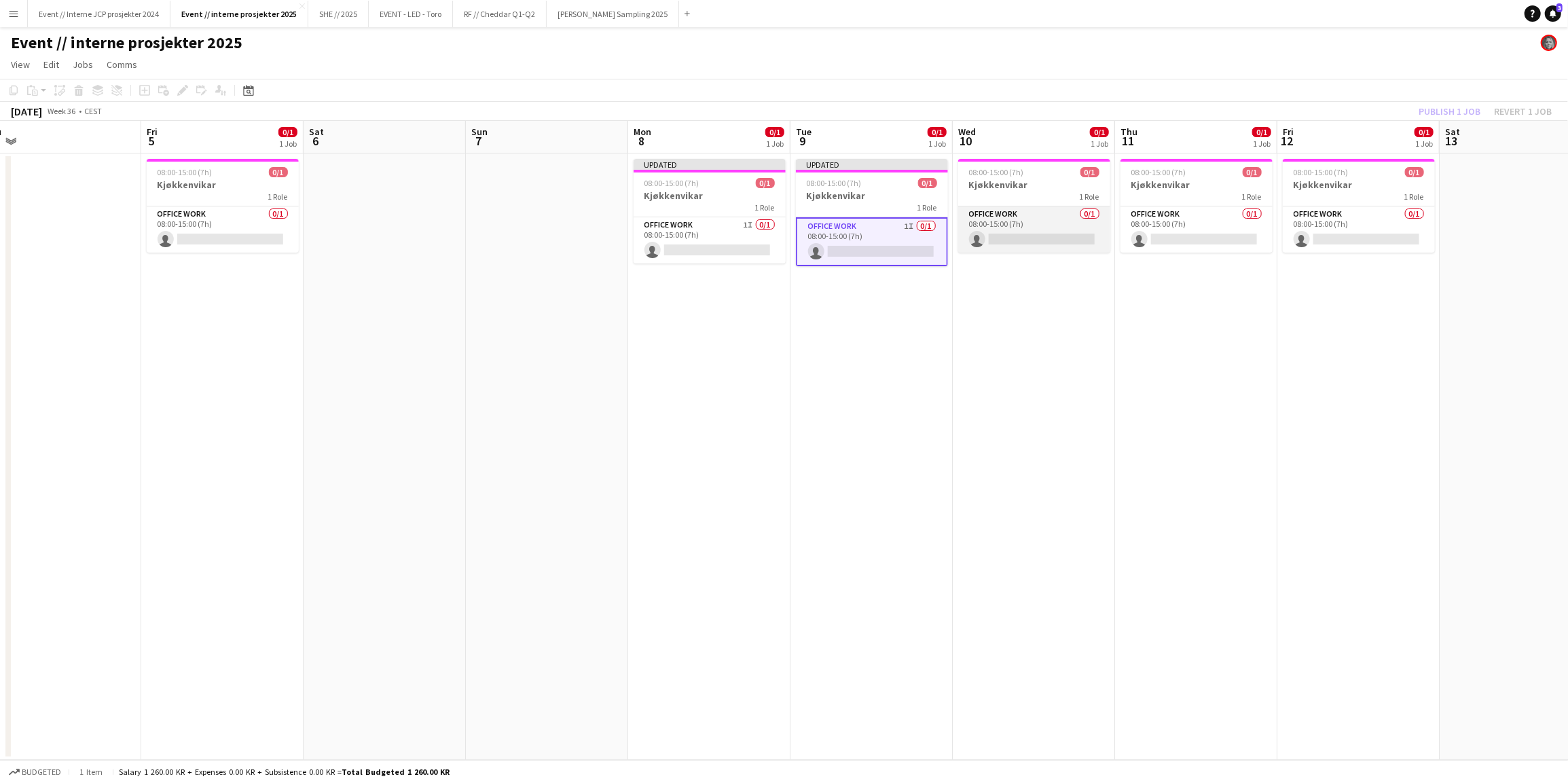
click at [989, 234] on app-card-role "Office work 0/1 08:00-15:00 (7h) single-neutral-actions" at bounding box center [1033, 229] width 152 height 46
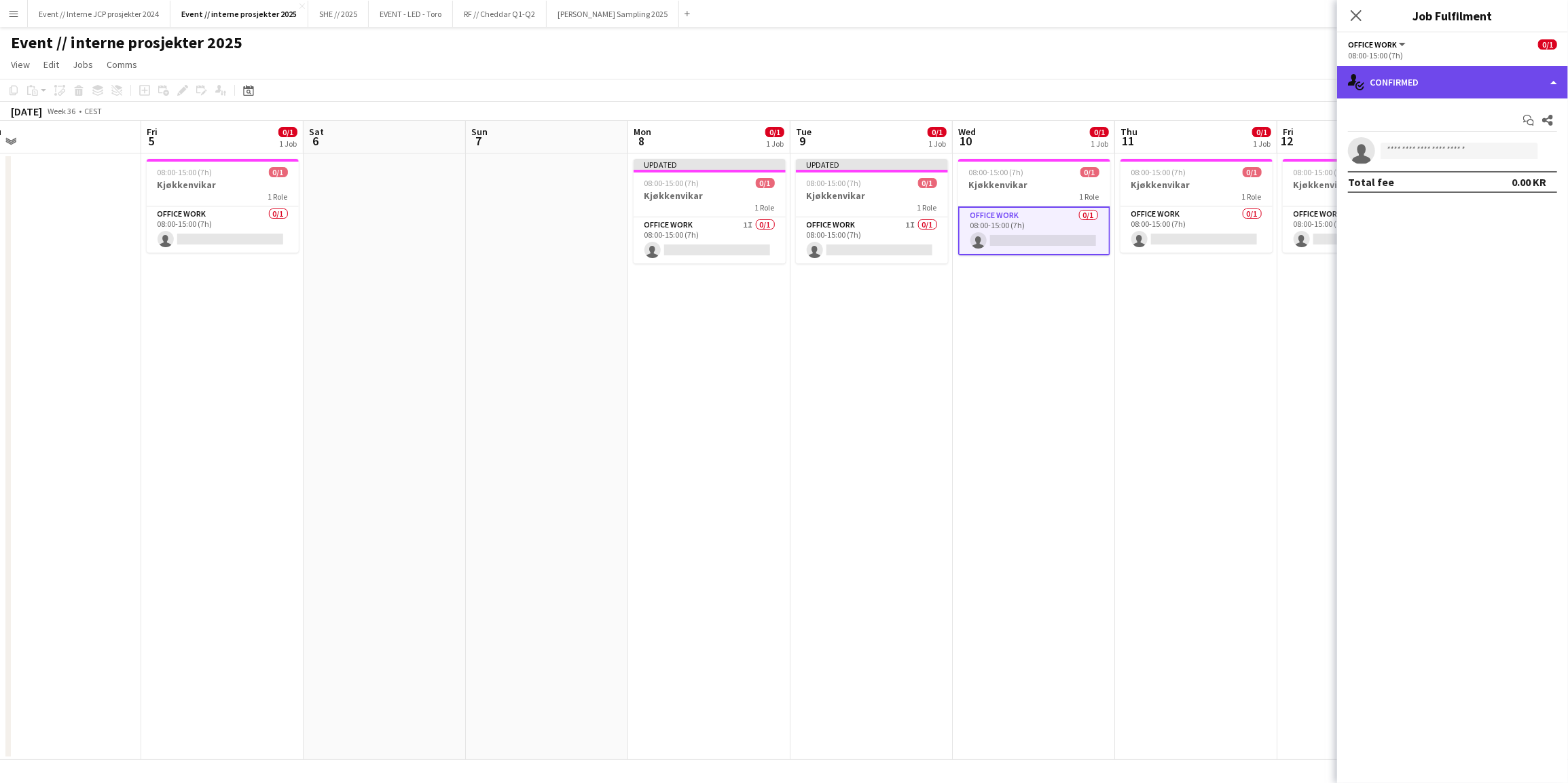
click at [1416, 91] on div "single-neutral-actions-check-2 Confirmed" at bounding box center [1451, 82] width 231 height 32
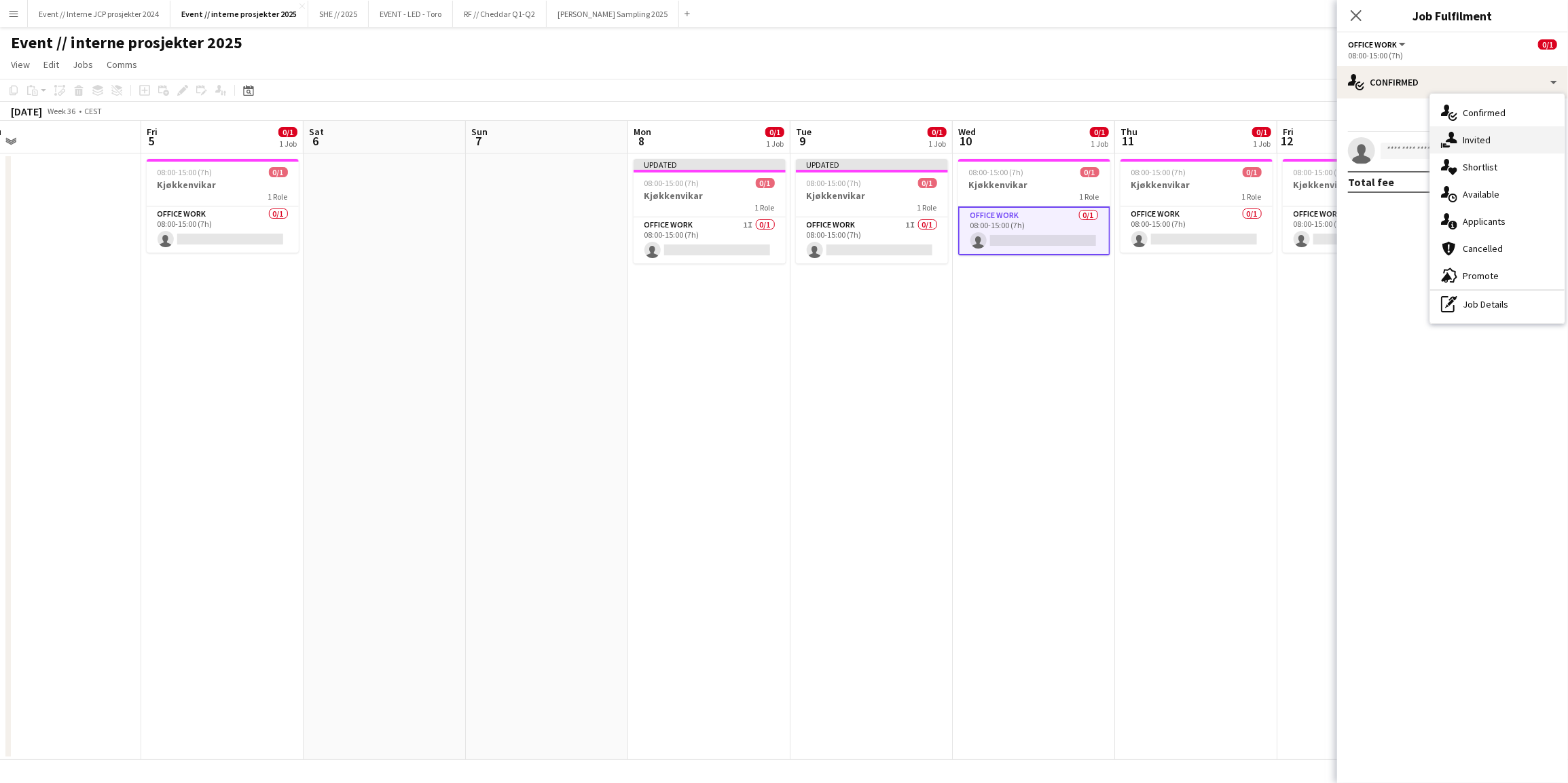
click at [1472, 142] on div "single-neutral-actions-share-1 Invited" at bounding box center [1497, 139] width 134 height 27
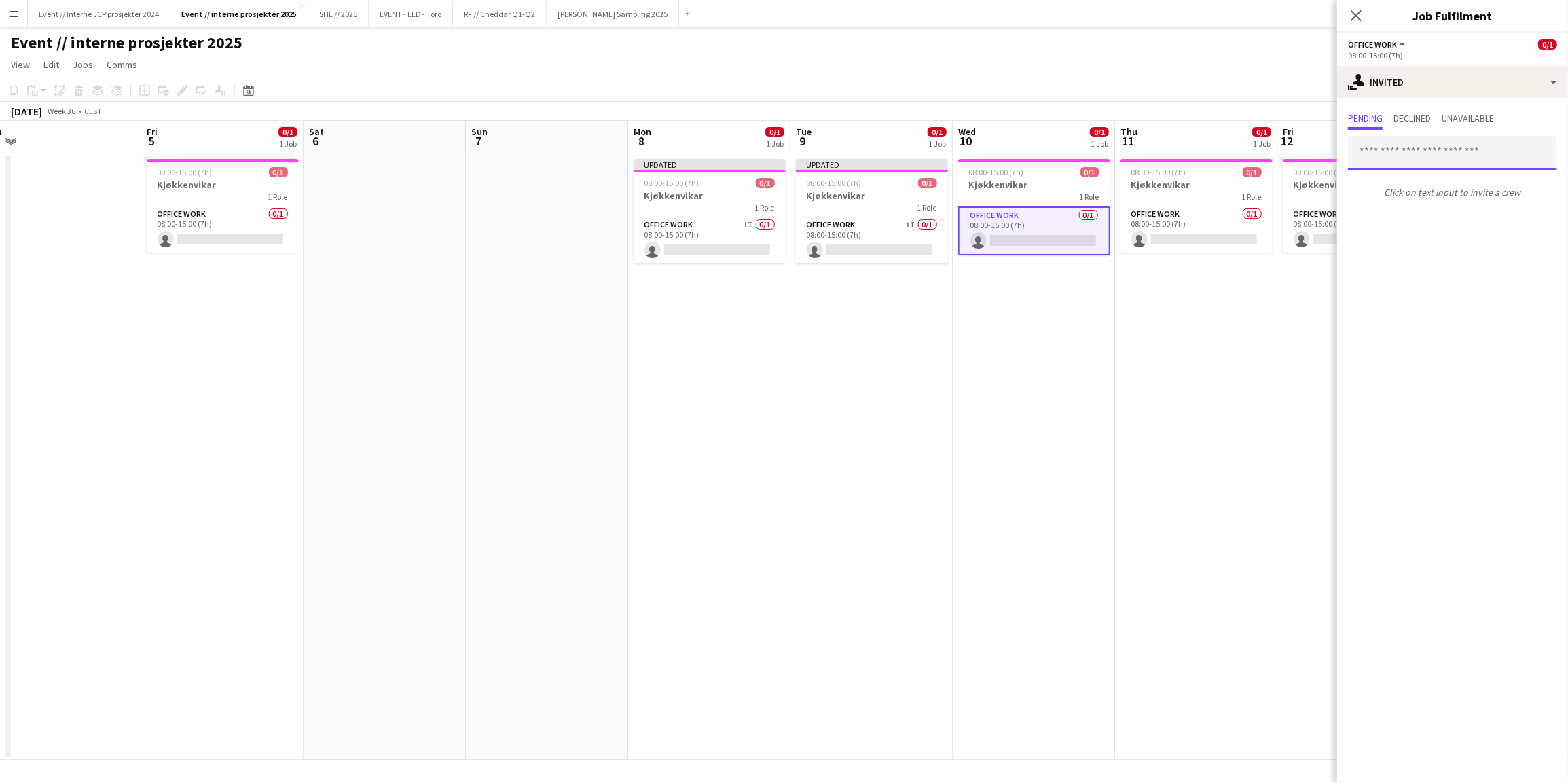
click at [1419, 150] on input "text" at bounding box center [1452, 152] width 209 height 34
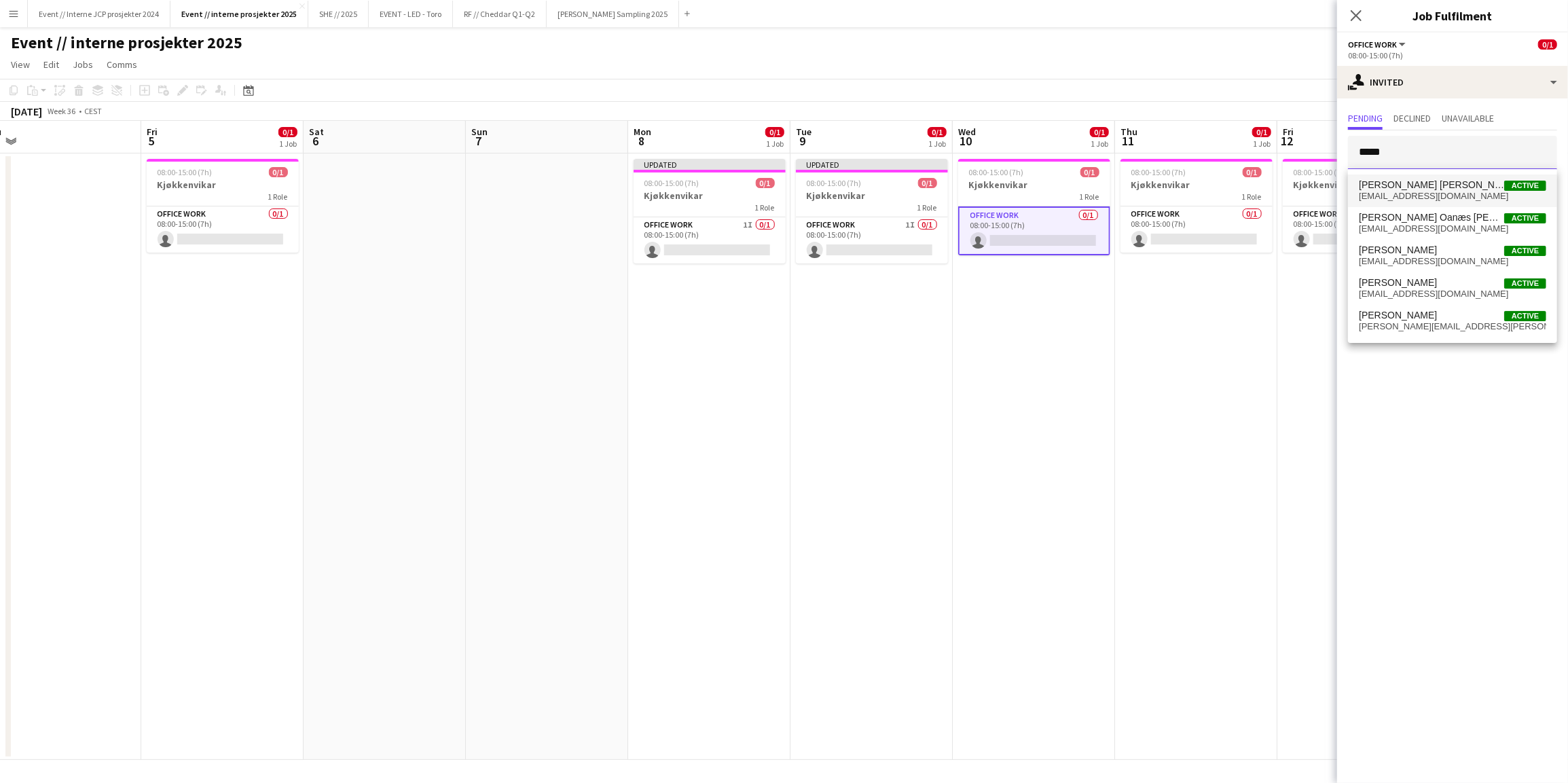
type input "*****"
click at [1437, 186] on span "[PERSON_NAME] [PERSON_NAME]" at bounding box center [1430, 185] width 145 height 11
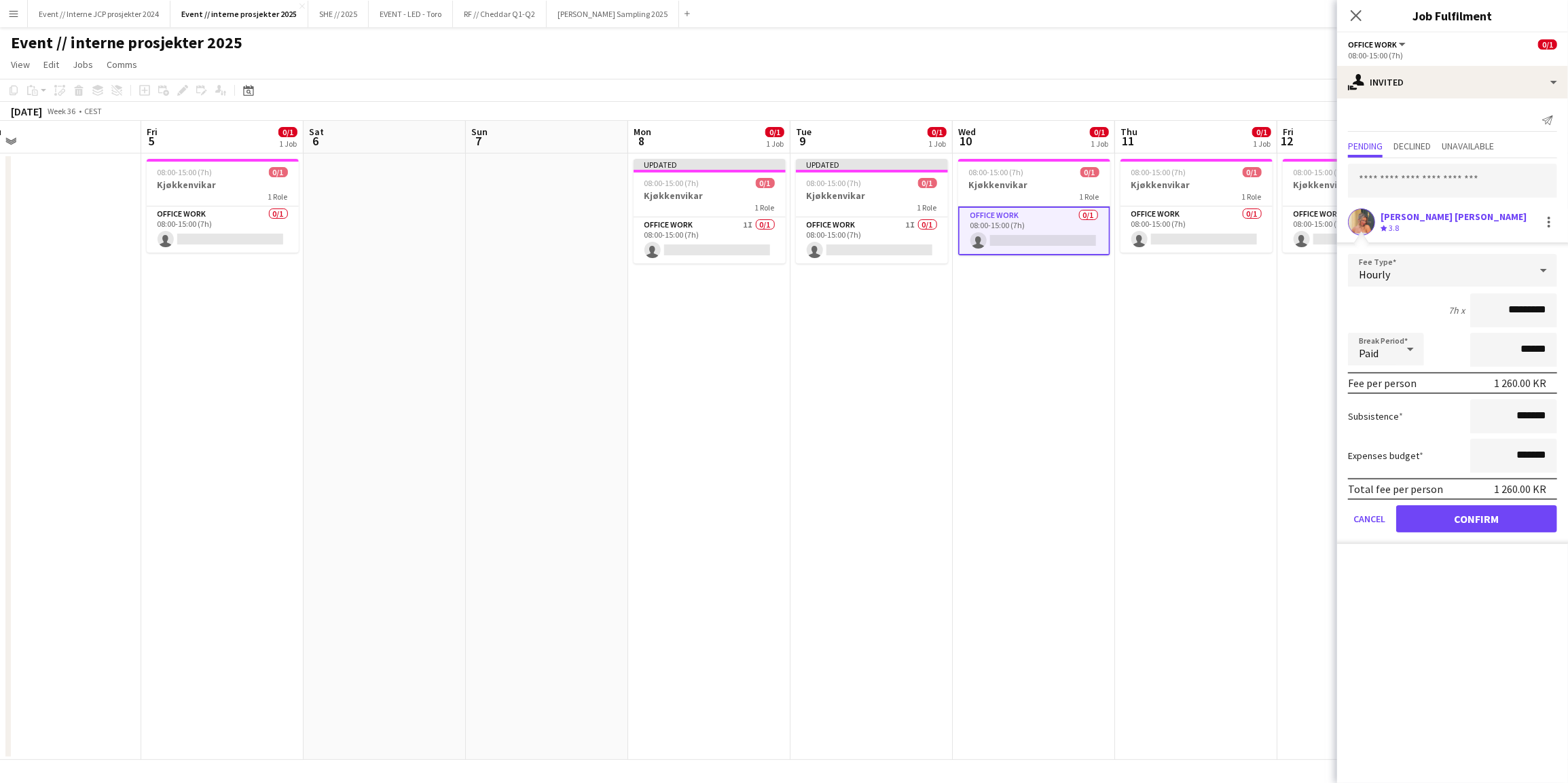
click at [1531, 511] on button "Confirm" at bounding box center [1476, 518] width 161 height 27
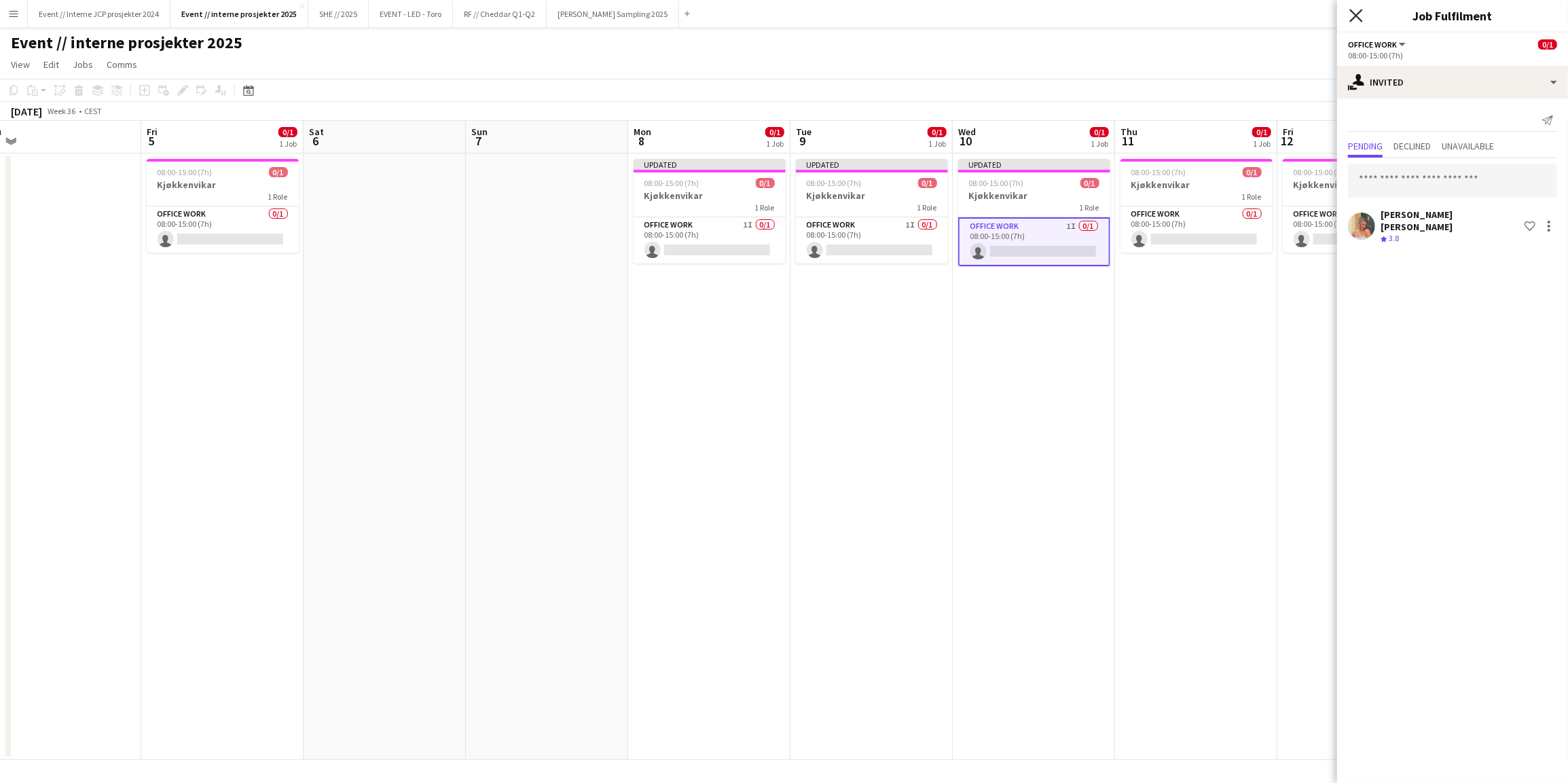
click at [1354, 17] on icon at bounding box center [1355, 15] width 13 height 13
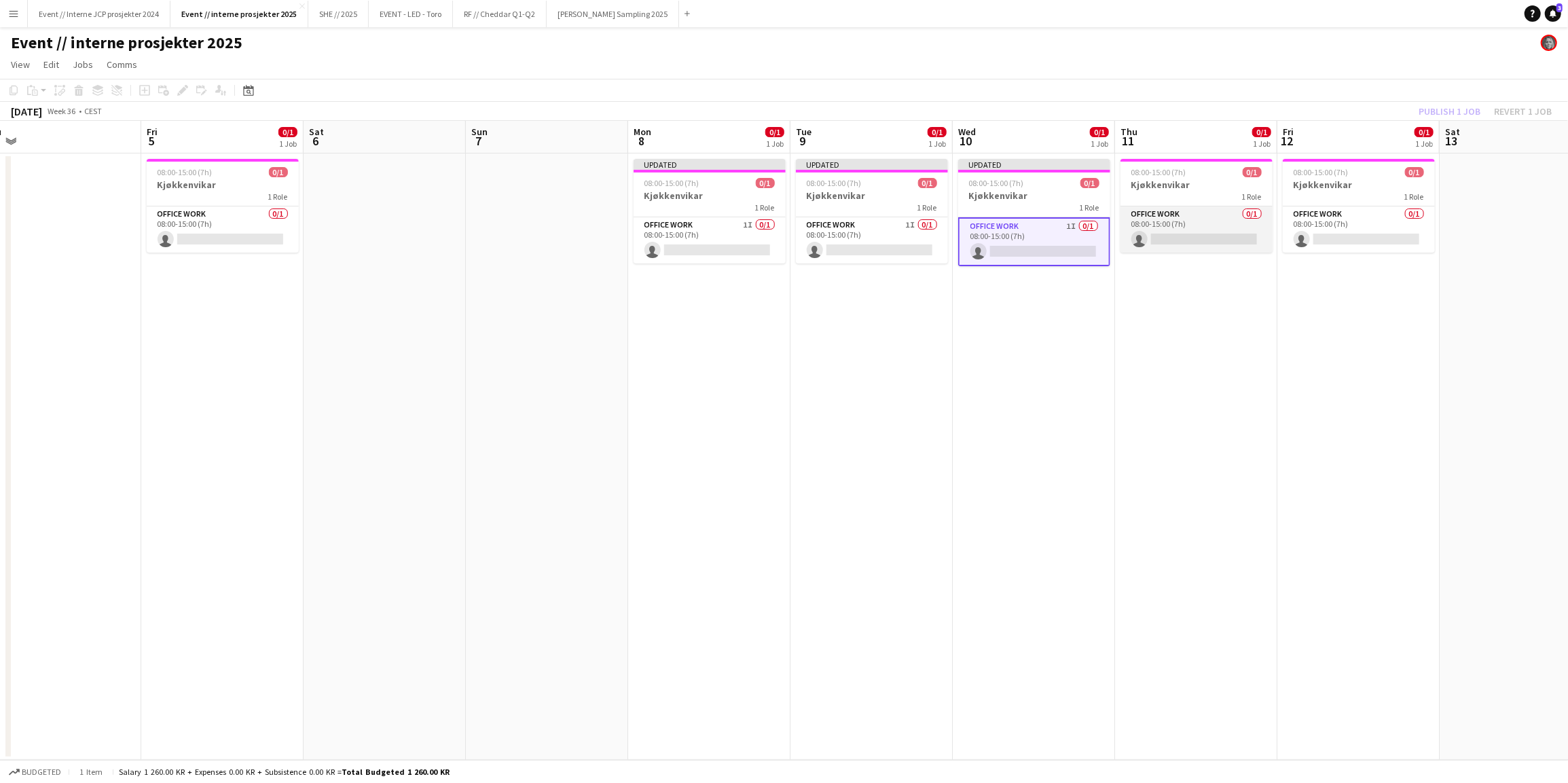
click at [1174, 220] on app-card-role "Office work 0/1 08:00-15:00 (7h) single-neutral-actions" at bounding box center [1196, 229] width 152 height 46
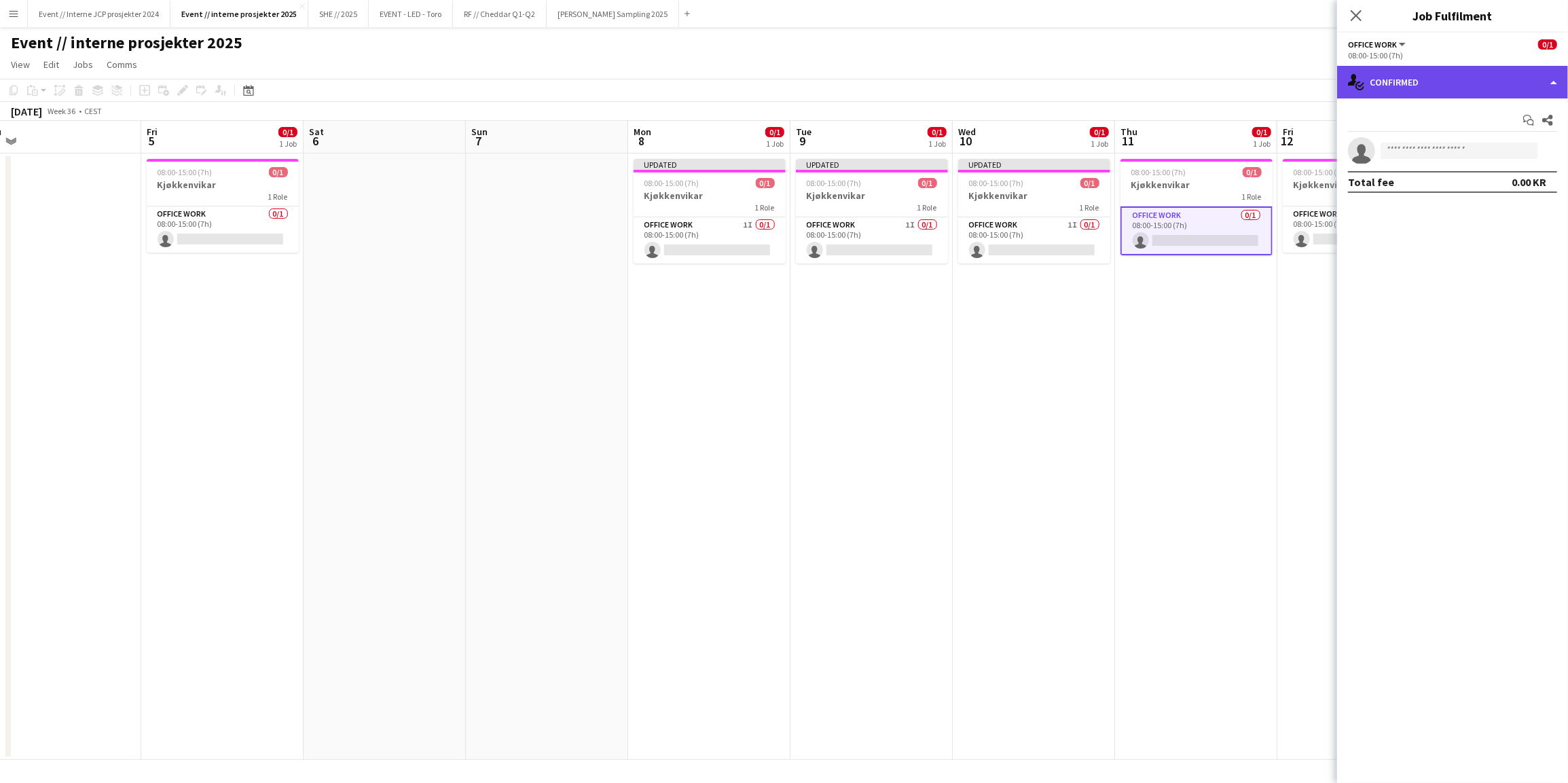
click at [1444, 88] on div "single-neutral-actions-check-2 Confirmed" at bounding box center [1451, 82] width 231 height 32
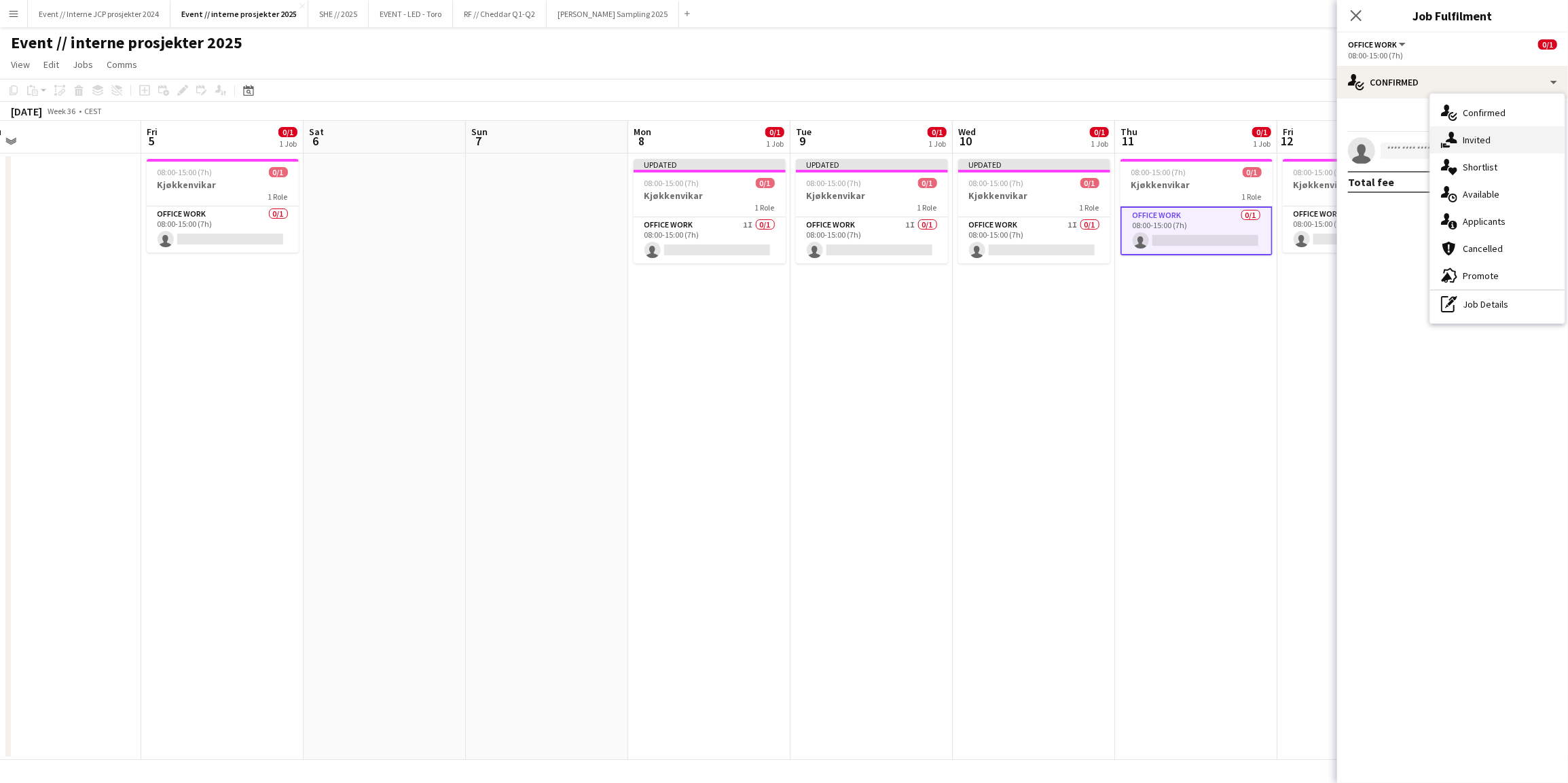
click at [1491, 140] on div "single-neutral-actions-share-1 Invited" at bounding box center [1497, 139] width 134 height 27
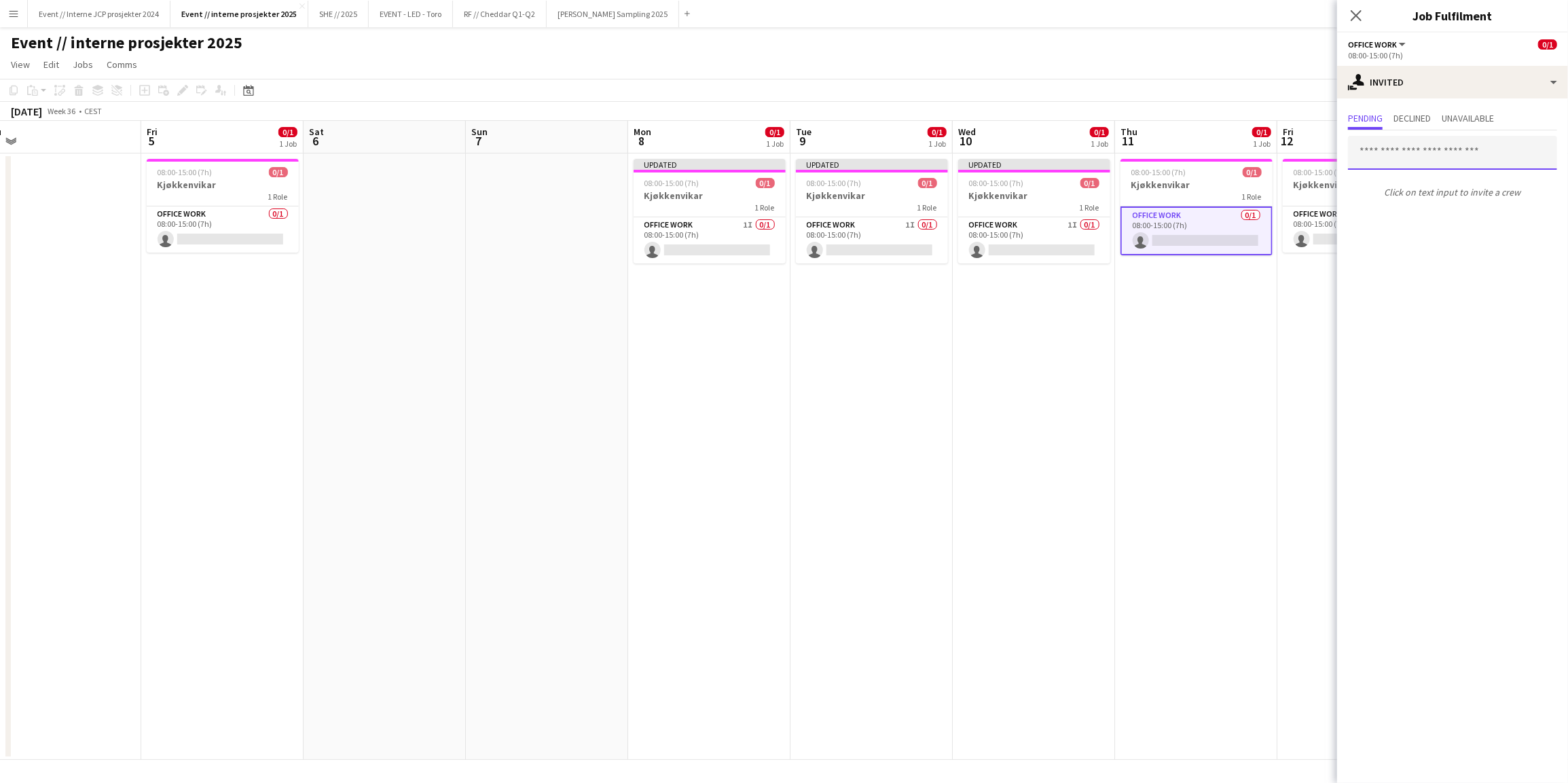
click at [1410, 145] on input "text" at bounding box center [1452, 152] width 209 height 34
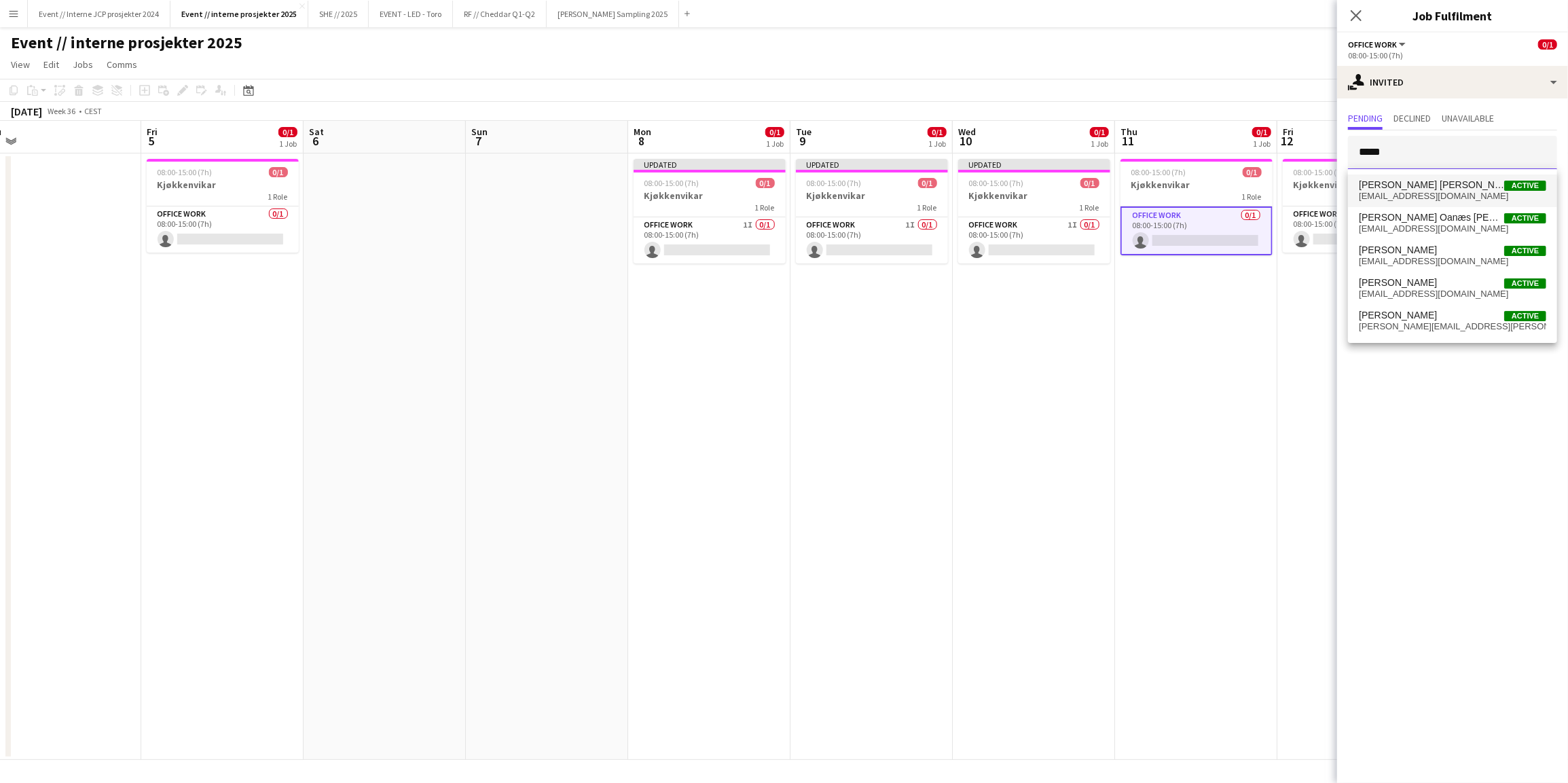
type input "*****"
click at [1423, 196] on span "[EMAIL_ADDRESS][DOMAIN_NAME]" at bounding box center [1451, 196] width 187 height 10
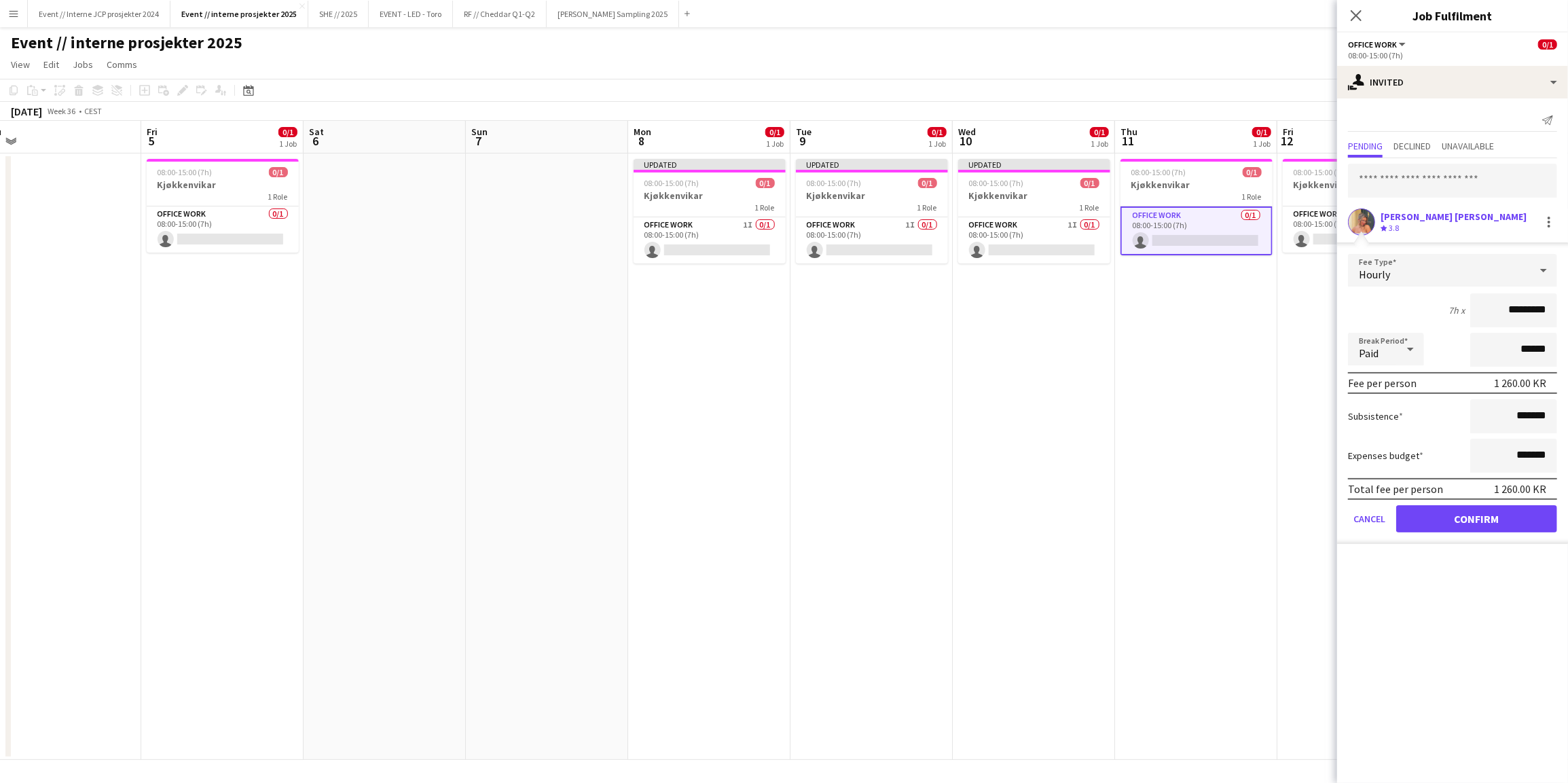
click at [1524, 527] on button "Confirm" at bounding box center [1476, 518] width 161 height 27
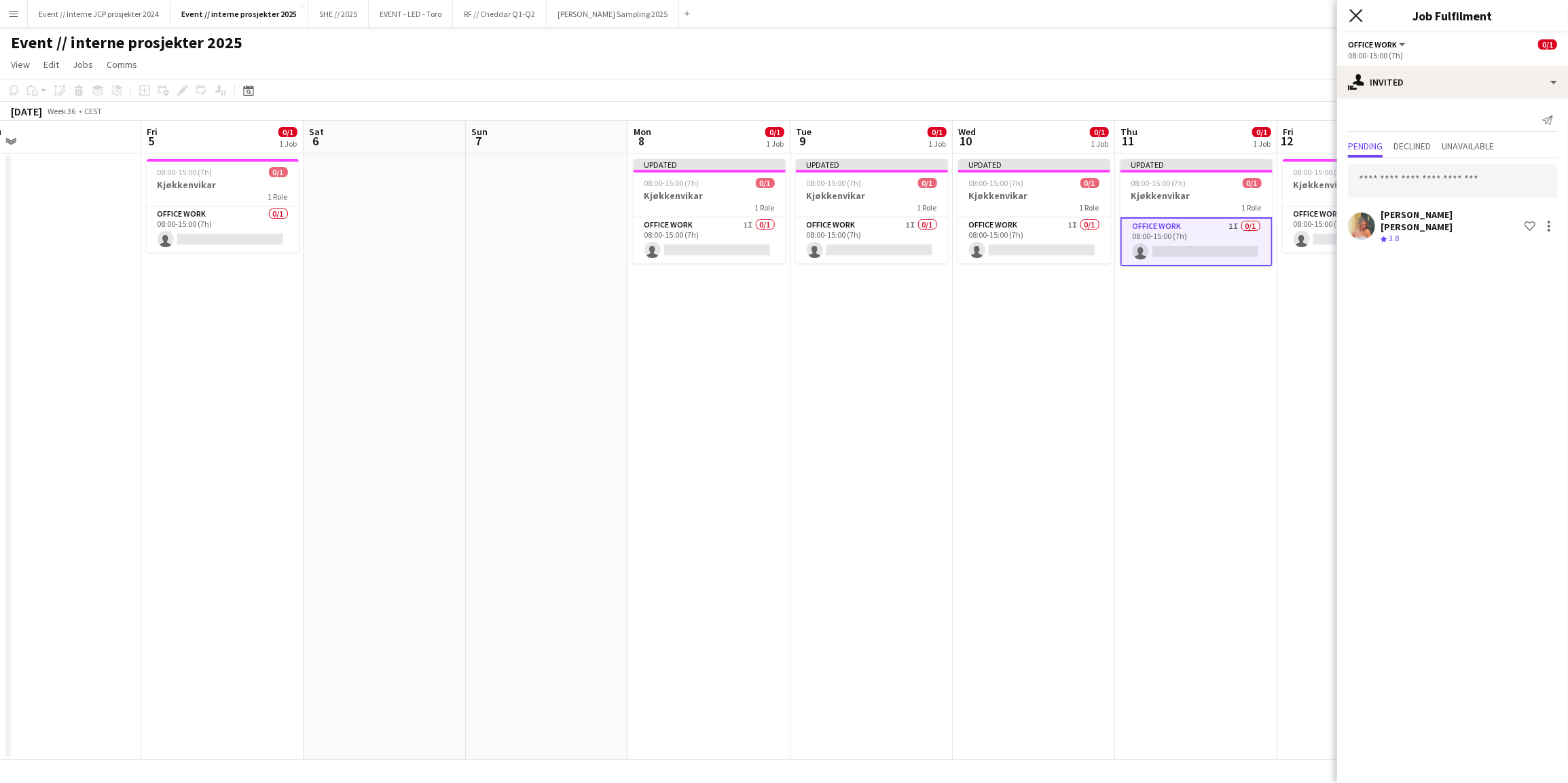
click at [1355, 11] on icon "Close pop-in" at bounding box center [1355, 15] width 13 height 13
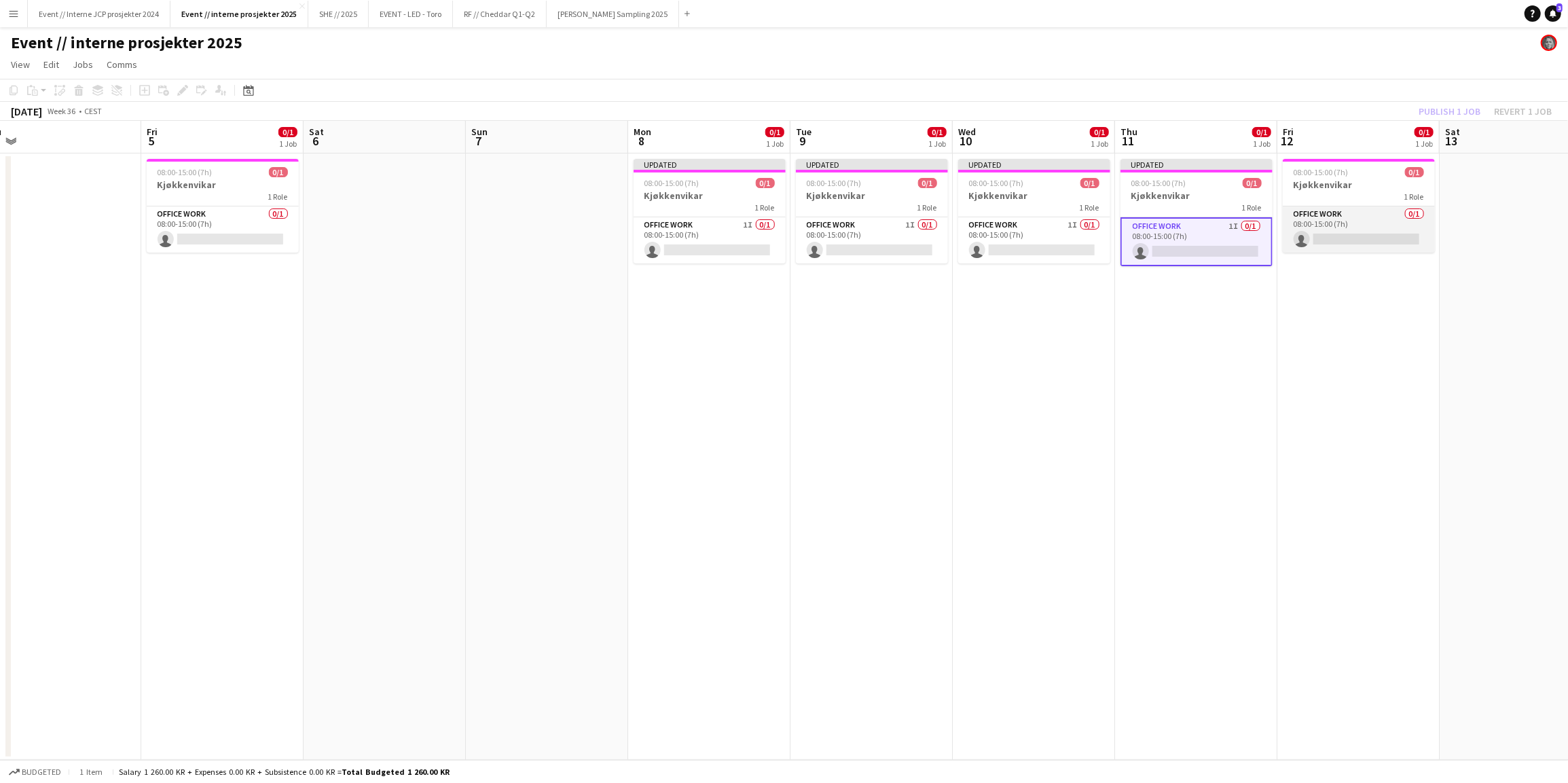
click at [1364, 213] on app-card-role "Office work 0/1 08:00-15:00 (7h) single-neutral-actions" at bounding box center [1358, 229] width 152 height 46
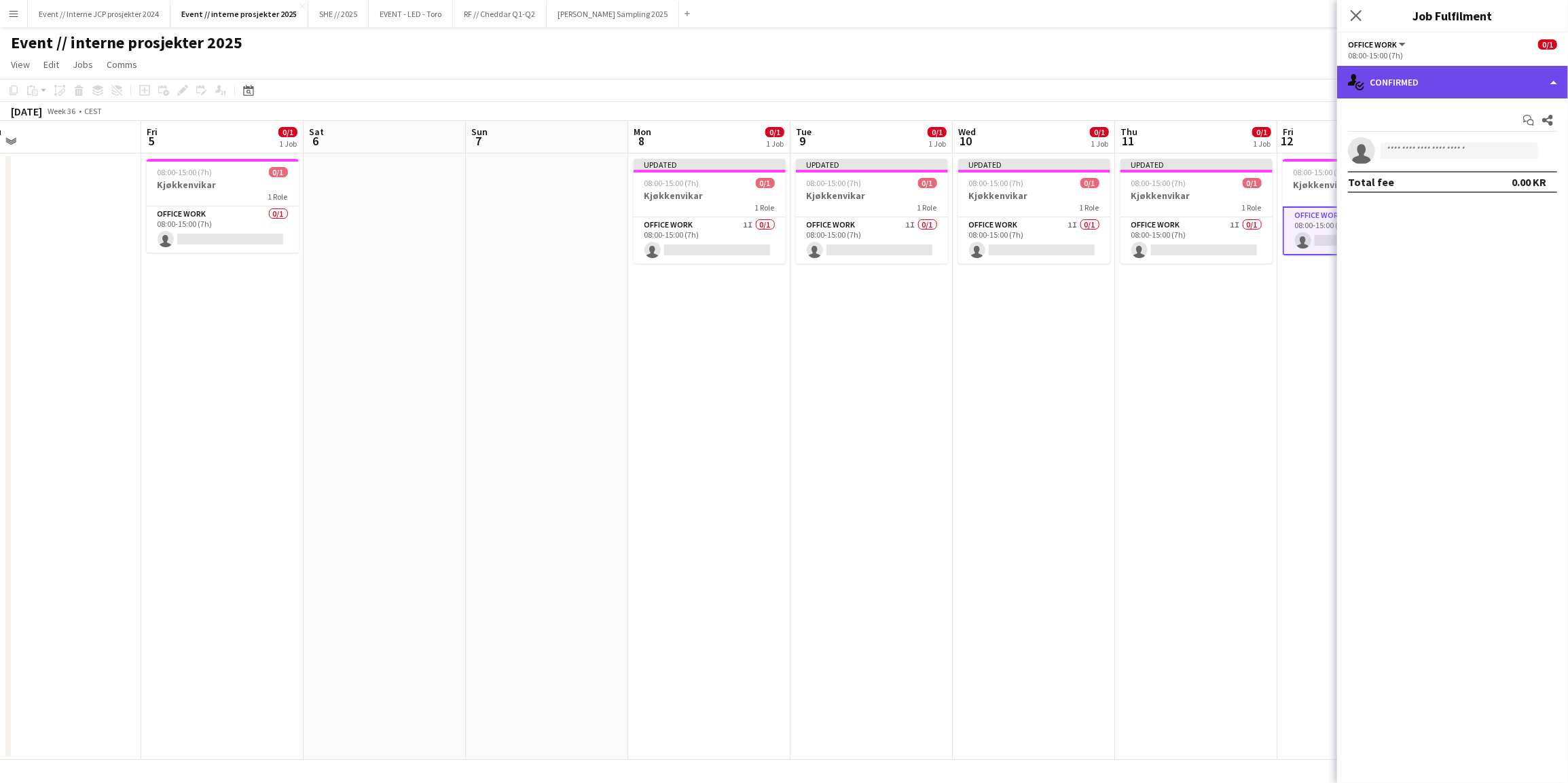
click at [1430, 91] on div "single-neutral-actions-check-2 Confirmed" at bounding box center [1451, 82] width 231 height 32
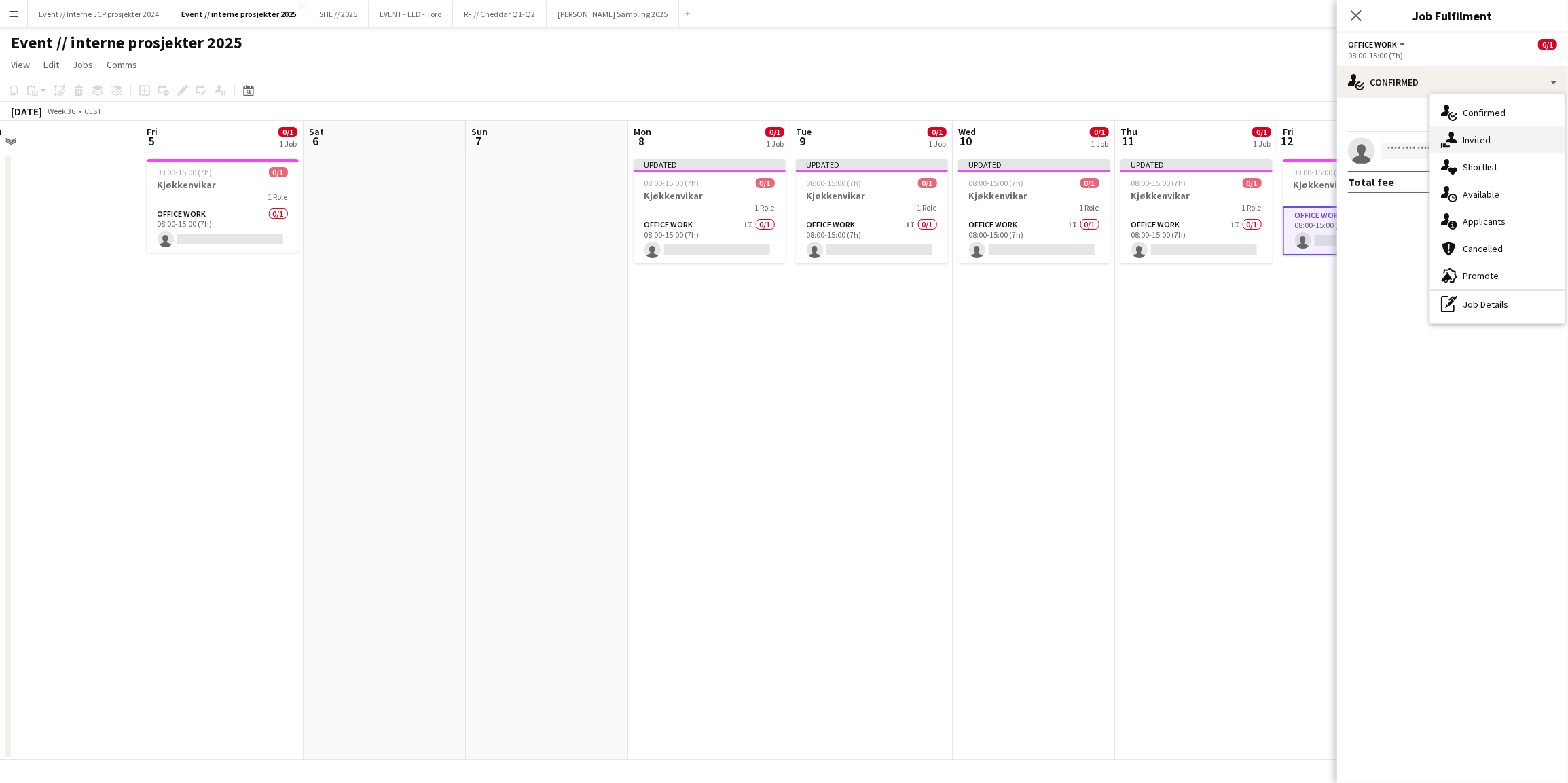
click at [1470, 136] on div "single-neutral-actions-share-1 Invited" at bounding box center [1497, 139] width 134 height 27
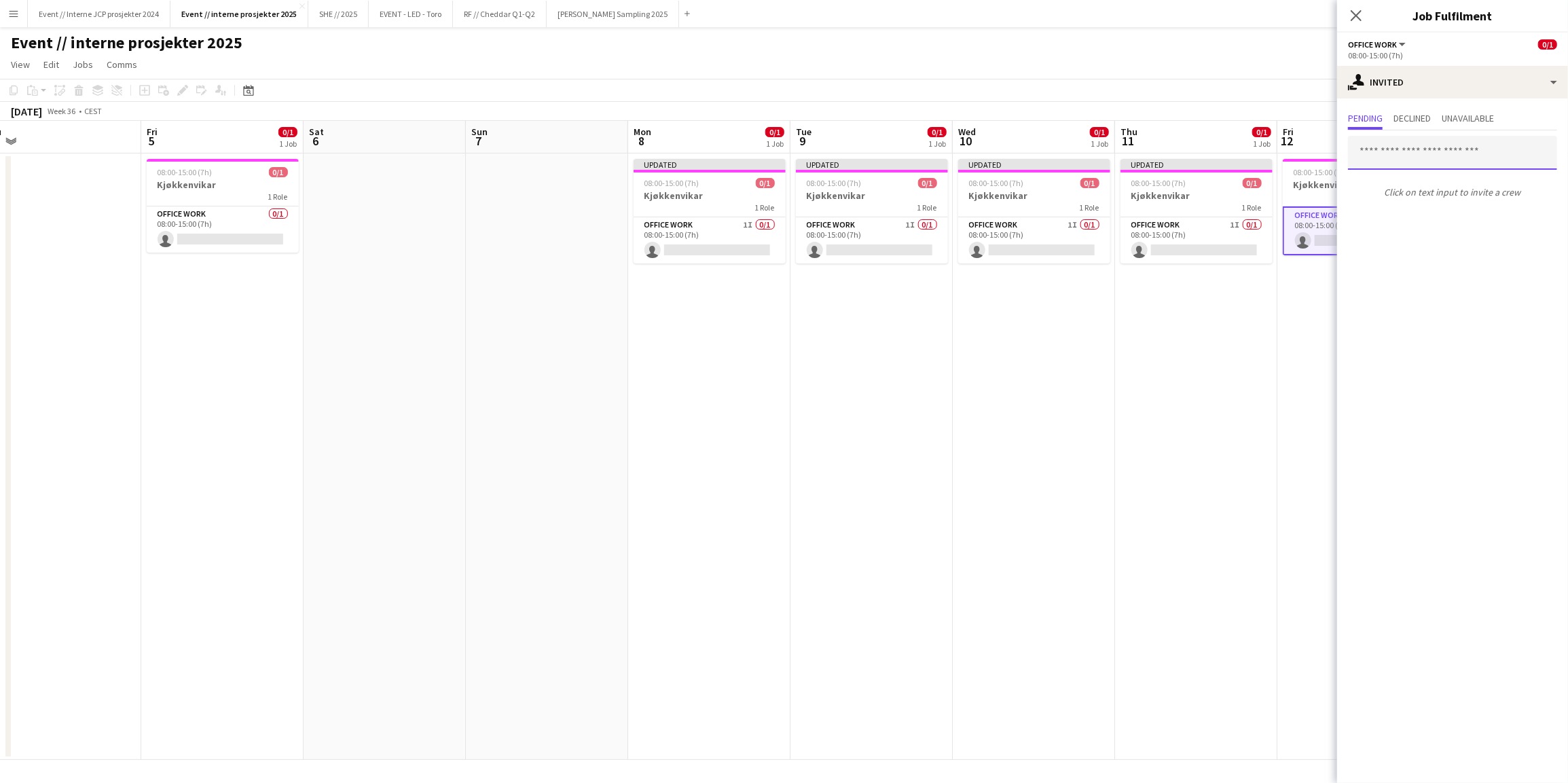
click at [1419, 158] on input "text" at bounding box center [1452, 152] width 209 height 34
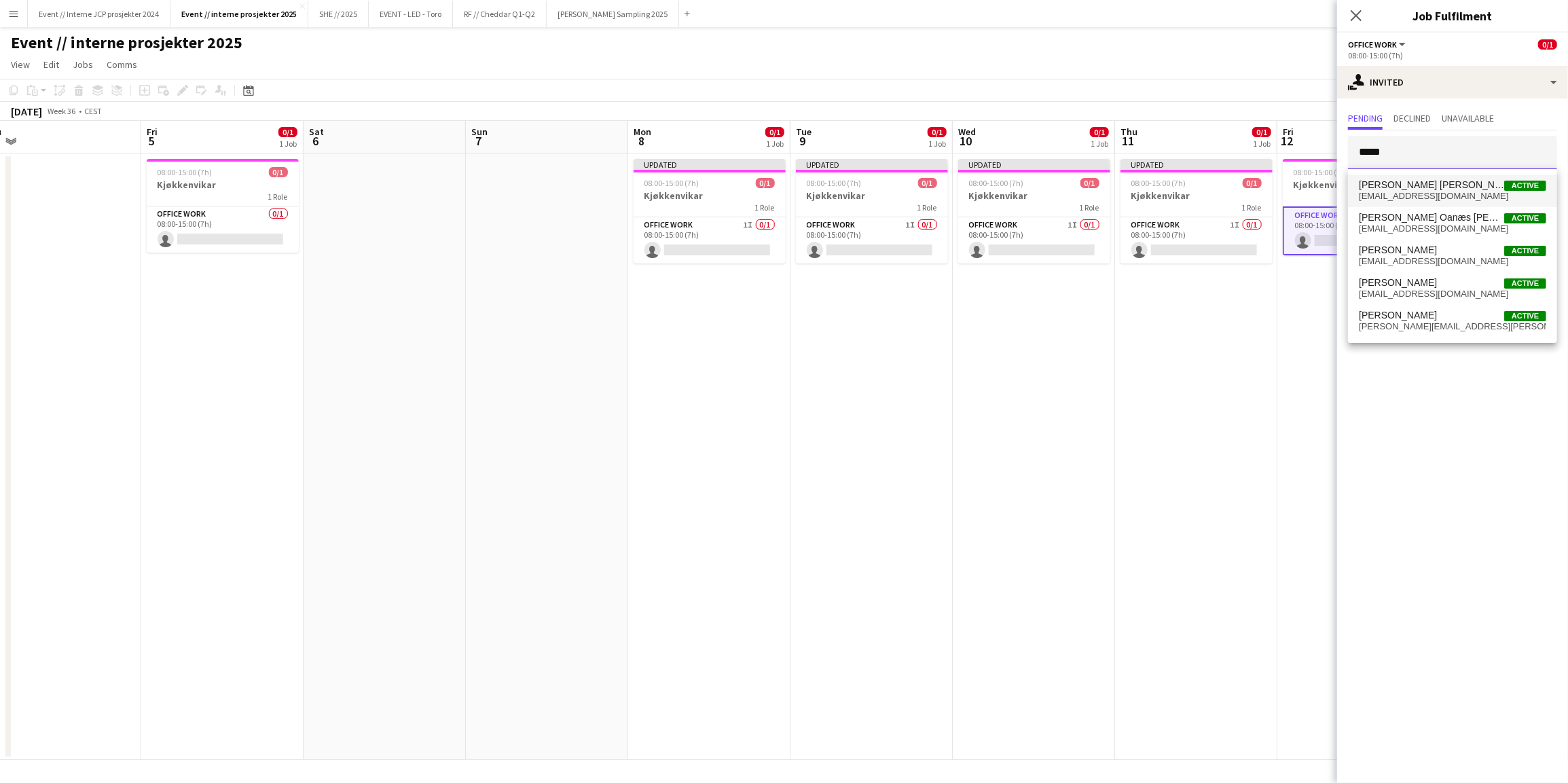
type input "*****"
click at [1448, 196] on span "[EMAIL_ADDRESS][DOMAIN_NAME]" at bounding box center [1451, 196] width 187 height 10
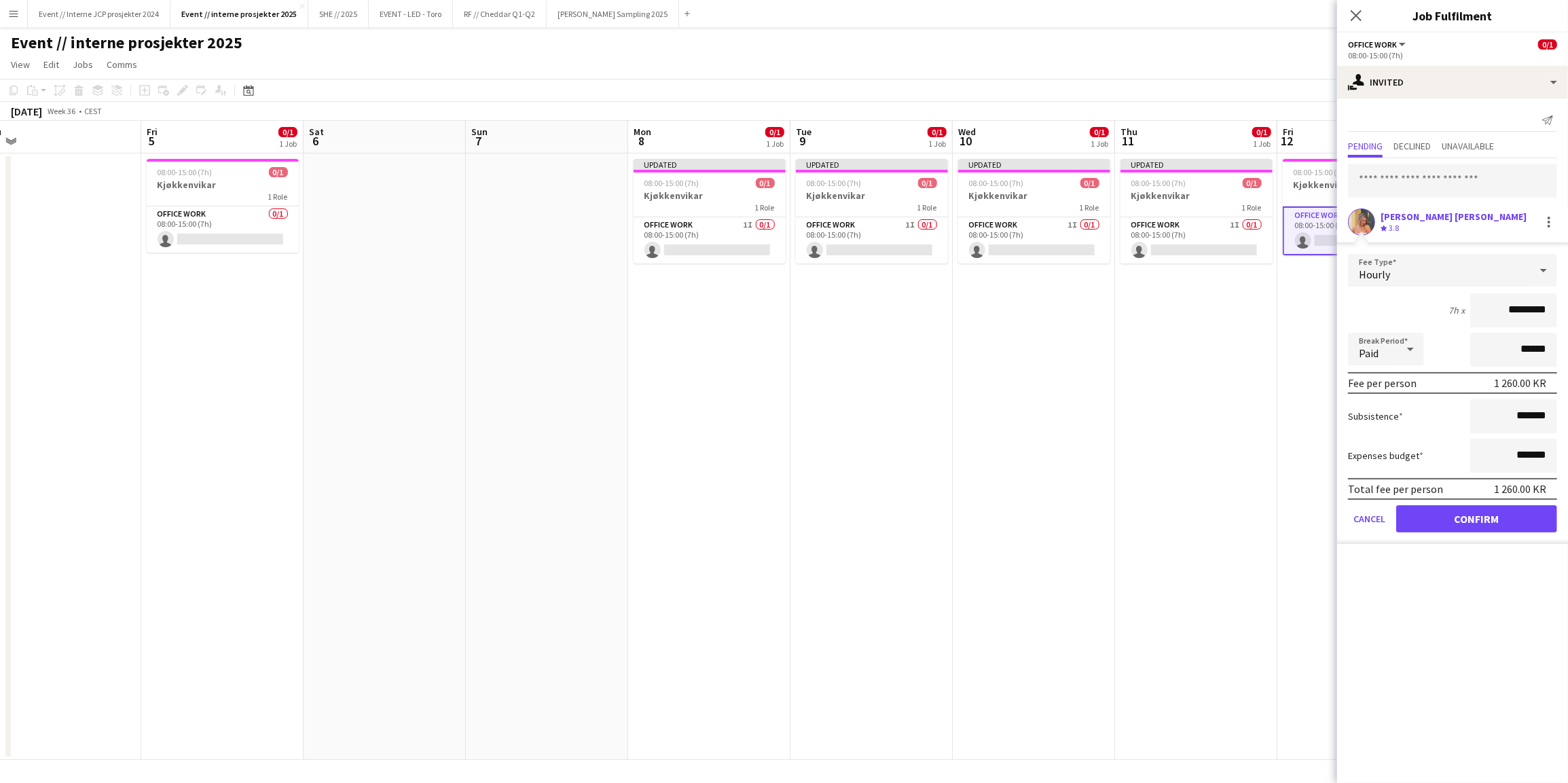
click at [1494, 530] on form "Fee Type Hourly 7h x ********* Break Period Paid ****** Fee per person 1 260.00…" at bounding box center [1451, 399] width 231 height 290
click at [1491, 524] on button "Confirm" at bounding box center [1476, 518] width 161 height 27
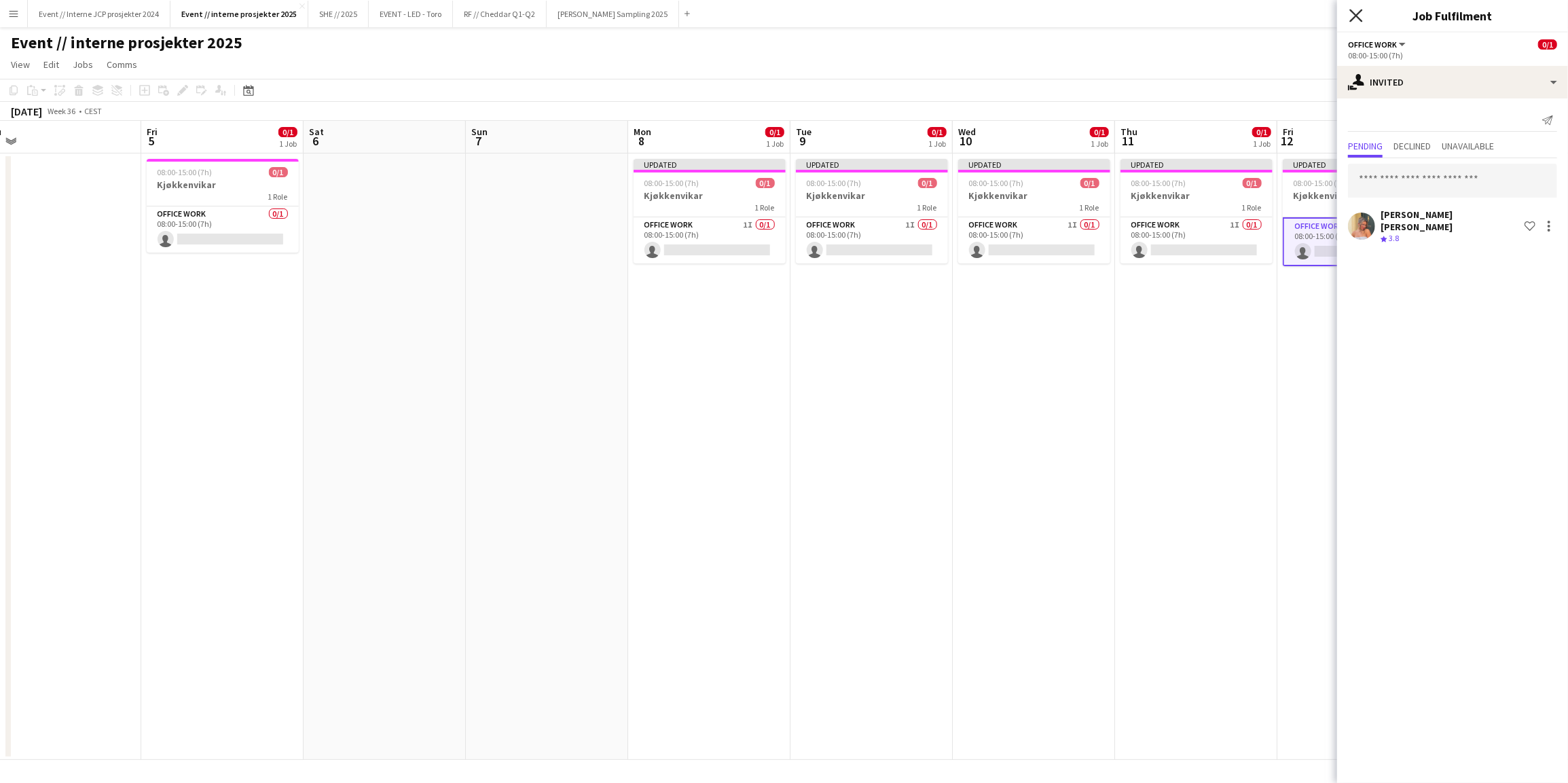
click at [1356, 17] on icon "Close pop-in" at bounding box center [1355, 15] width 13 height 13
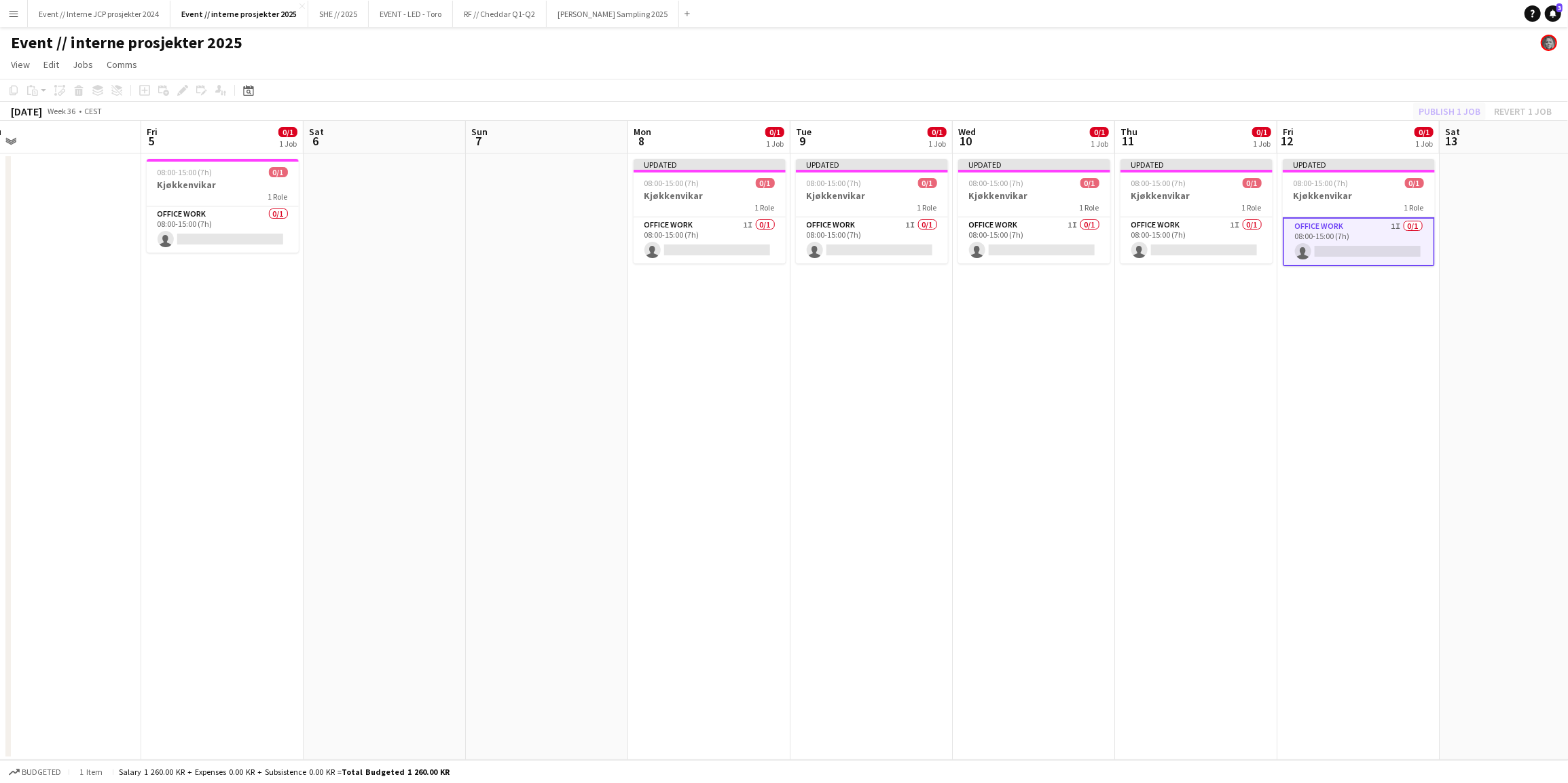
click at [1466, 112] on div "Publish 1 job Revert 1 job" at bounding box center [1484, 111] width 165 height 17
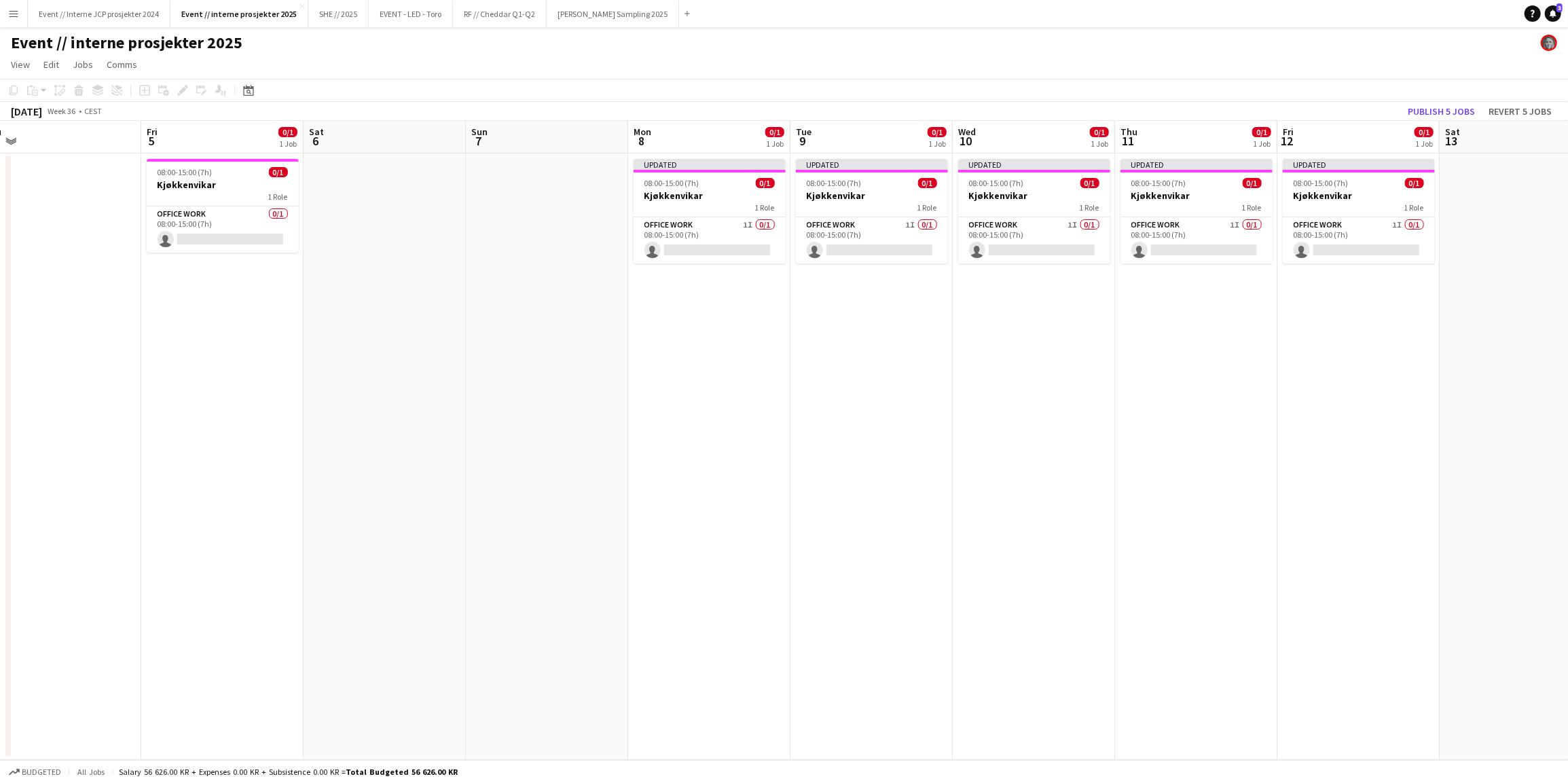
click at [1472, 111] on button "Publish 5 jobs" at bounding box center [1441, 111] width 78 height 17
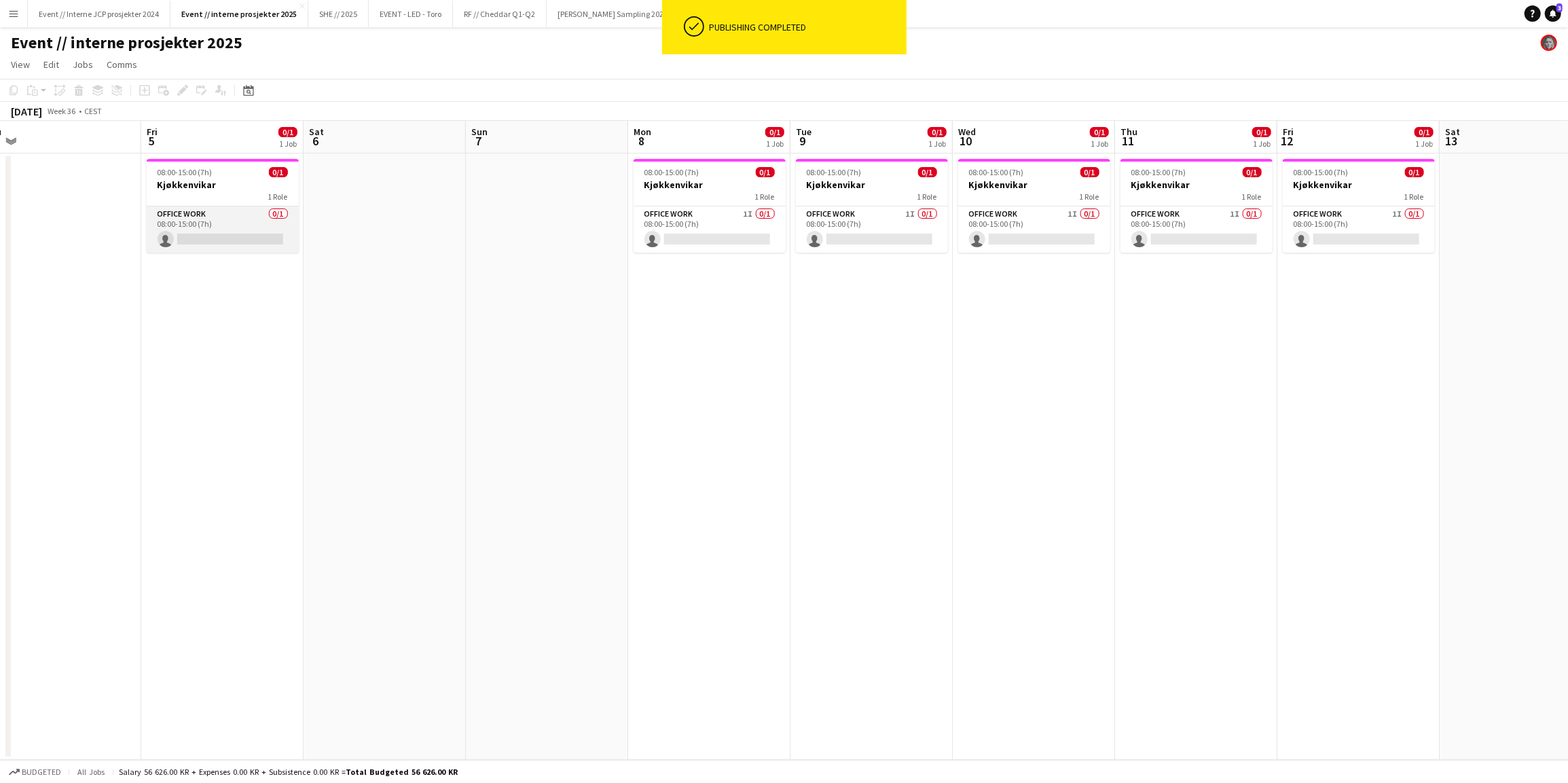
click at [169, 224] on app-card-role "Office work 0/1 08:00-15:00 (7h) single-neutral-actions" at bounding box center [222, 229] width 152 height 46
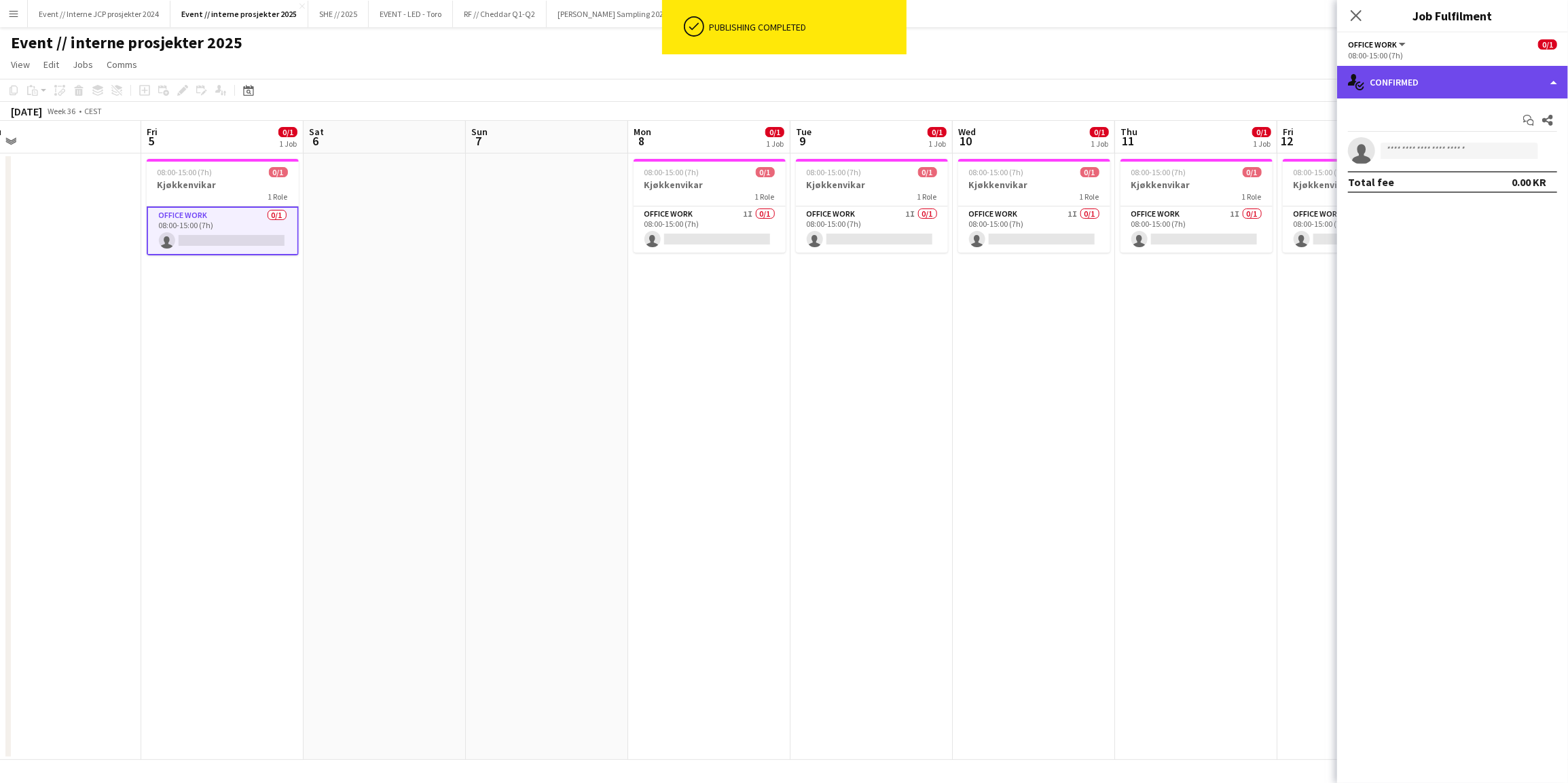
click at [1491, 72] on div "single-neutral-actions-check-2 Confirmed" at bounding box center [1451, 82] width 231 height 32
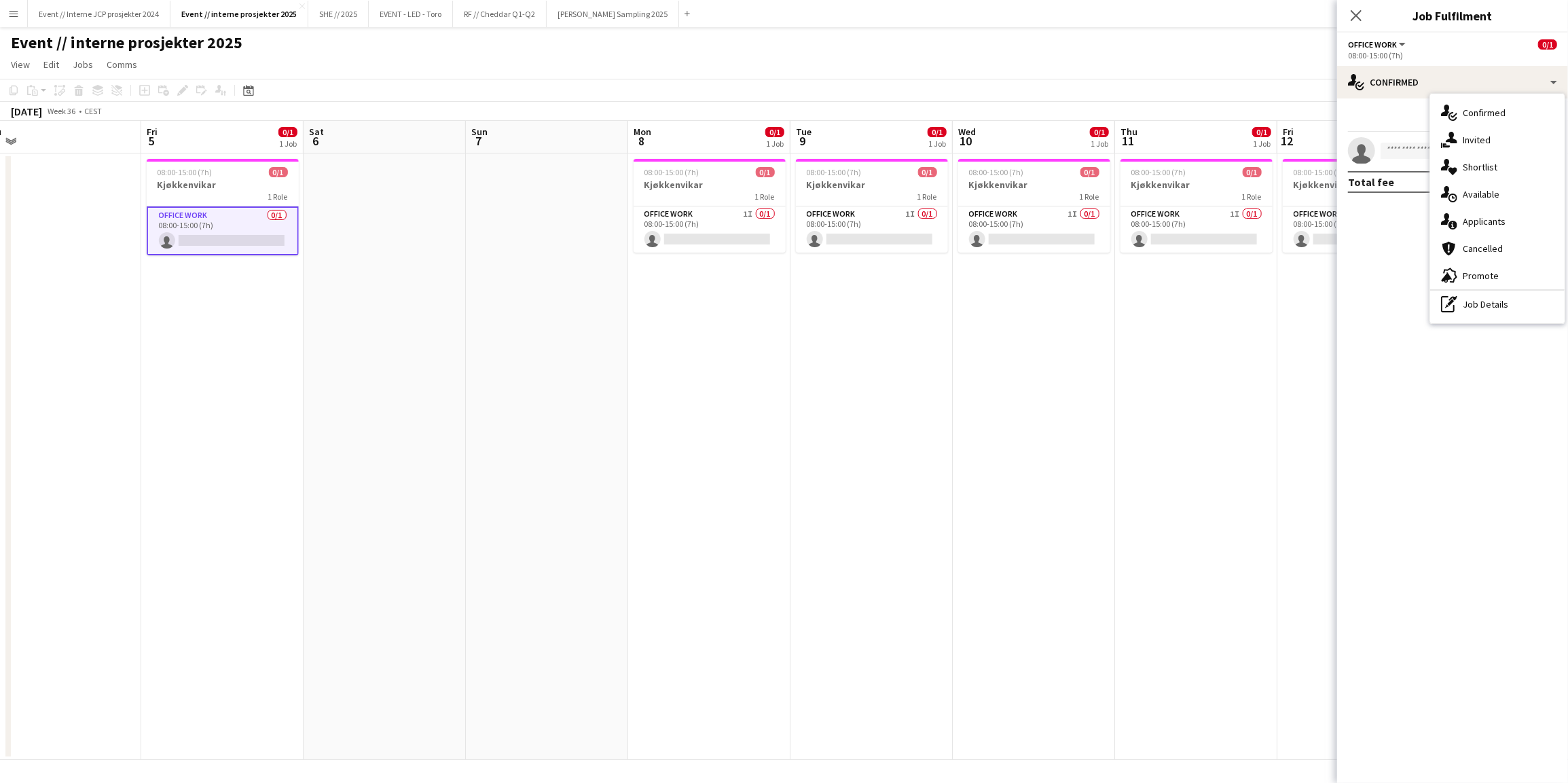
click at [1492, 138] on div "single-neutral-actions-share-1 Invited" at bounding box center [1497, 139] width 134 height 27
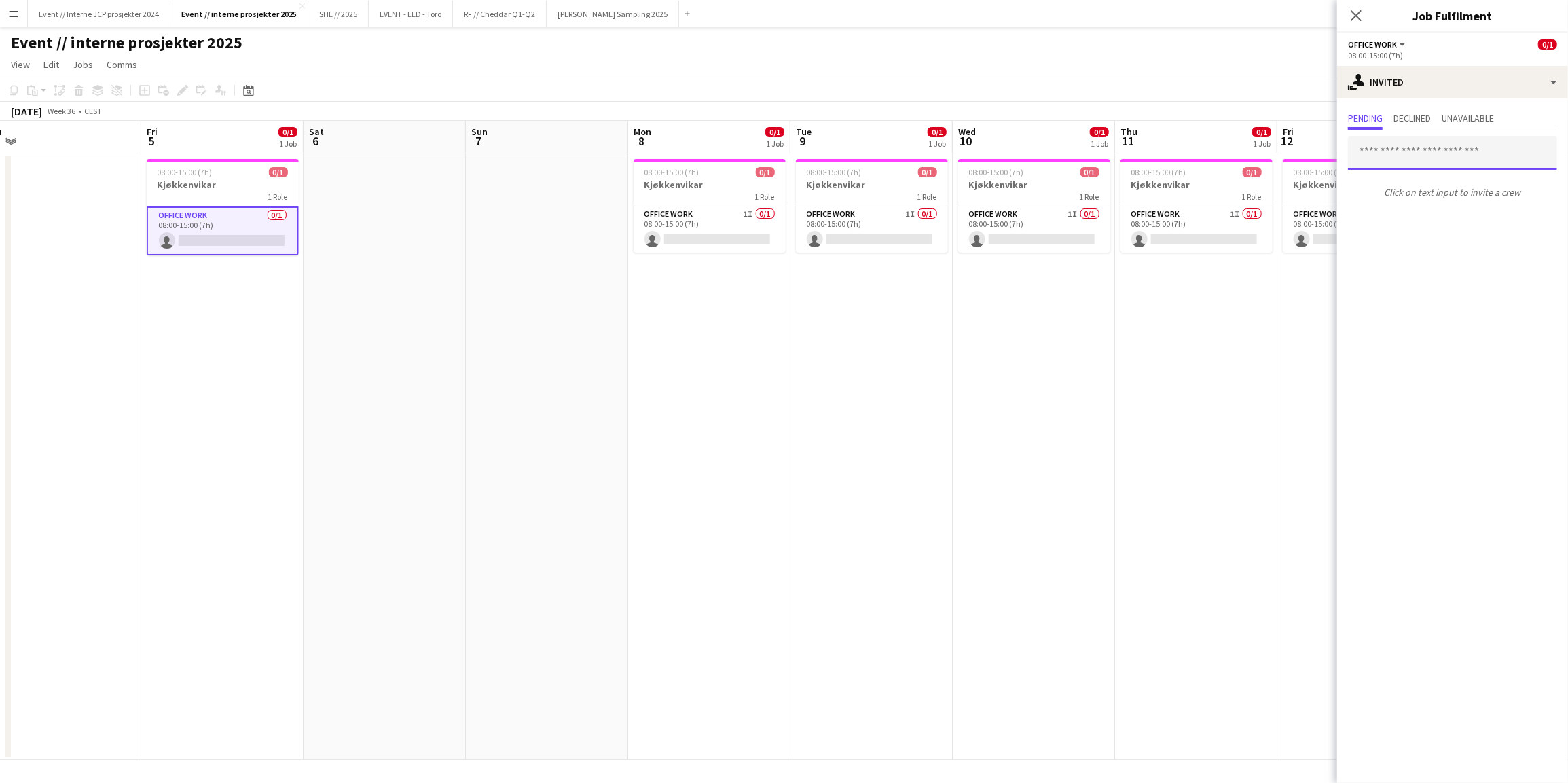
click at [1434, 151] on input "text" at bounding box center [1452, 152] width 209 height 34
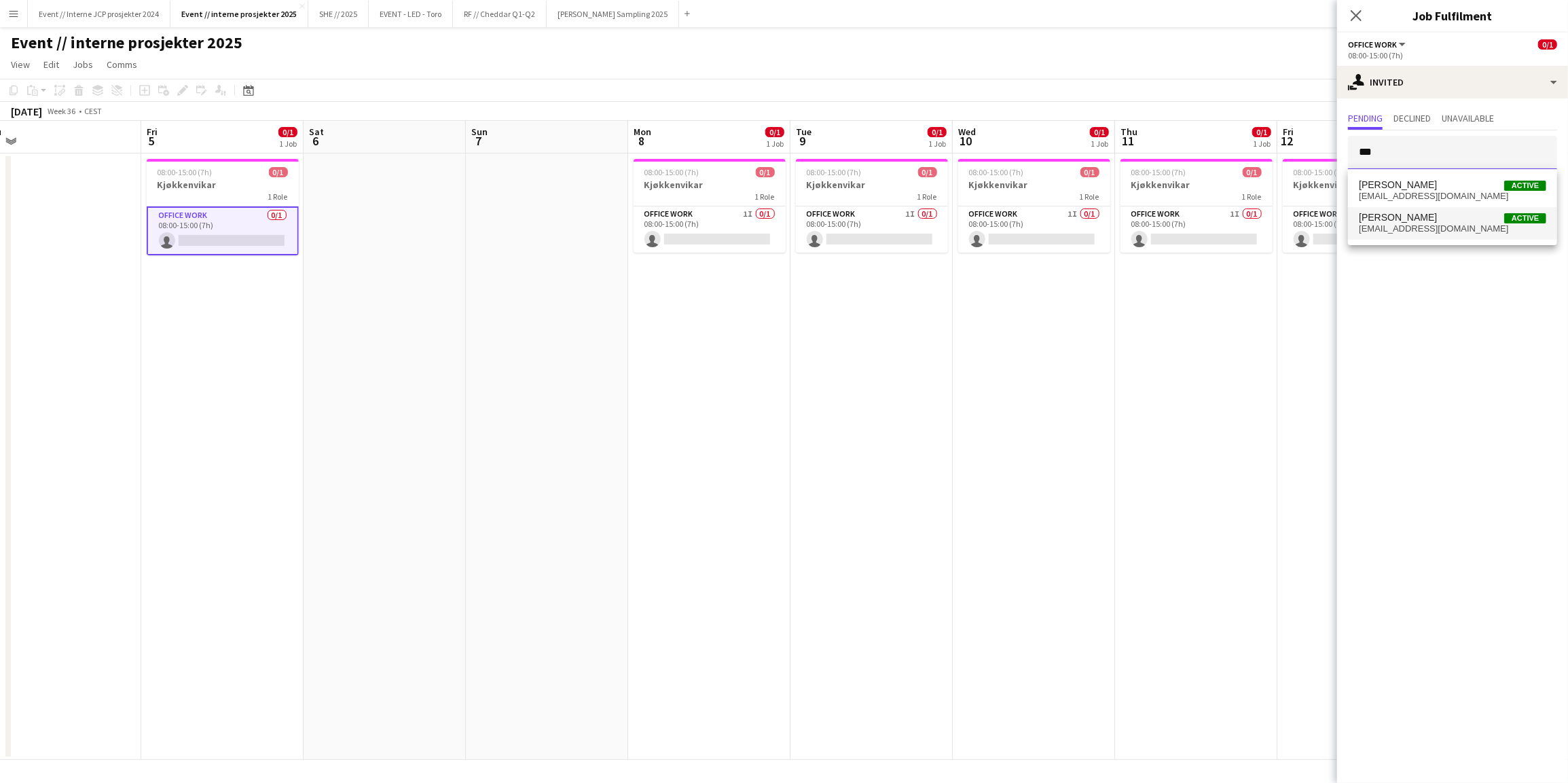
type input "***"
click at [1446, 232] on span "[EMAIL_ADDRESS][DOMAIN_NAME]" at bounding box center [1451, 229] width 187 height 10
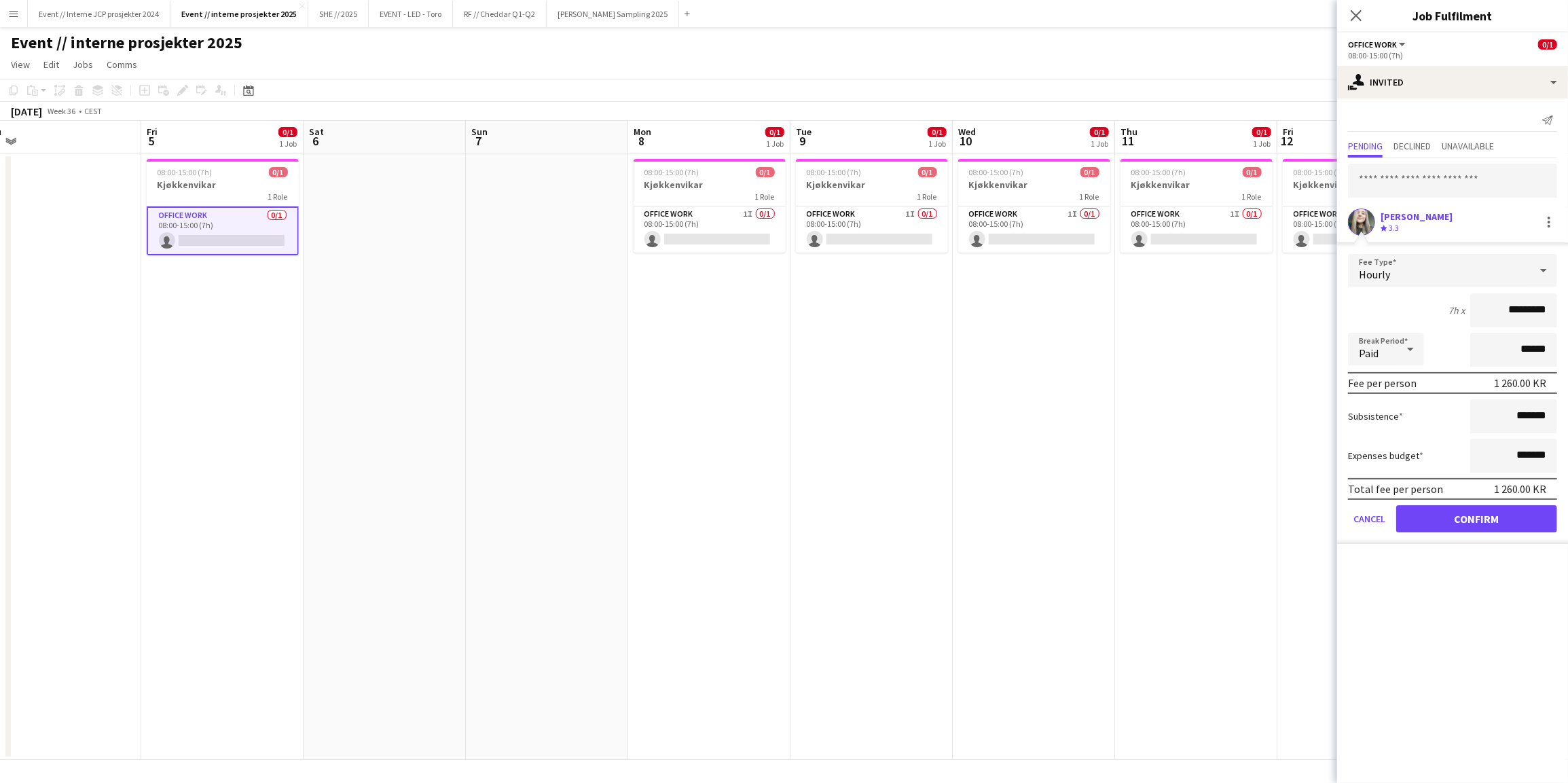
click at [1517, 522] on button "Confirm" at bounding box center [1476, 518] width 161 height 27
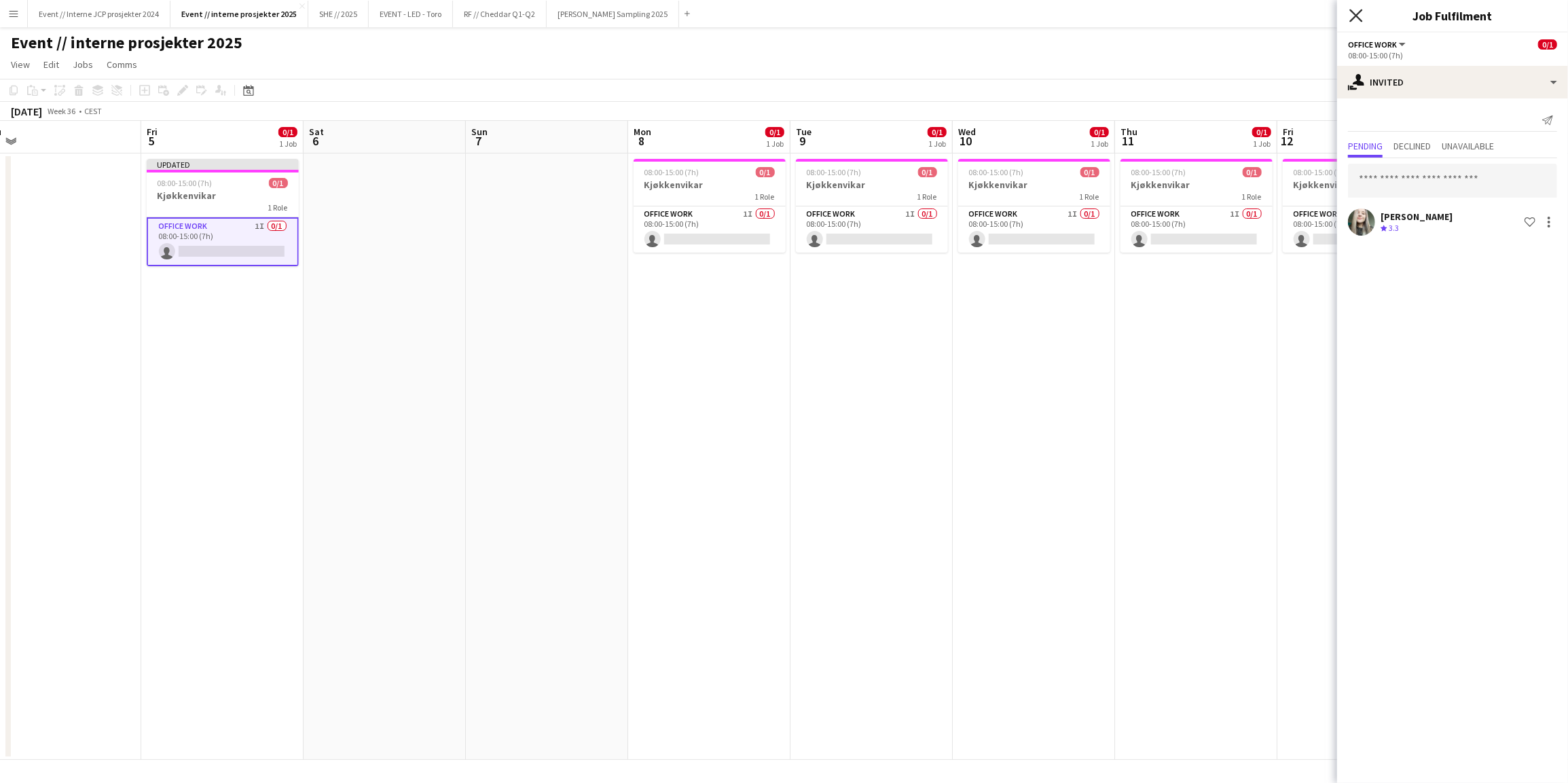
click at [1356, 17] on icon at bounding box center [1355, 15] width 13 height 13
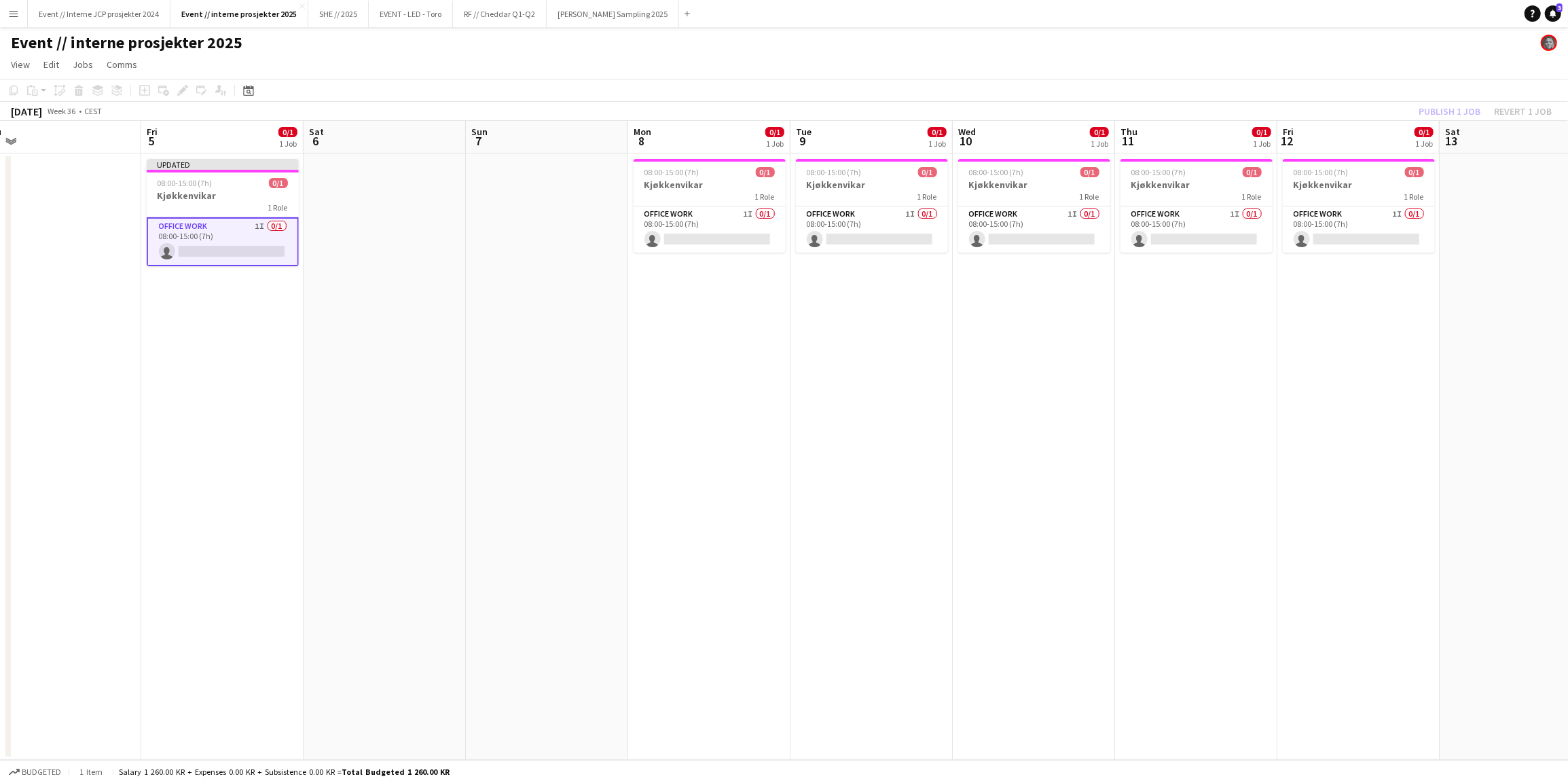
click at [1435, 121] on app-board-header-date "Fri 12 0/1 1 Job" at bounding box center [1358, 137] width 162 height 32
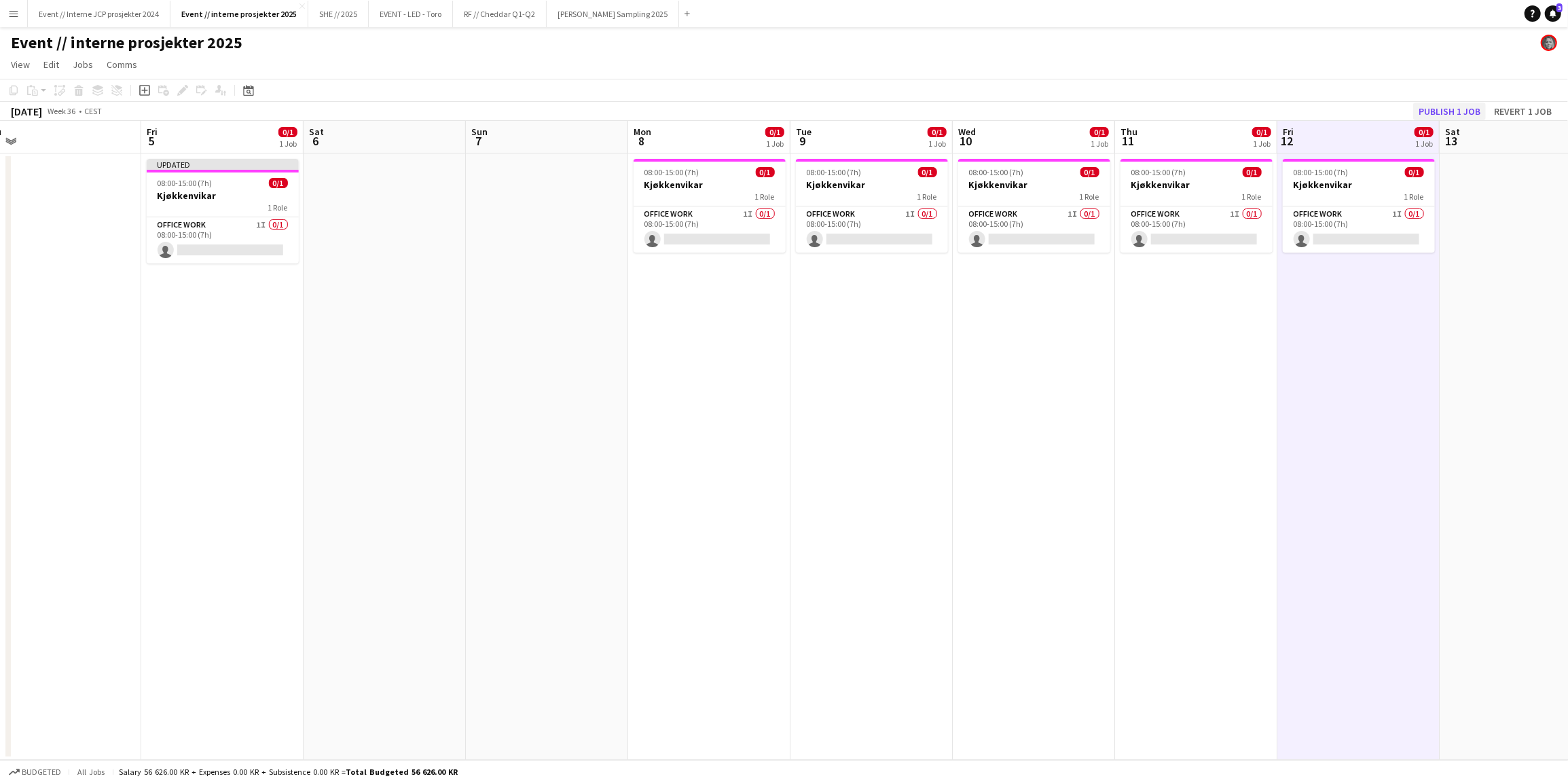
click at [1437, 116] on button "Publish 1 job" at bounding box center [1449, 111] width 72 height 17
